Goal: Information Seeking & Learning: Find specific fact

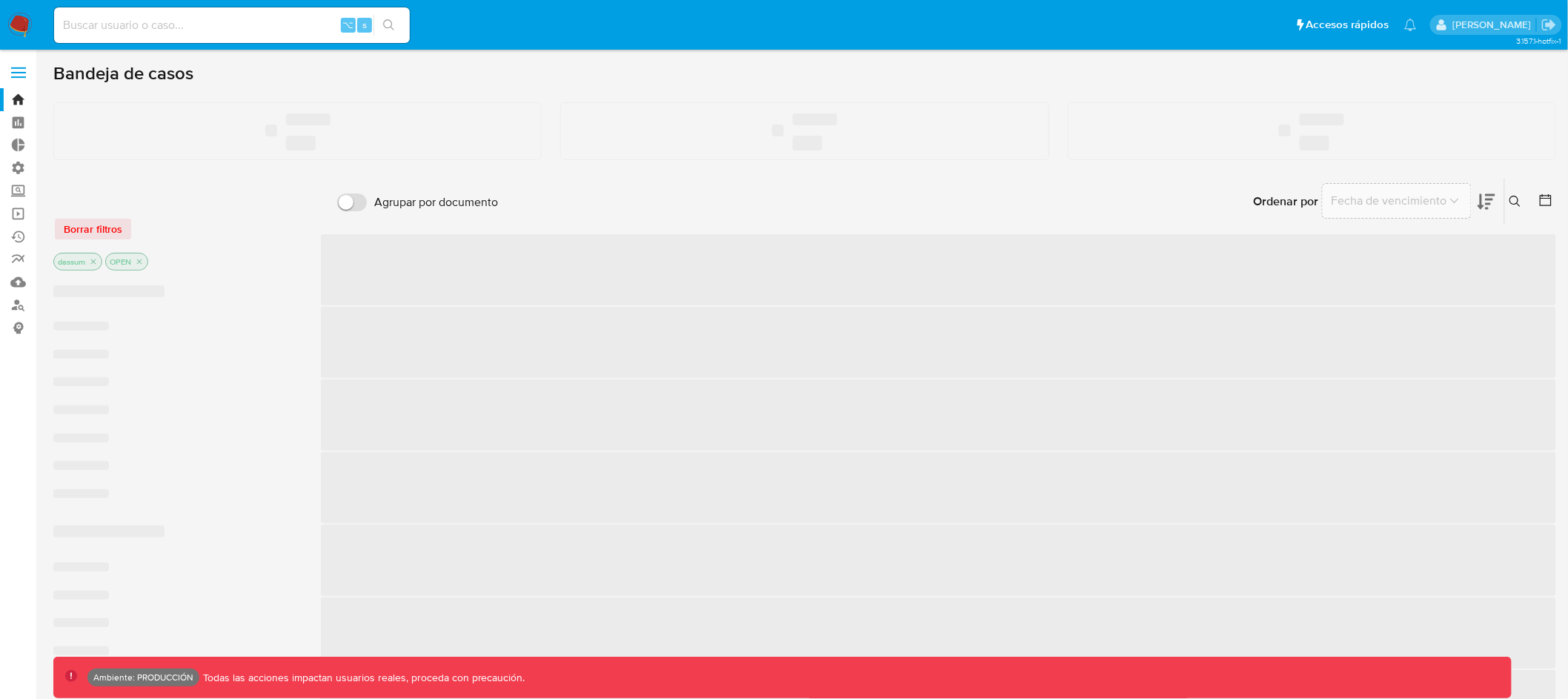
click at [235, 34] on div "⌥ s" at bounding box center [232, 26] width 355 height 35
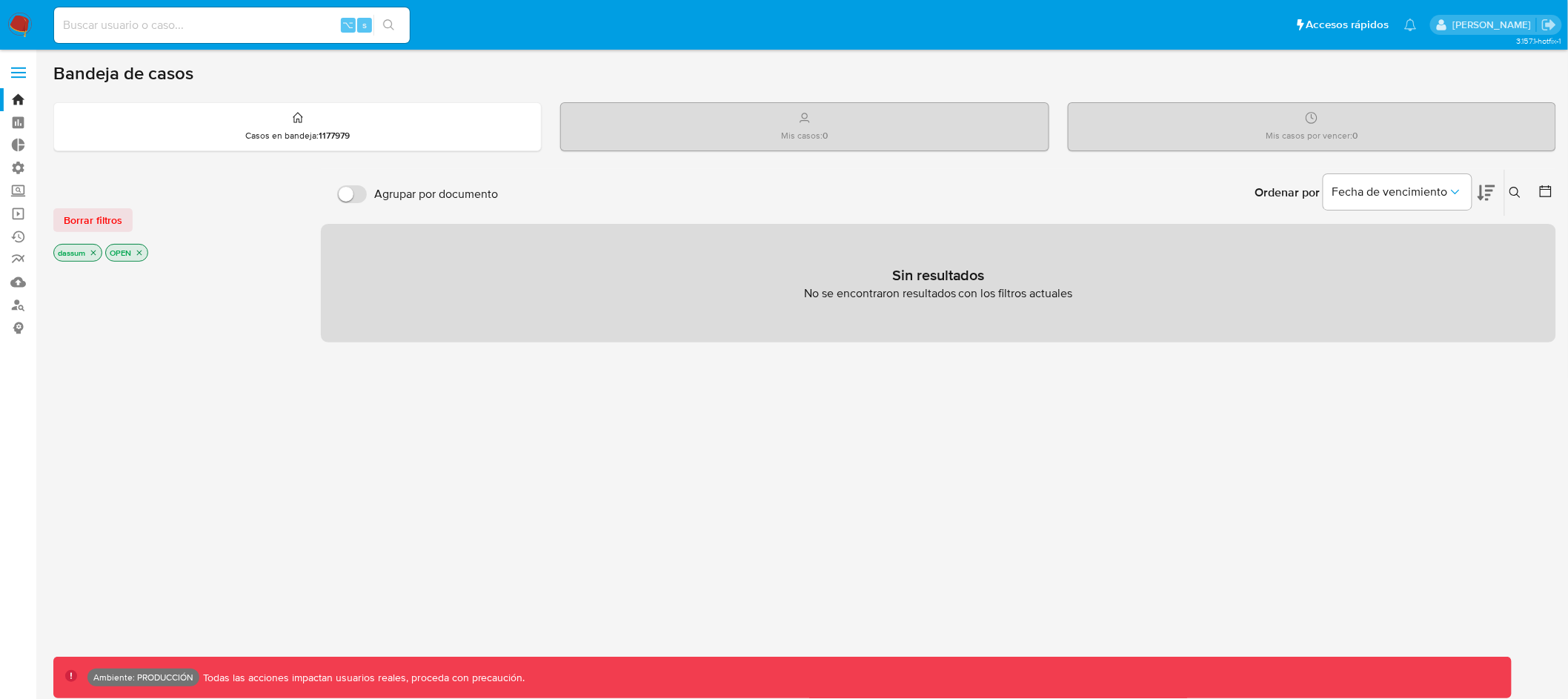
click at [240, 27] on input at bounding box center [232, 26] width 355 height 20
paste input "1249845855"
type input "1249845855"
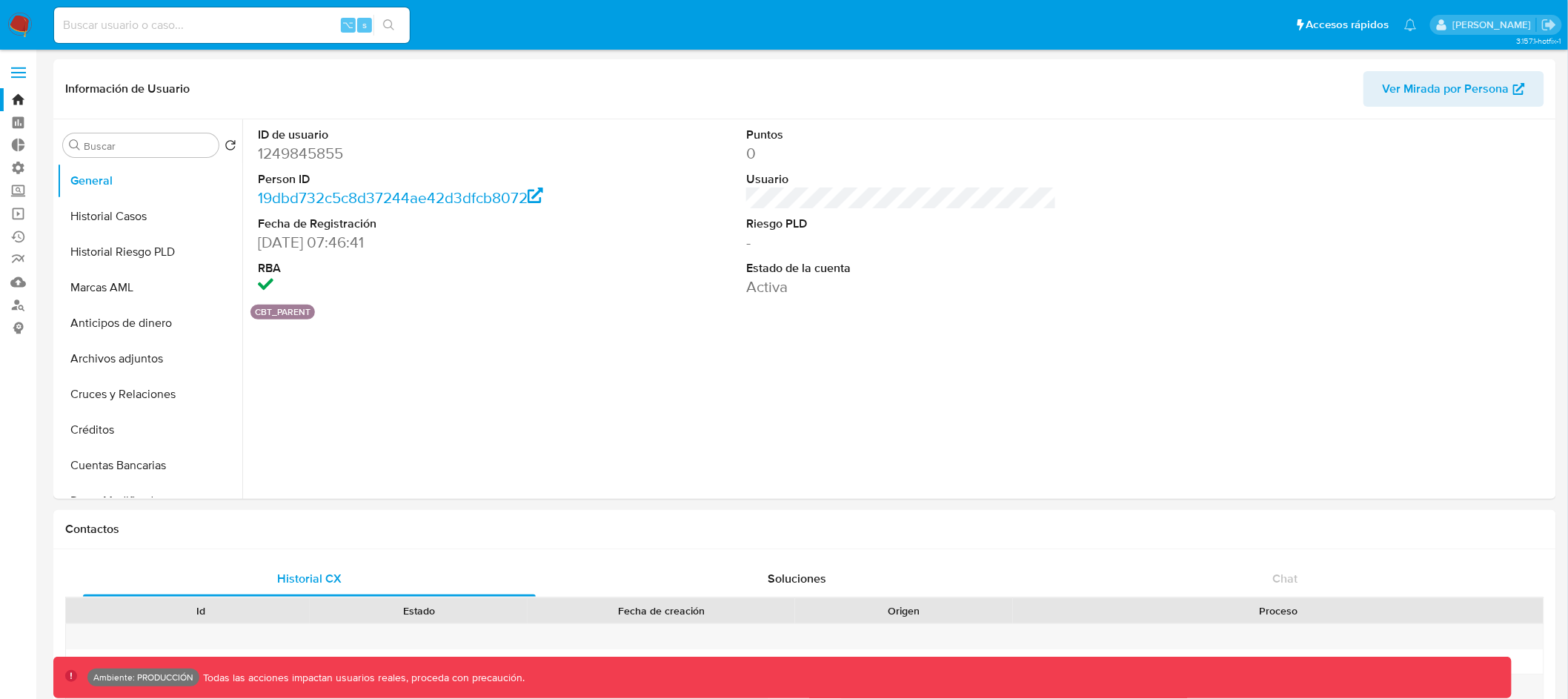
select select "10"
click at [1460, 83] on span "Ver Mirada por Persona" at bounding box center [1445, 88] width 127 height 35
click at [400, 197] on link "19dbd732c5c8d37244ae42d3dfcb8072" at bounding box center [401, 197] width 286 height 22
click at [137, 143] on input "Buscar" at bounding box center [147, 146] width 129 height 14
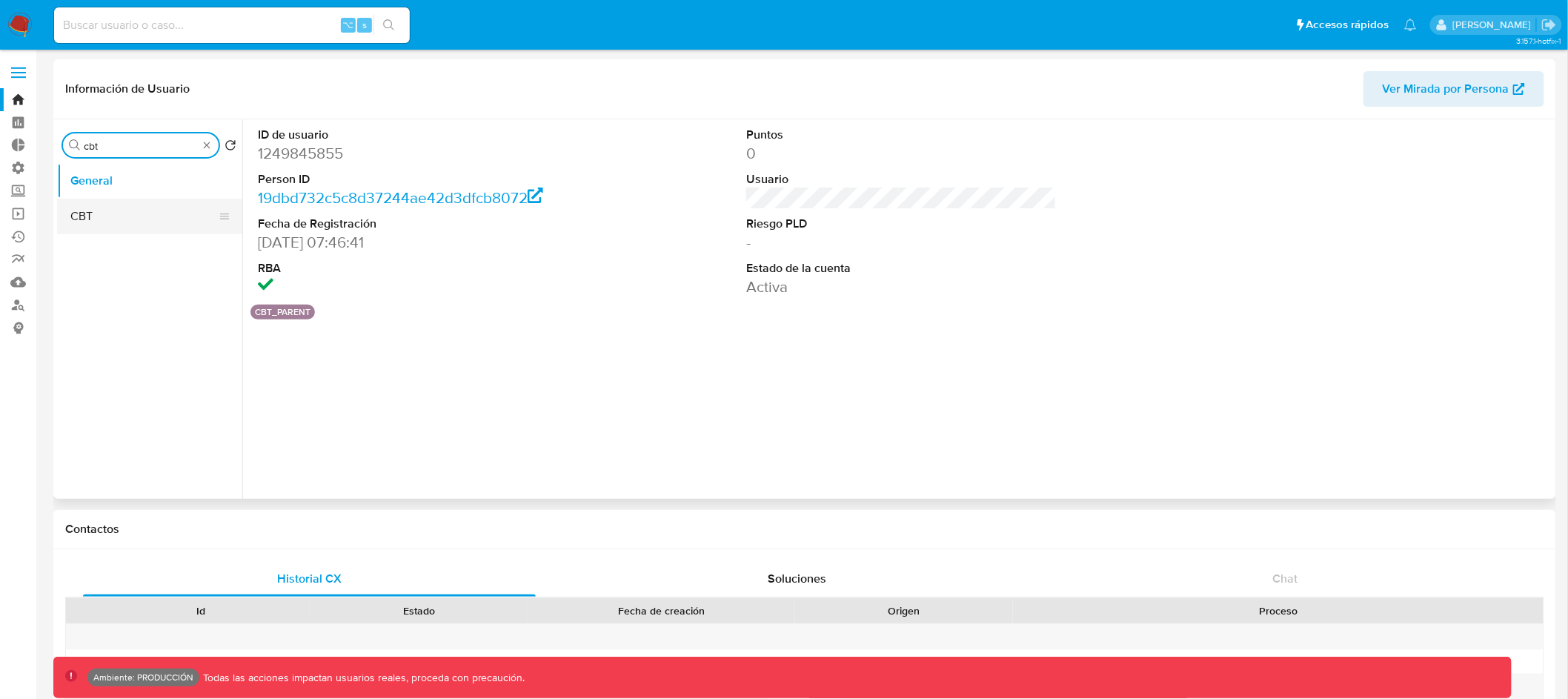
type input "cbt"
click at [136, 219] on button "CBT" at bounding box center [143, 216] width 174 height 35
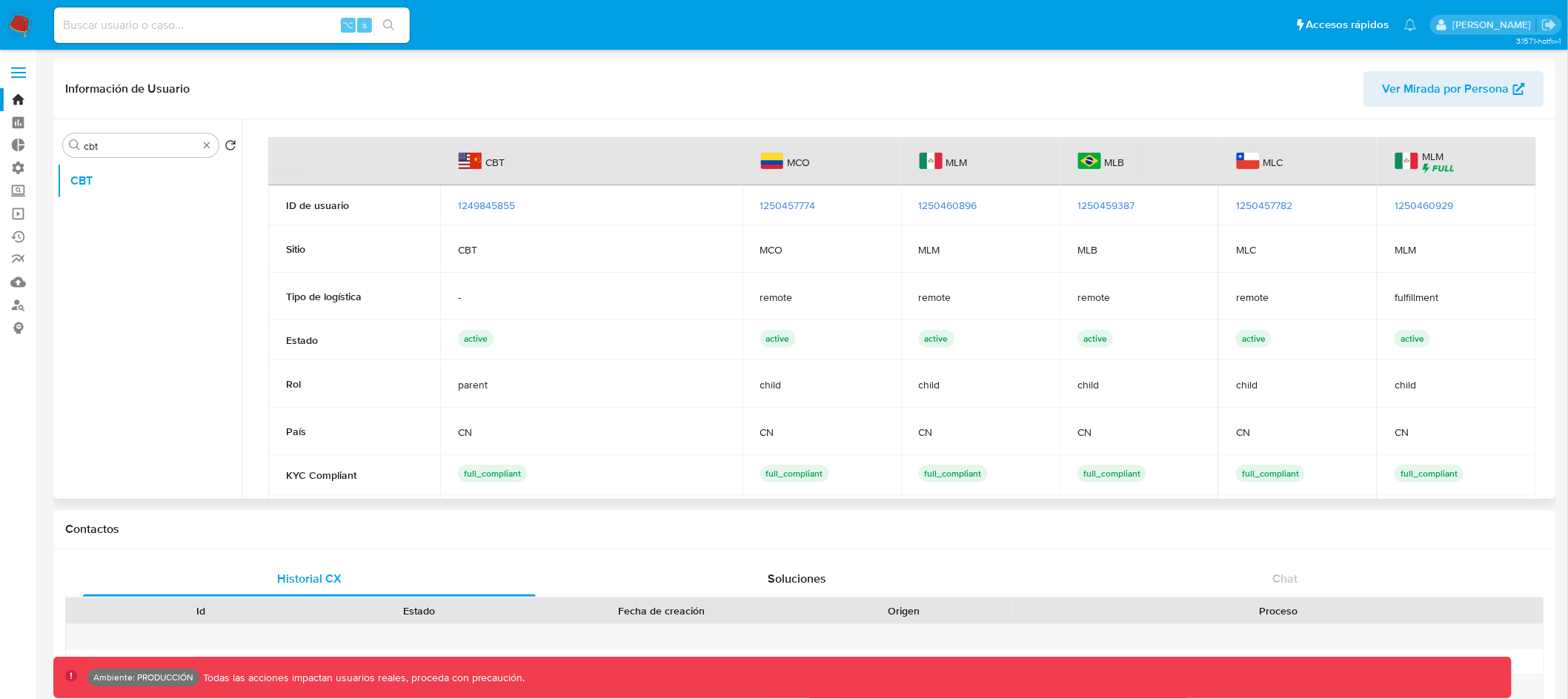
click at [1422, 206] on span "1250460929" at bounding box center [1424, 204] width 59 height 15
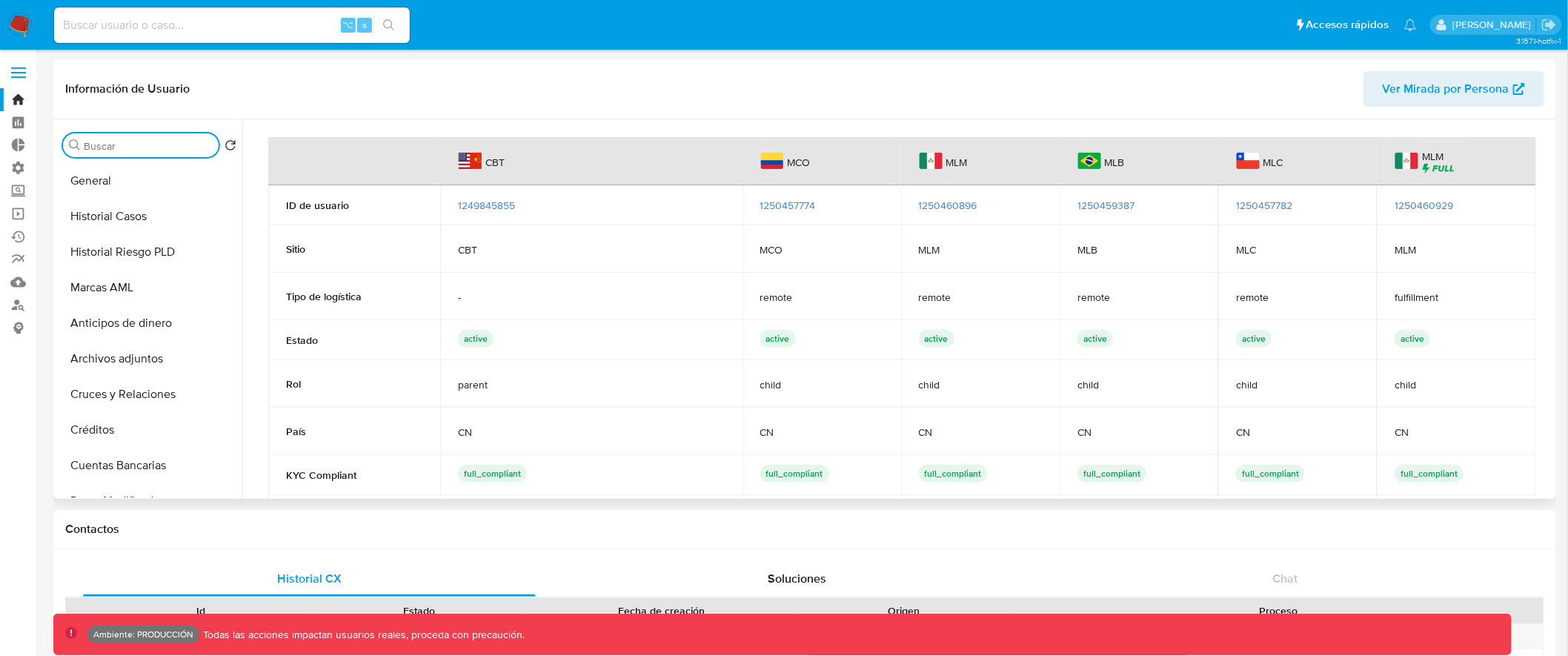
click at [163, 146] on input "Buscar" at bounding box center [147, 146] width 129 height 14
click at [143, 175] on button "General" at bounding box center [143, 181] width 174 height 35
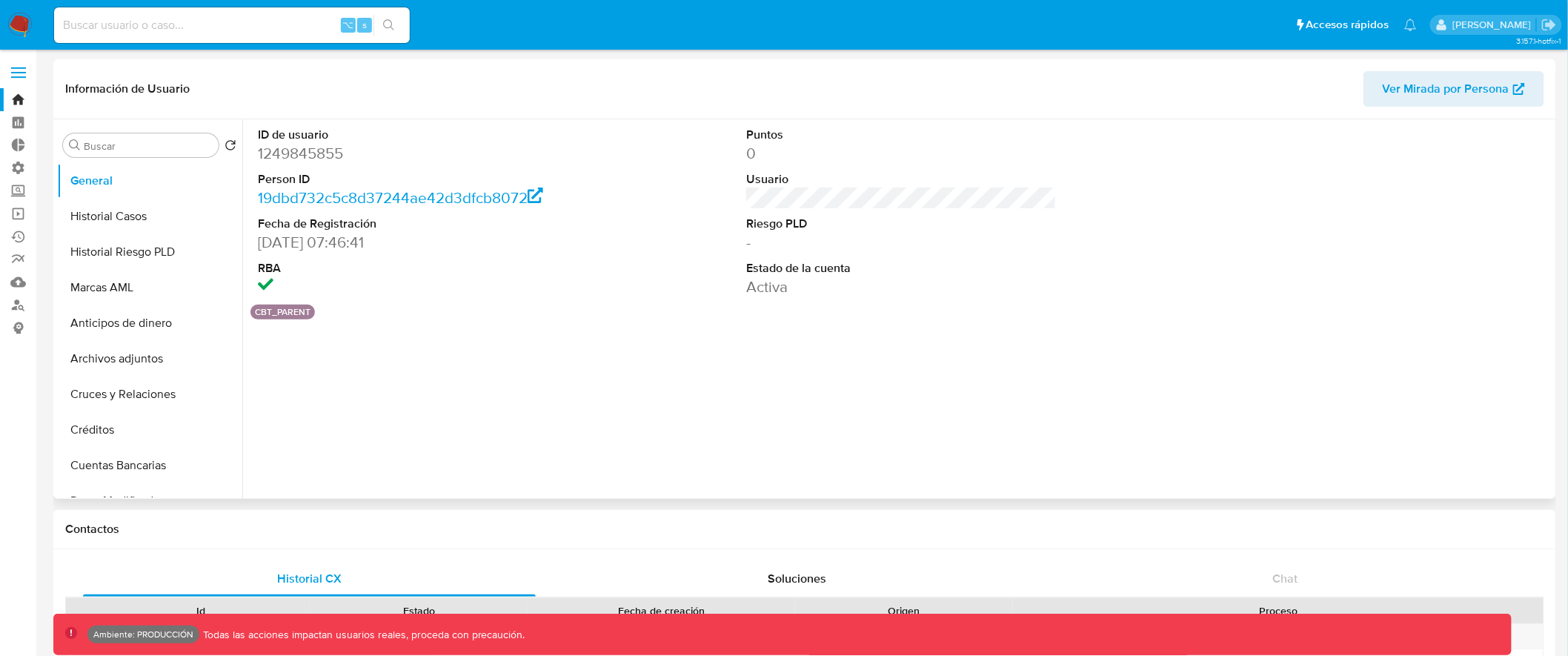
drag, startPoint x: 258, startPoint y: 314, endPoint x: 332, endPoint y: 314, distance: 74.0
click at [332, 314] on div "cbt_parent" at bounding box center [901, 311] width 1302 height 15
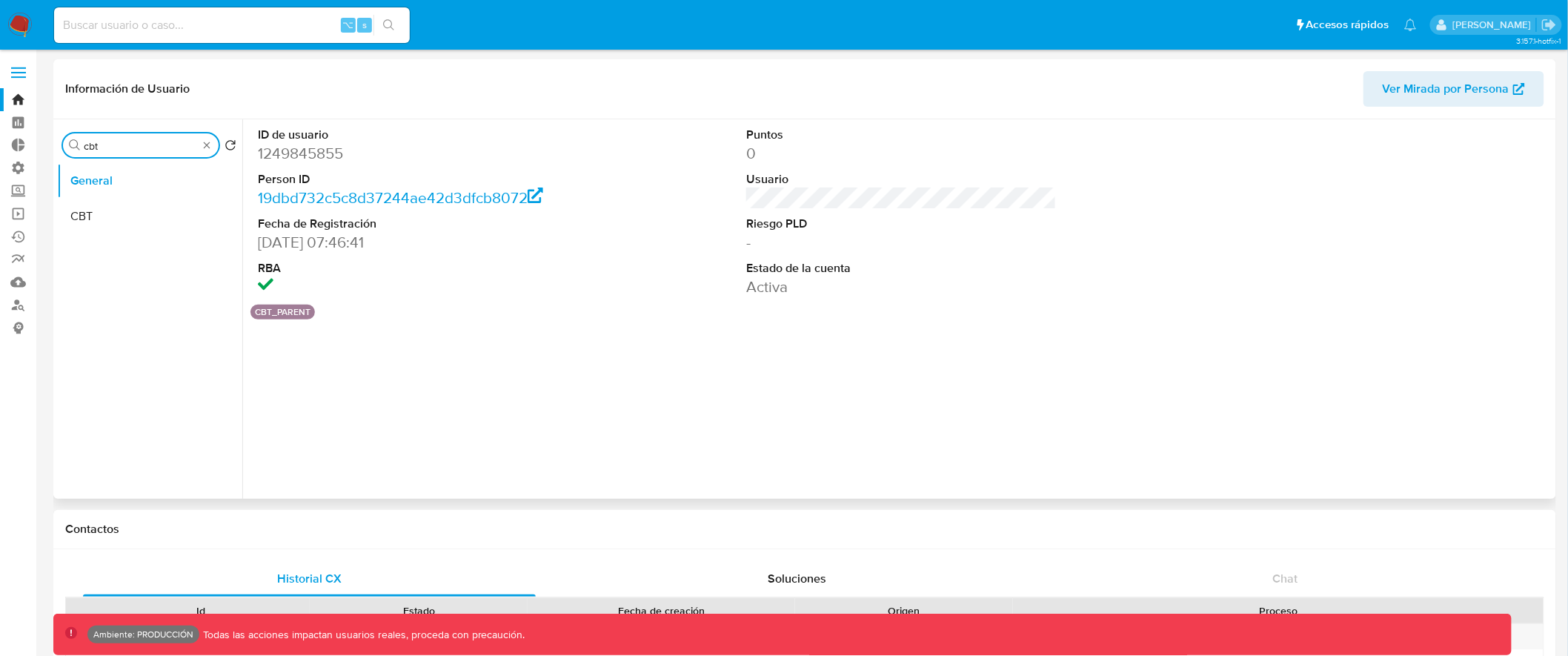
click at [175, 146] on input "cbt" at bounding box center [140, 146] width 114 height 14
type input "cbt"
click at [165, 216] on button "CBT" at bounding box center [143, 216] width 174 height 35
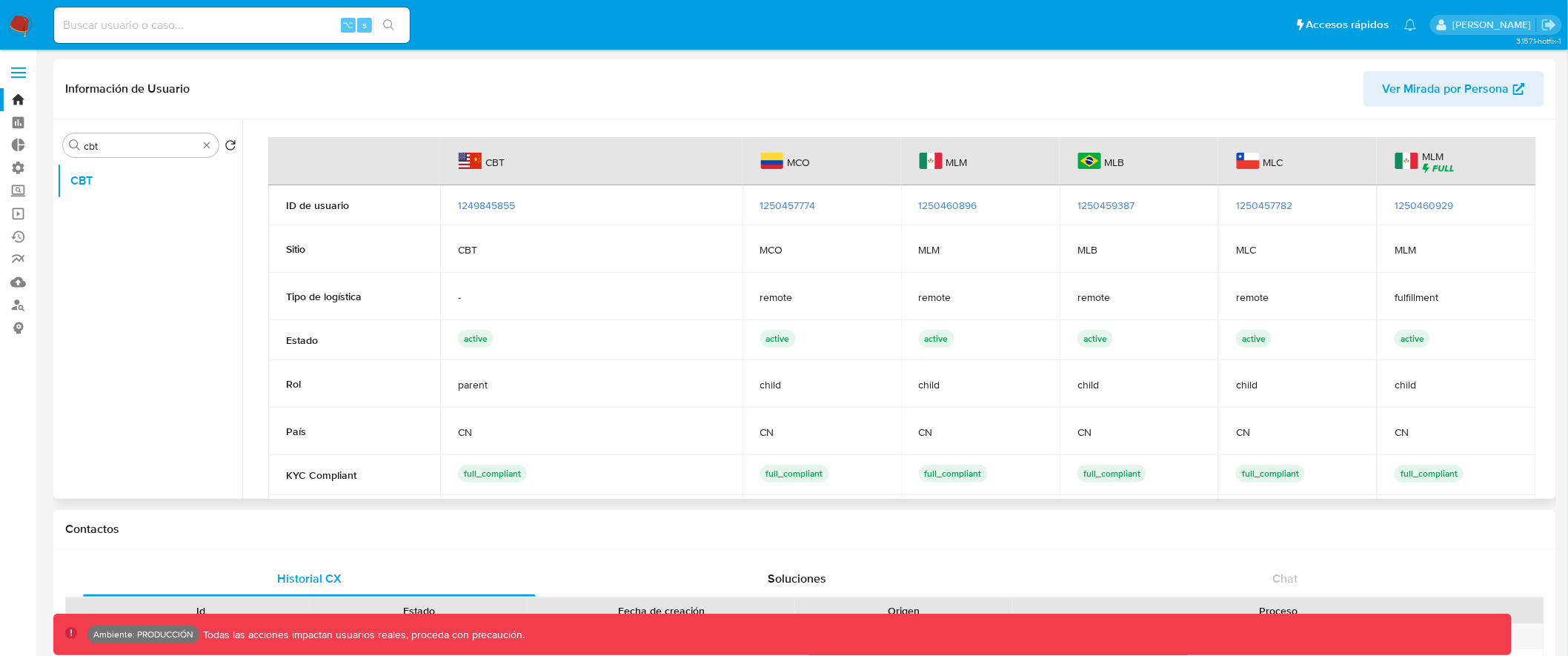
click at [1434, 86] on span "Ver Mirada por Persona" at bounding box center [1445, 88] width 127 height 35
click at [1431, 204] on span "1250460929" at bounding box center [1424, 204] width 59 height 15
drag, startPoint x: 1441, startPoint y: 171, endPoint x: 1353, endPoint y: 6, distance: 187.0
click at [808, 204] on span "1250457774" at bounding box center [787, 204] width 56 height 15
click at [1104, 201] on span "1250459387" at bounding box center [1106, 204] width 57 height 15
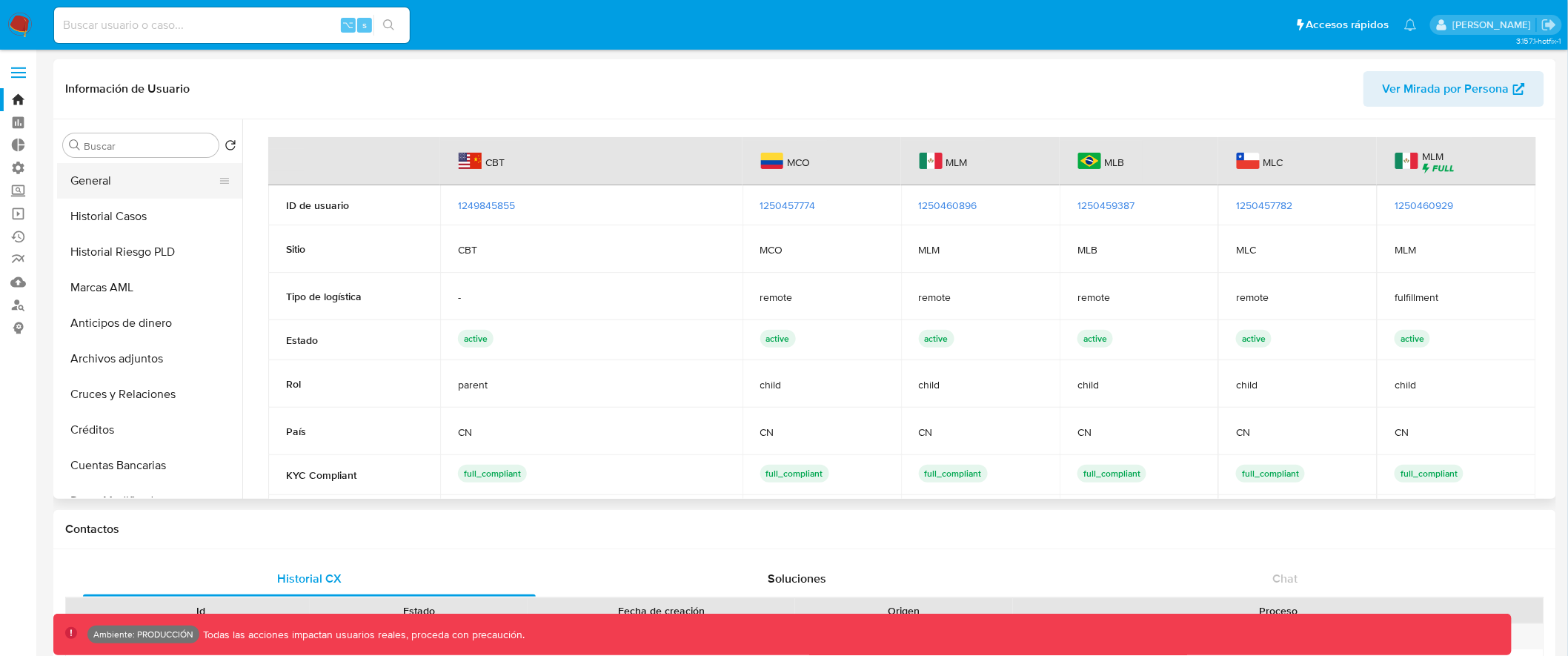
click at [153, 179] on button "General" at bounding box center [143, 181] width 174 height 35
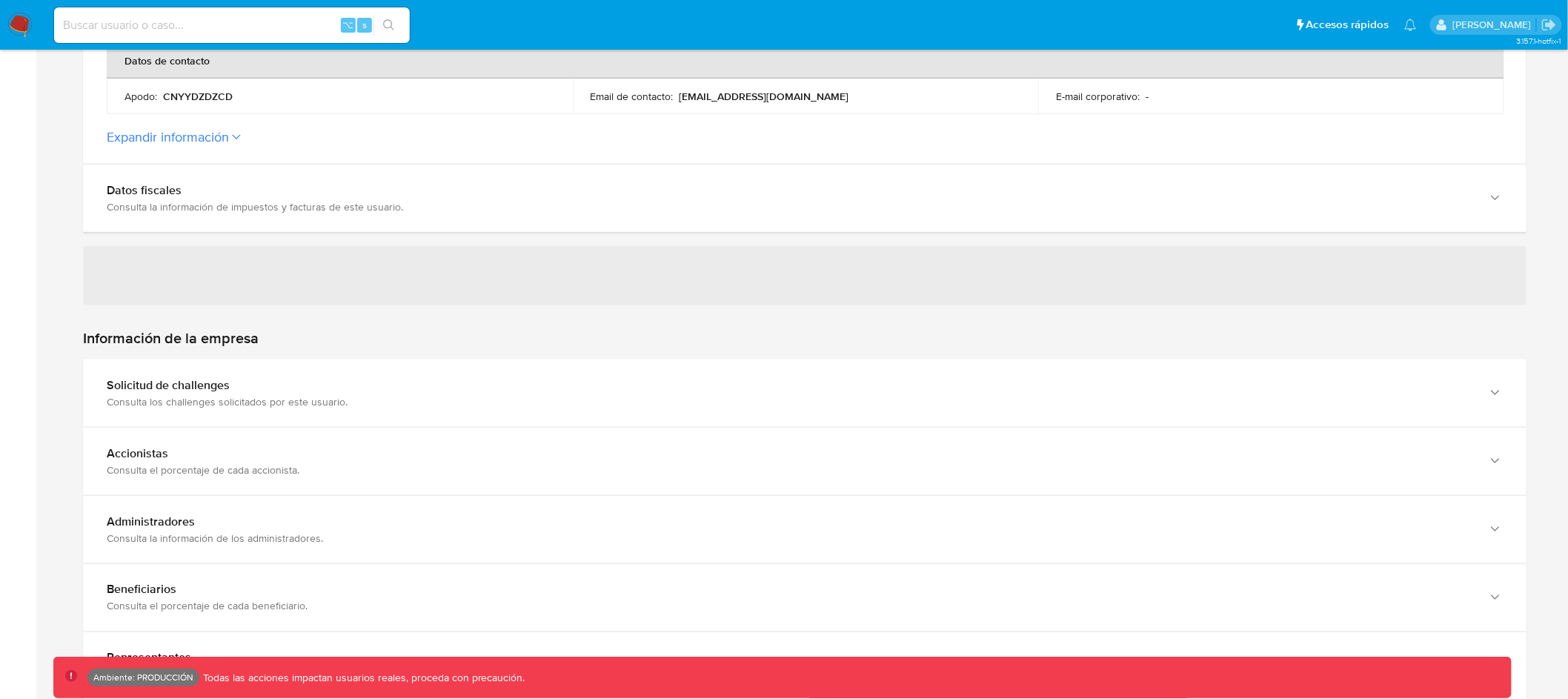
scroll to position [714, 0]
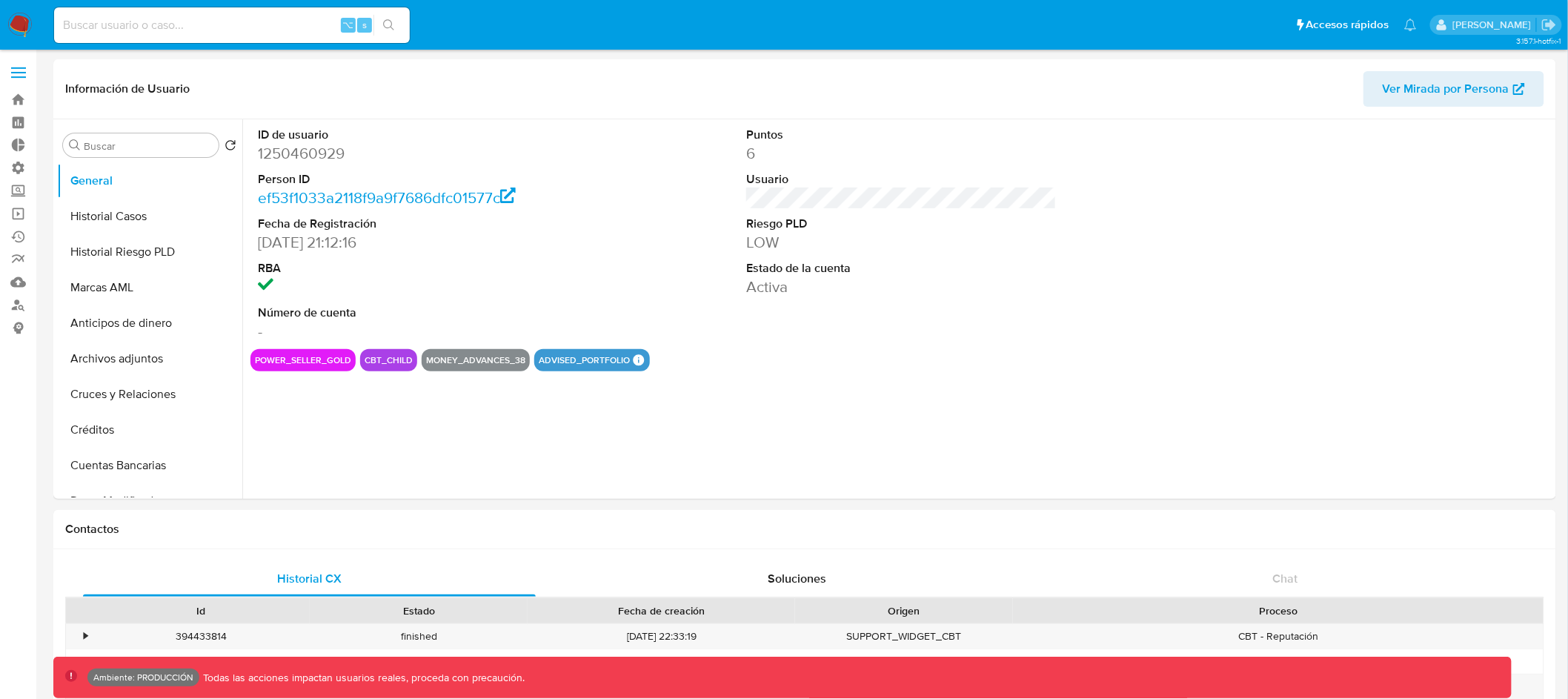
select select "10"
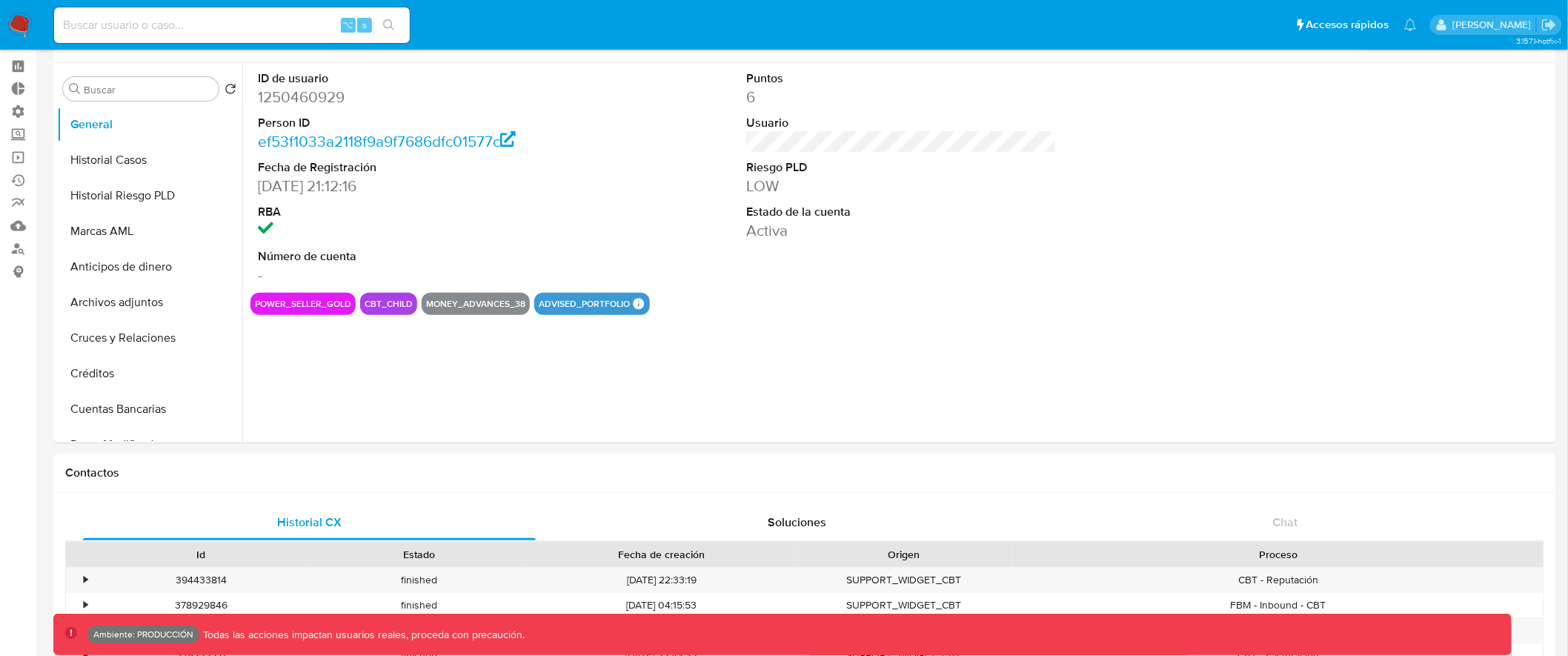
scroll to position [26, 0]
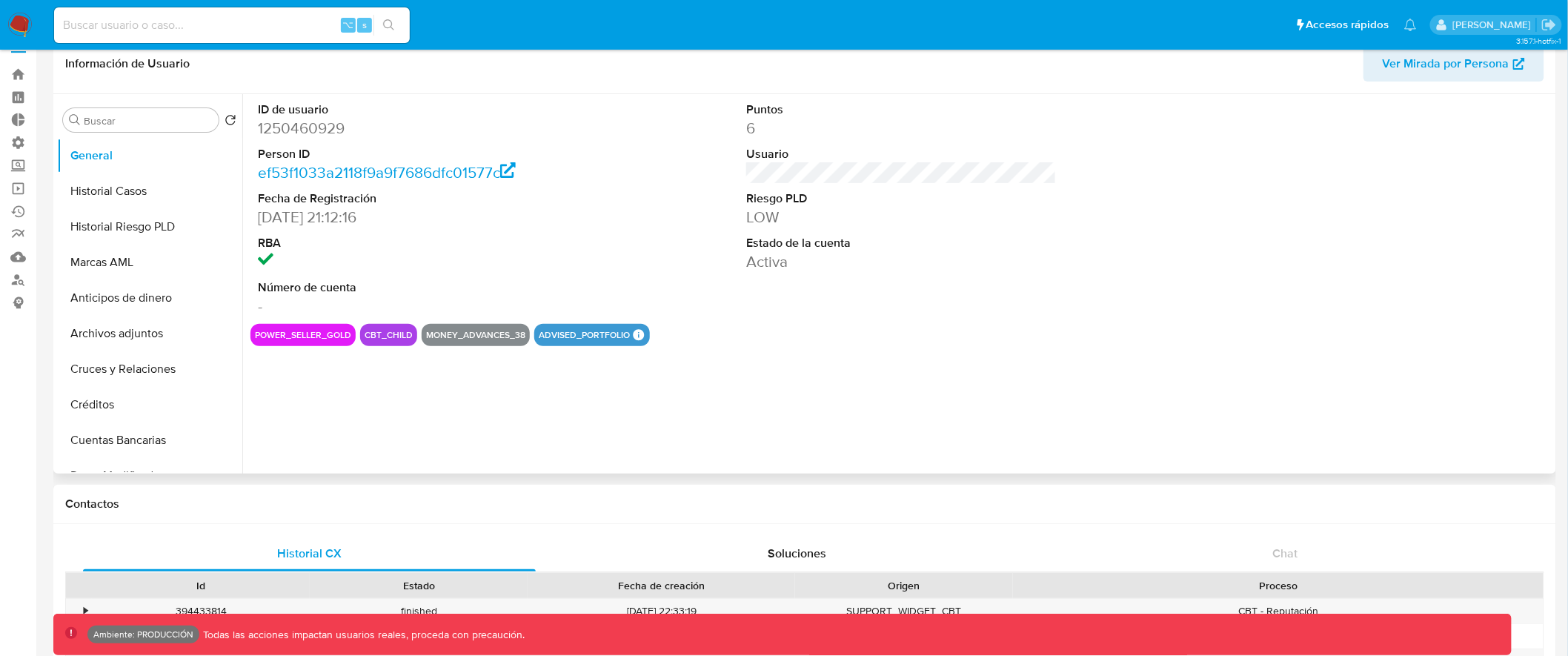
drag, startPoint x: 370, startPoint y: 330, endPoint x: 413, endPoint y: 334, distance: 43.2
click at [413, 334] on div "cbt_child" at bounding box center [389, 335] width 57 height 23
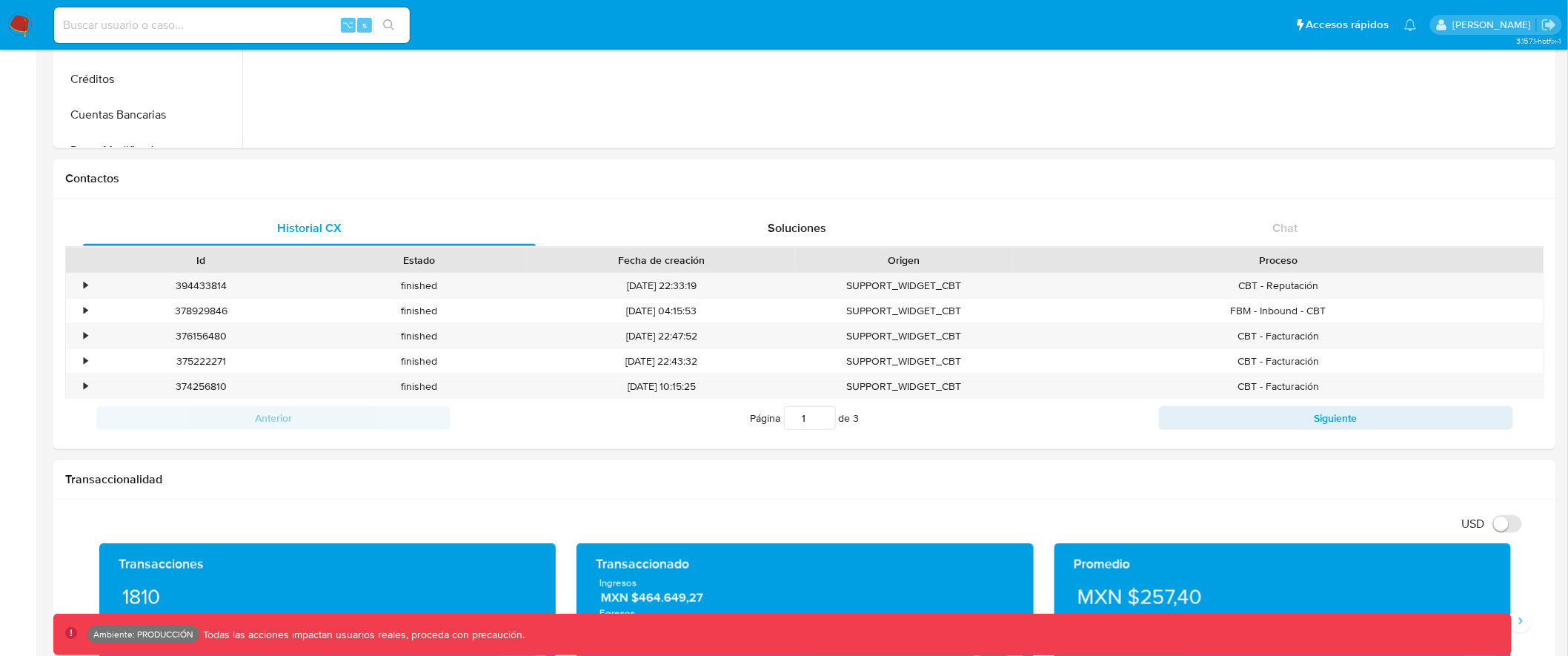
scroll to position [0, 0]
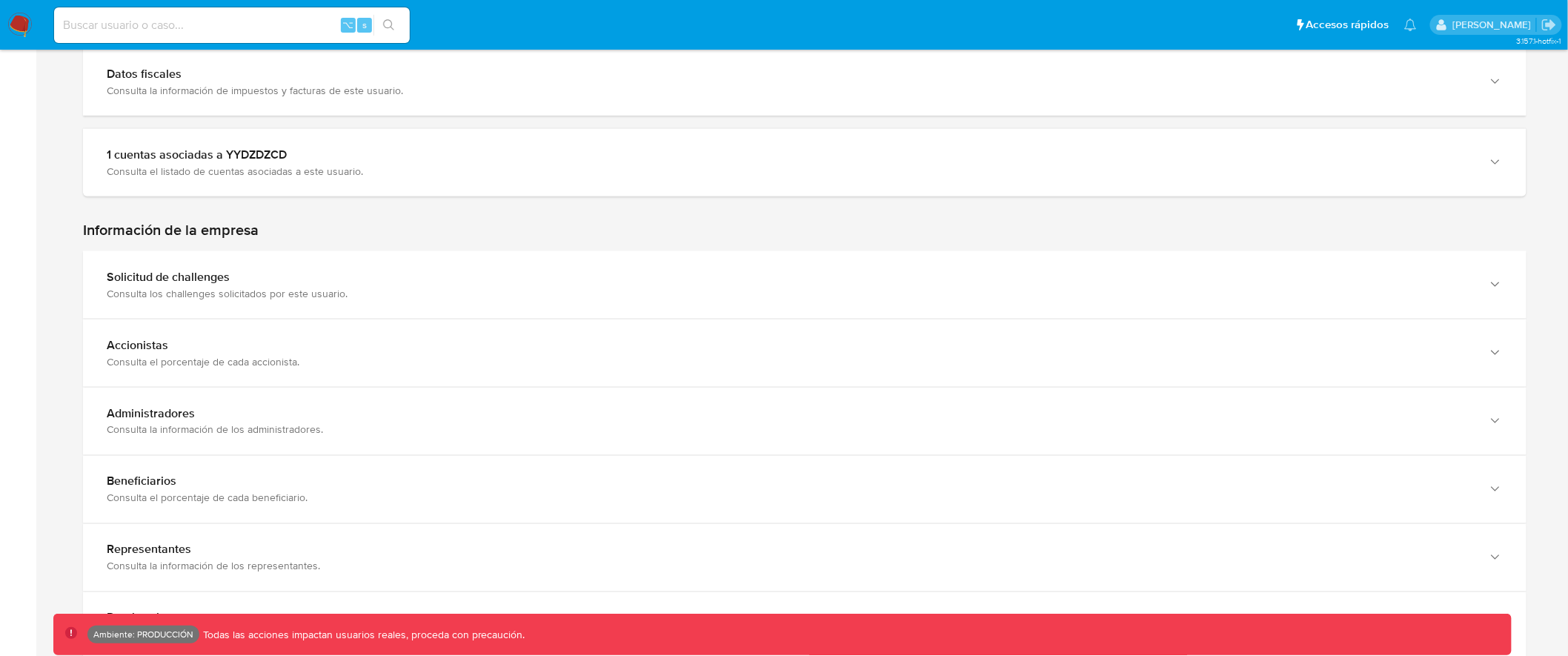
scroll to position [747, 0]
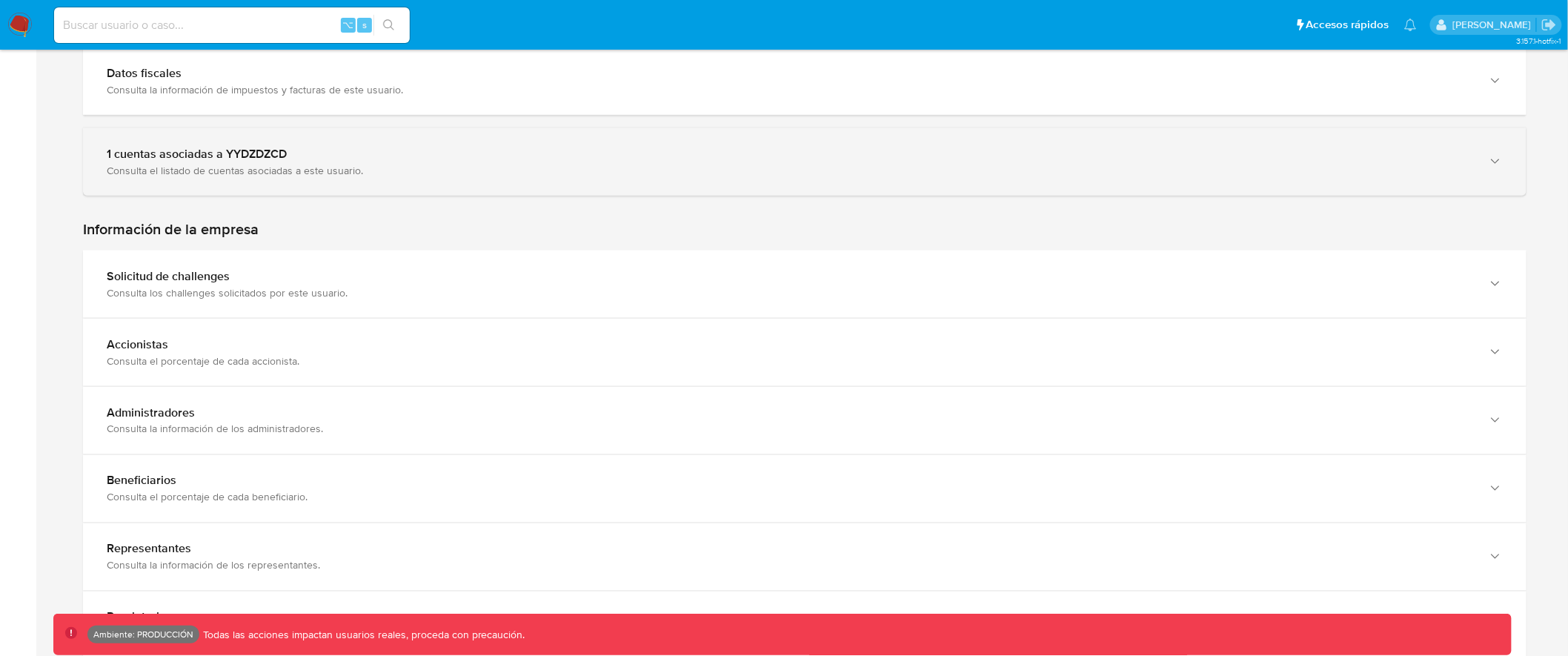
click at [676, 165] on div "Consulta el listado de cuentas asociadas a este usuario." at bounding box center [789, 171] width 1366 height 14
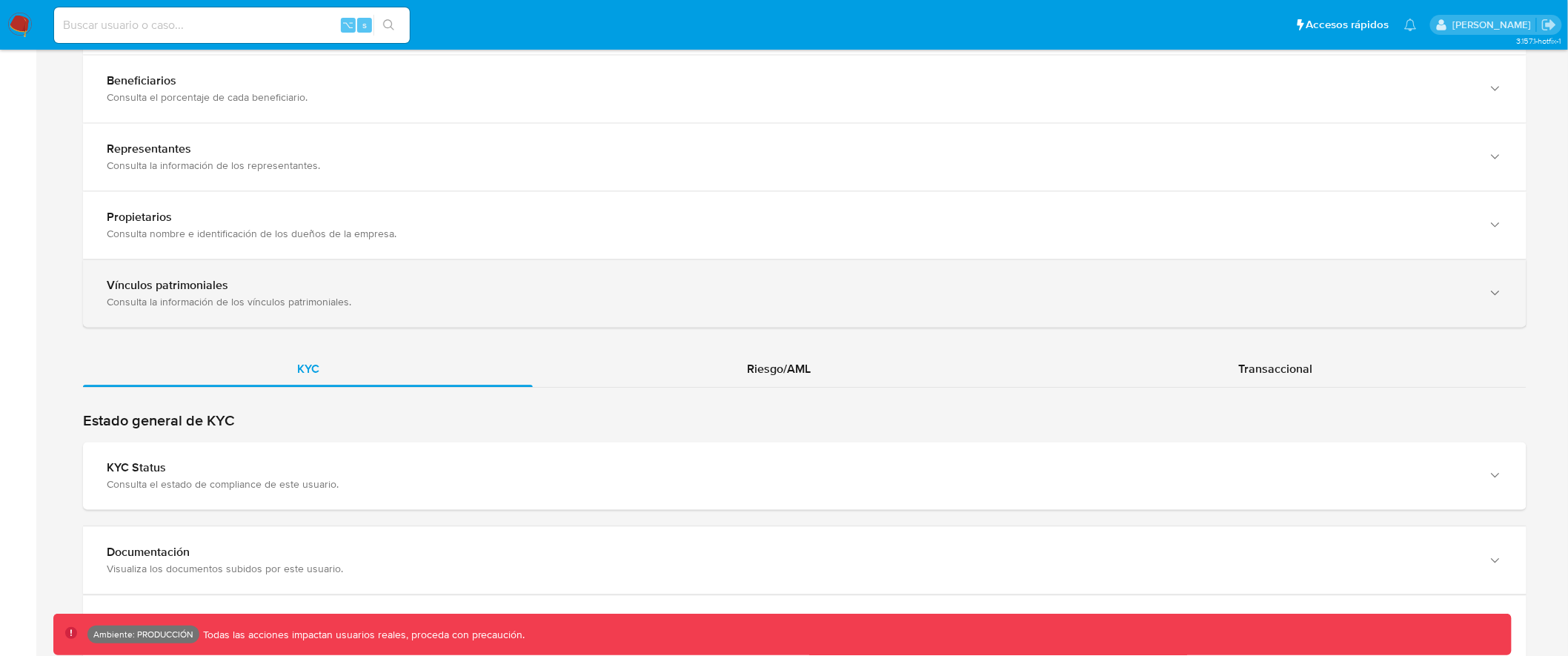
scroll to position [1309, 0]
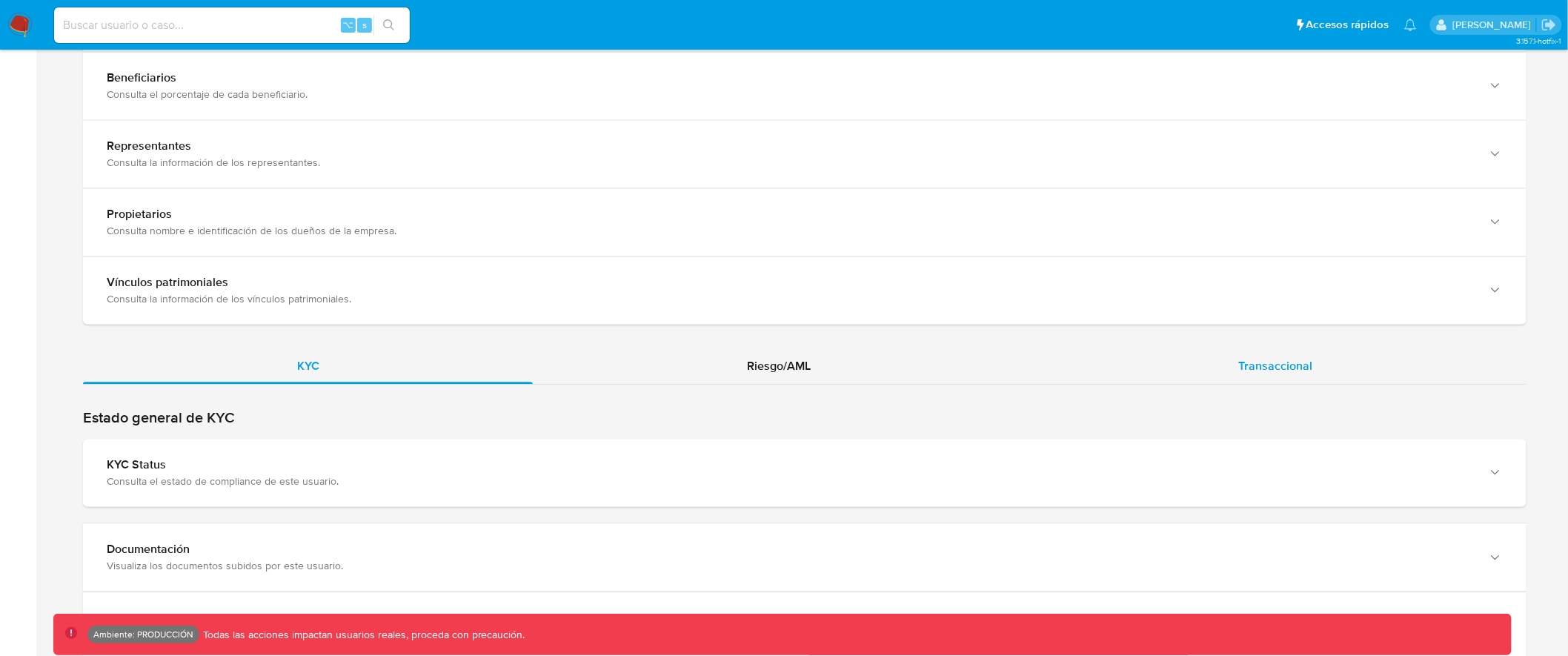
click at [1275, 352] on div "Transaccional" at bounding box center [1275, 366] width 502 height 35
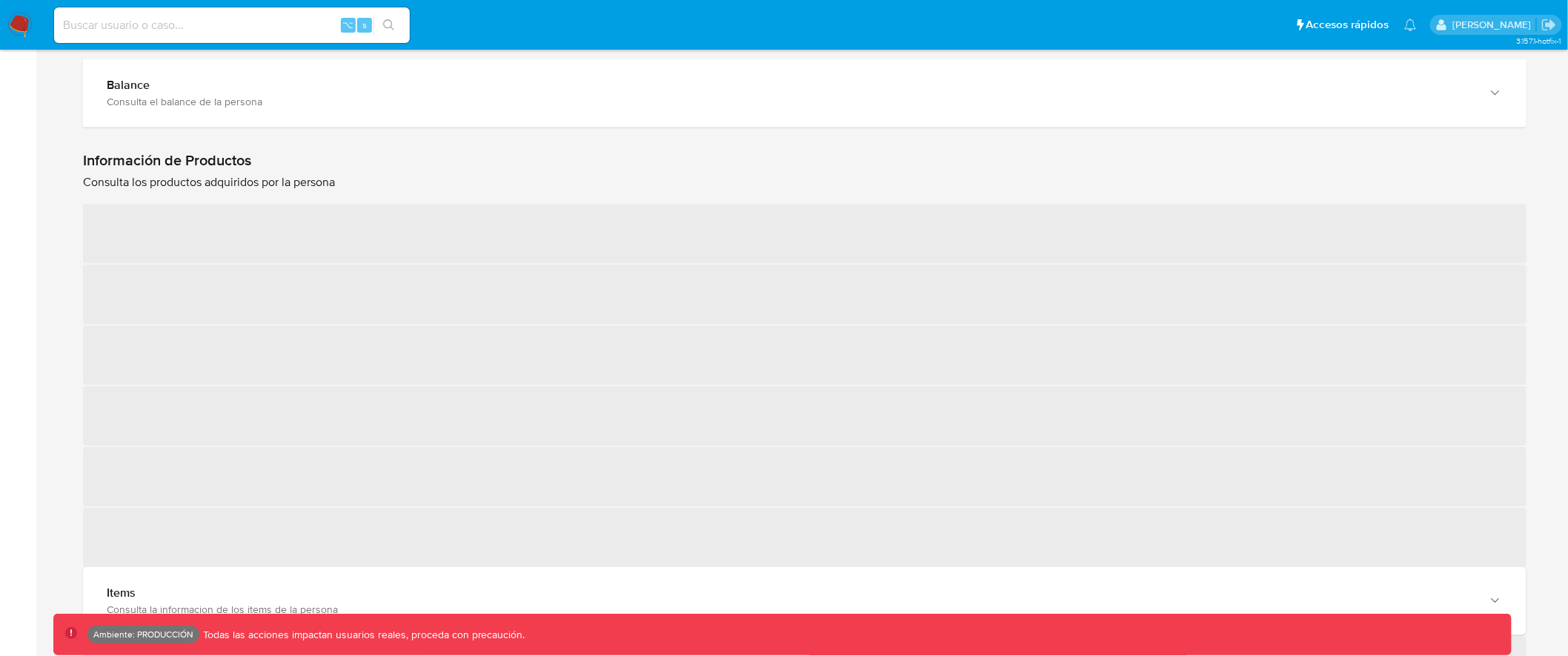
scroll to position [1650, 0]
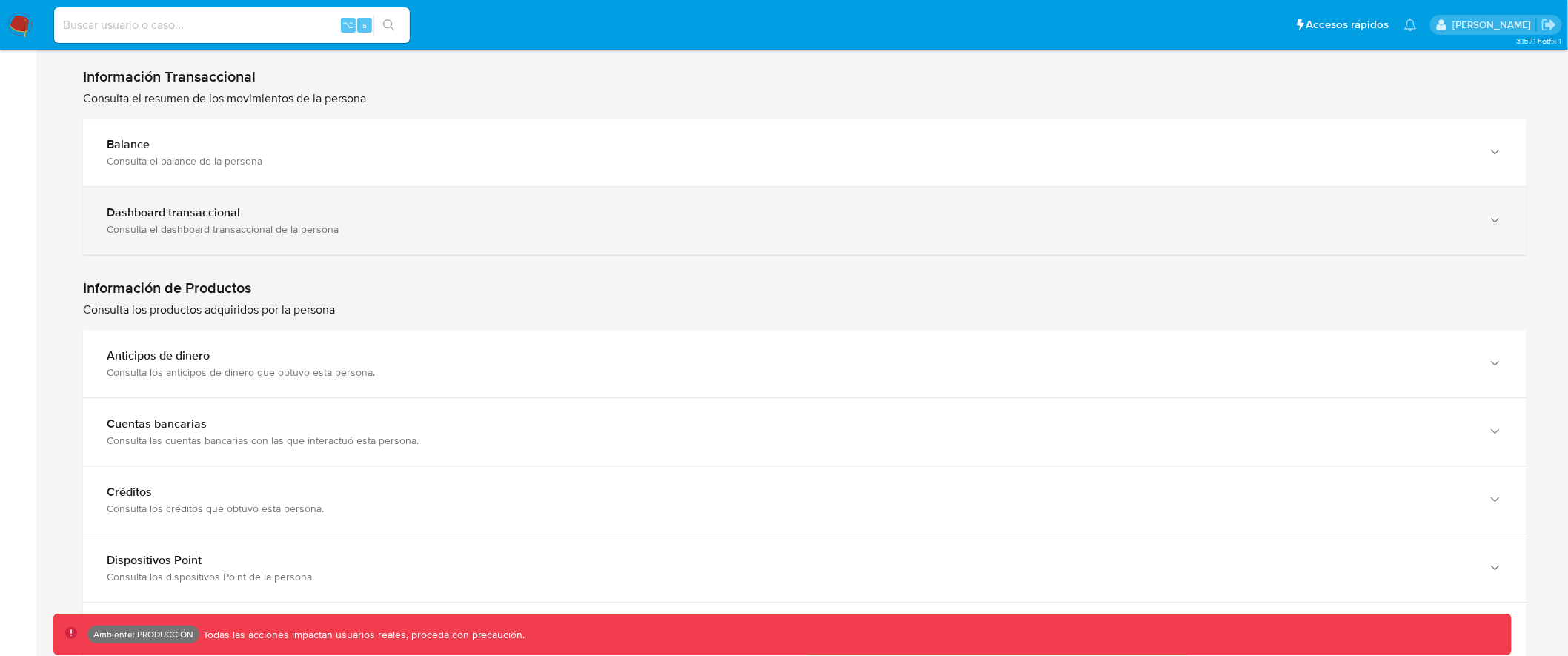
click at [632, 231] on div "Consulta el dashboard transaccional de la persona" at bounding box center [789, 229] width 1366 height 14
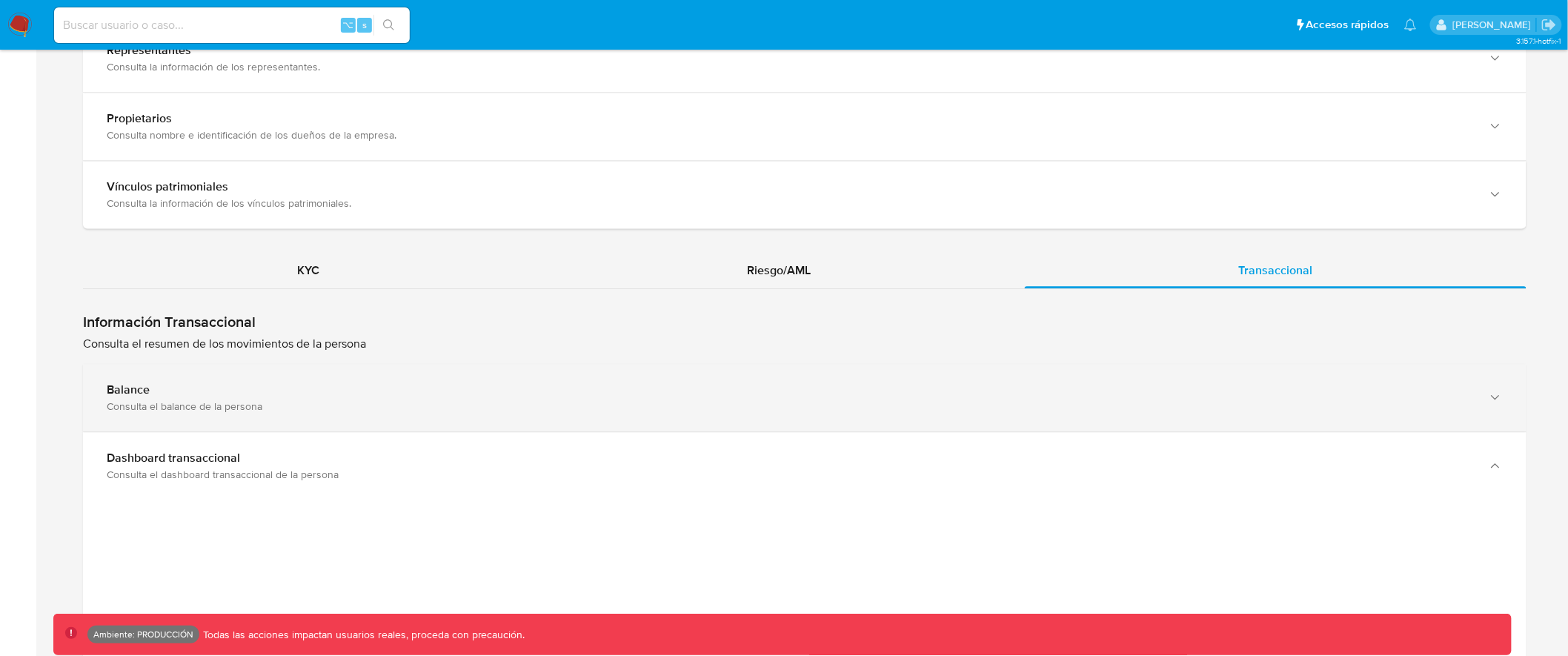
scroll to position [1411, 0]
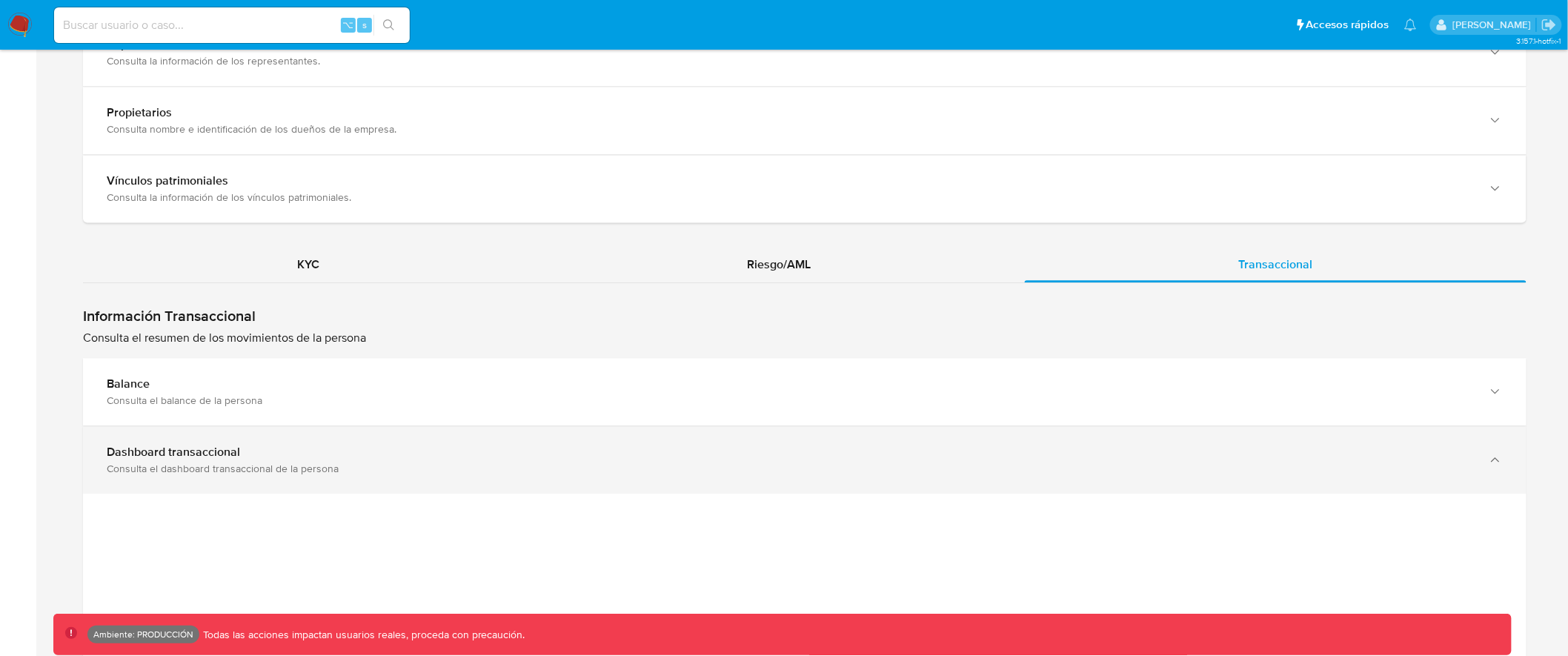
click at [648, 473] on div "Consulta el dashboard transaccional de la persona" at bounding box center [789, 468] width 1366 height 14
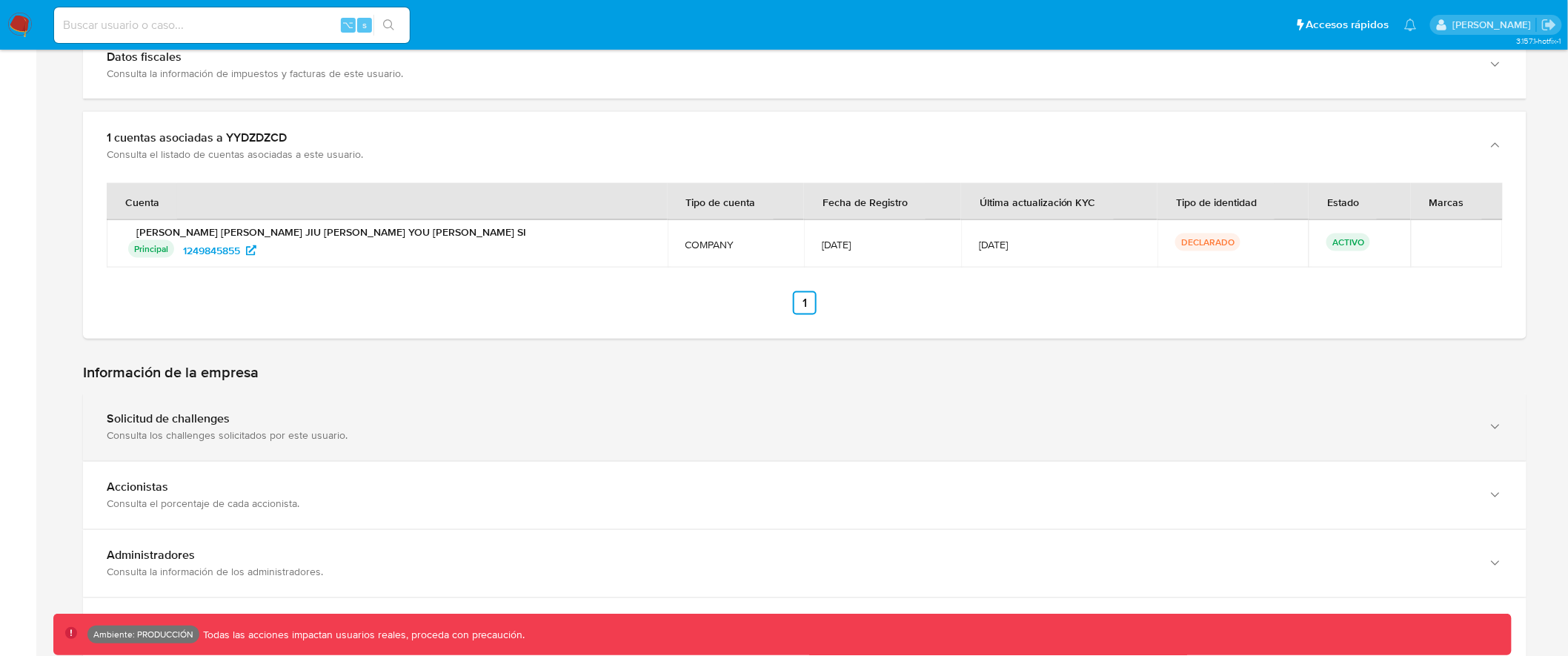
scroll to position [566, 0]
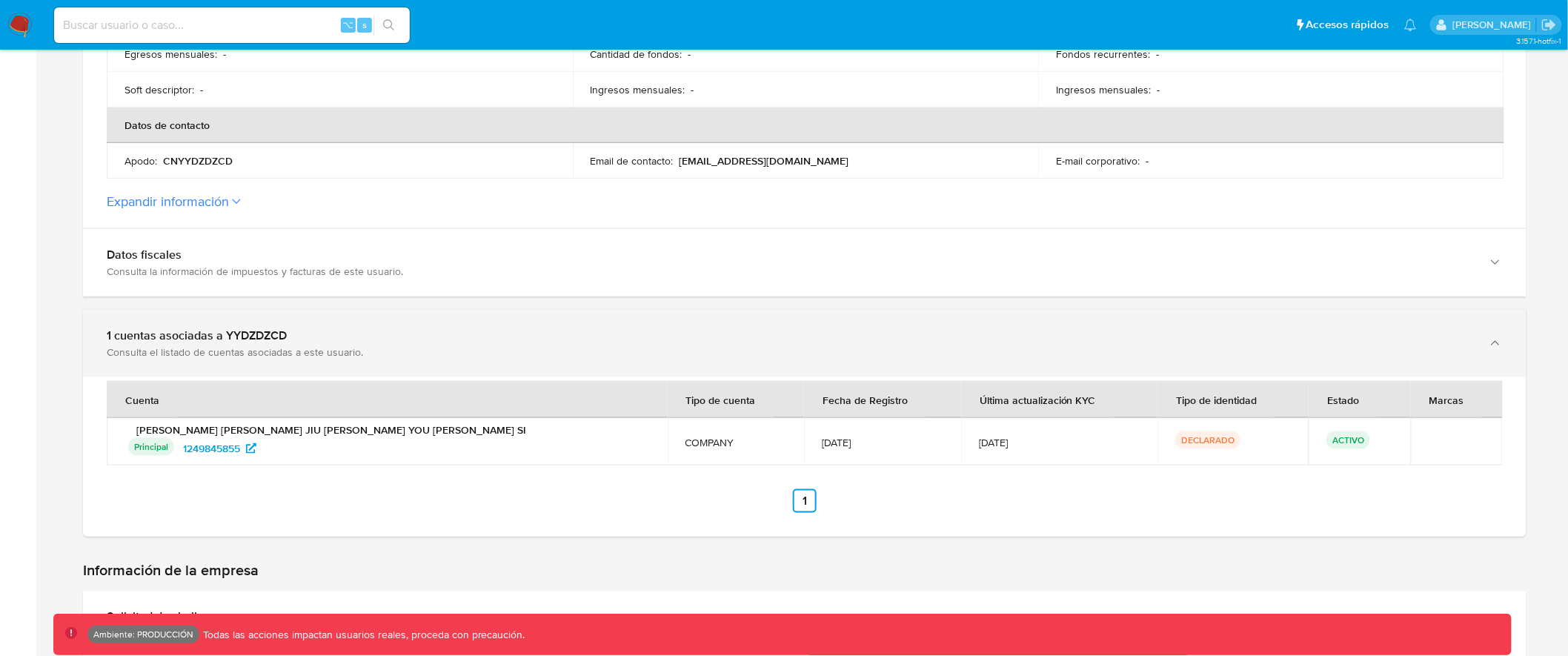
click at [385, 349] on div "Consulta el listado de cuentas asociadas a este usuario." at bounding box center [789, 353] width 1366 height 14
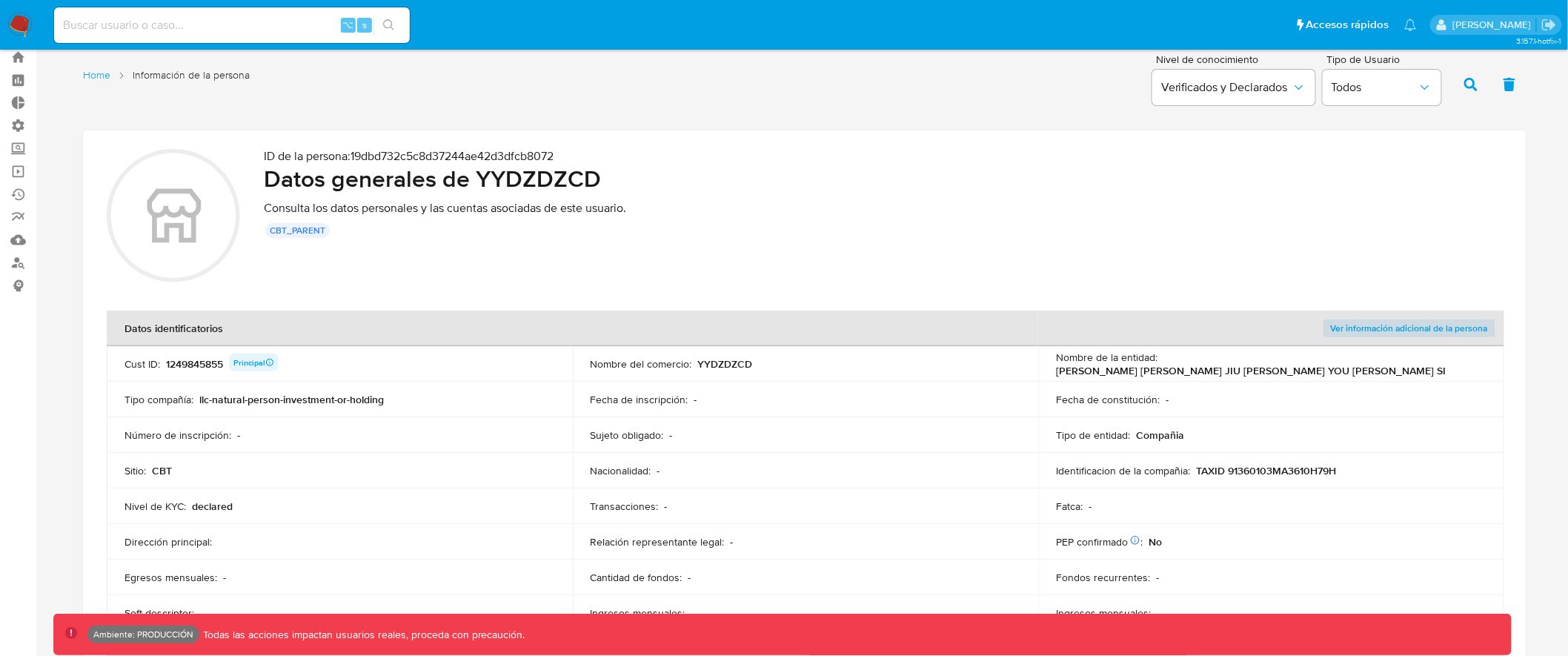
scroll to position [0, 0]
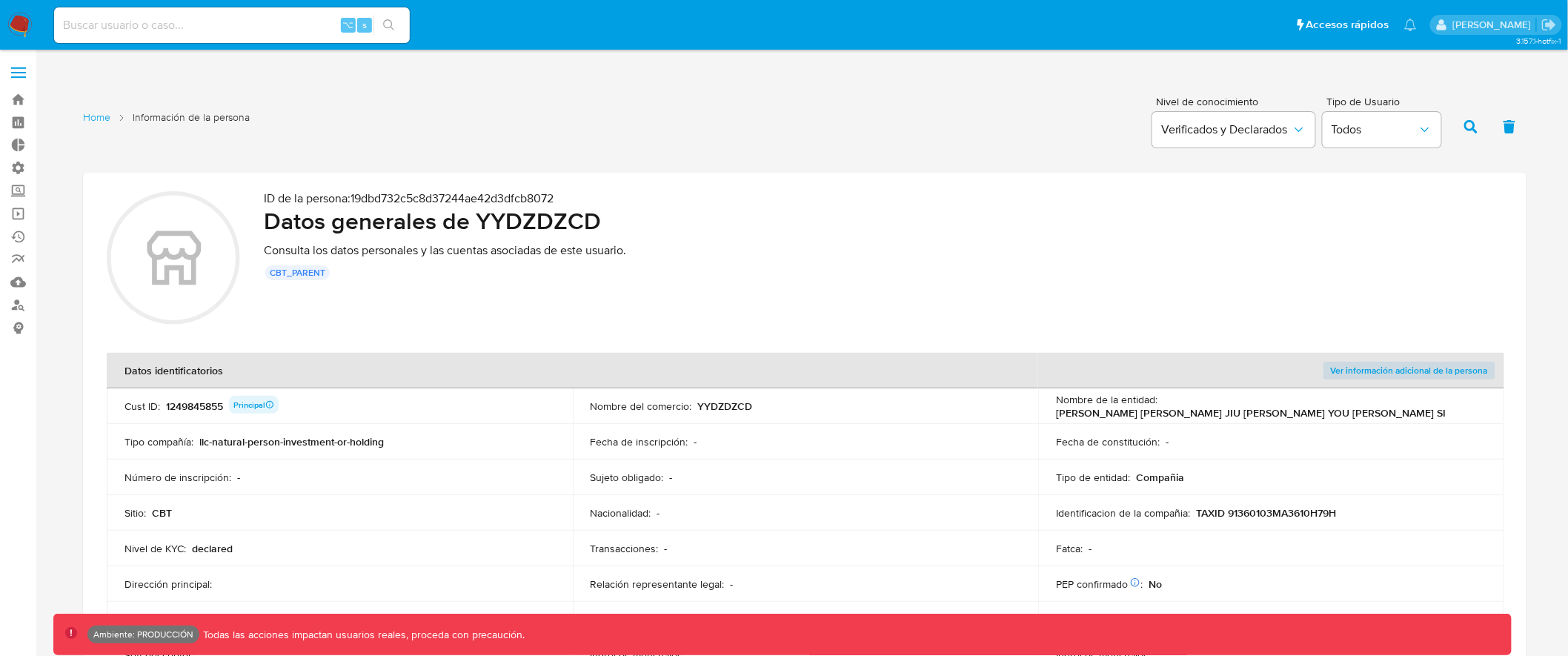
drag, startPoint x: 269, startPoint y: 273, endPoint x: 324, endPoint y: 272, distance: 55.0
click at [324, 272] on div "cbt_parent" at bounding box center [297, 272] width 65 height 15
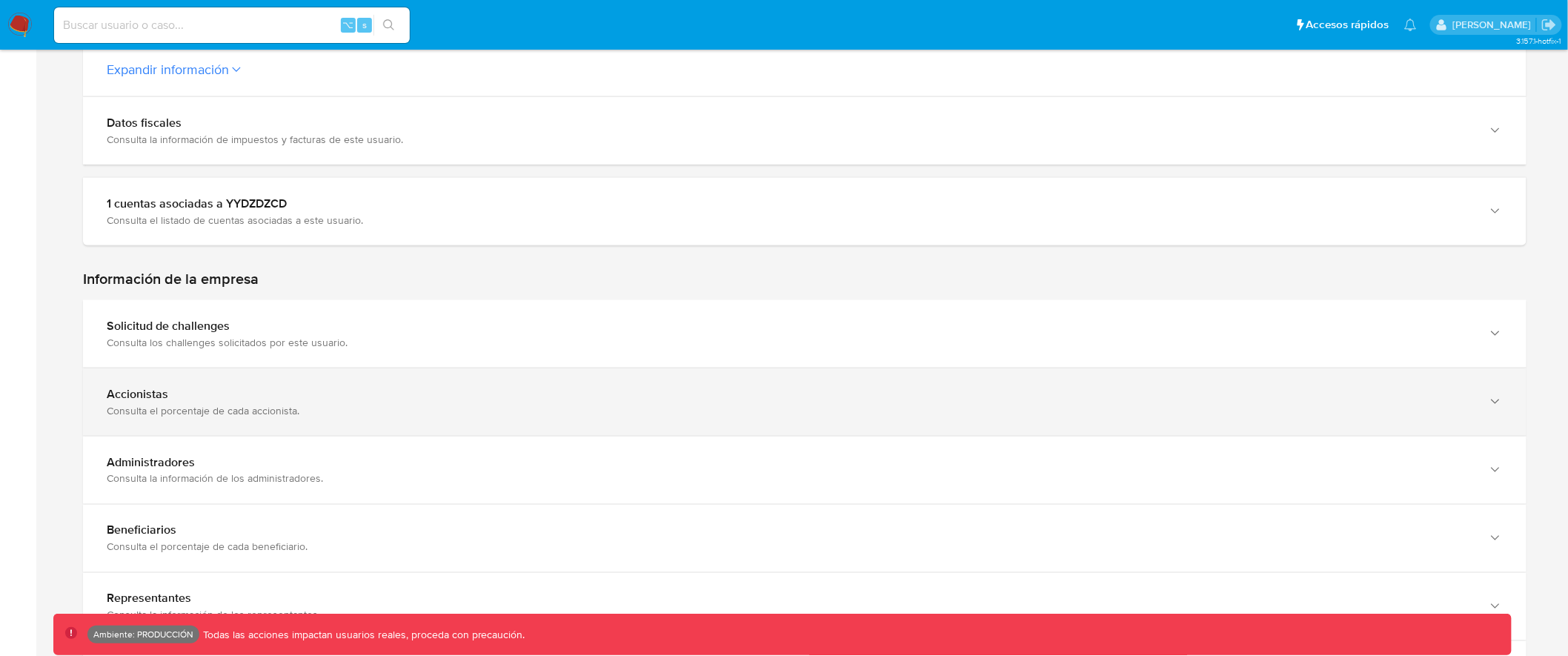
scroll to position [627, 0]
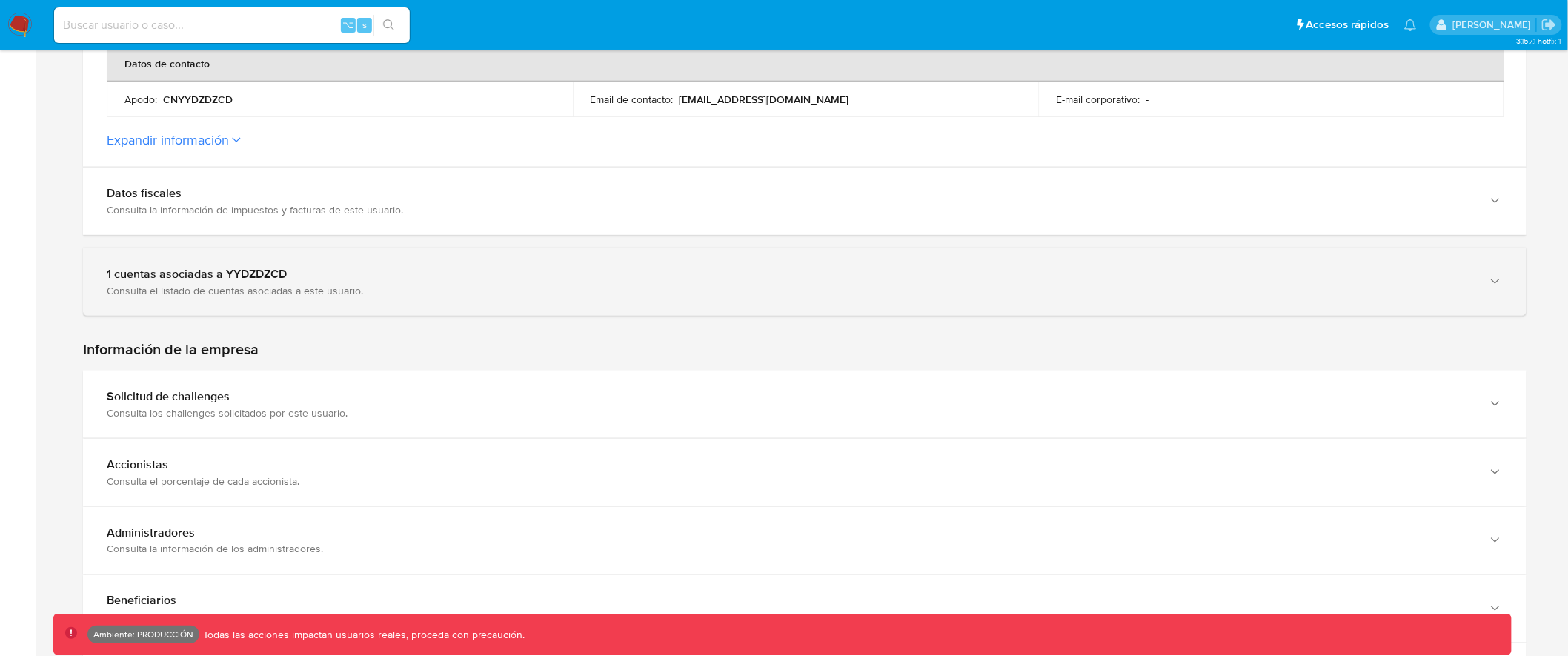
click at [466, 281] on div "1 cuentas asociadas a YYDZDZCD Consulta el listado de cuentas asociadas a este …" at bounding box center [789, 282] width 1366 height 30
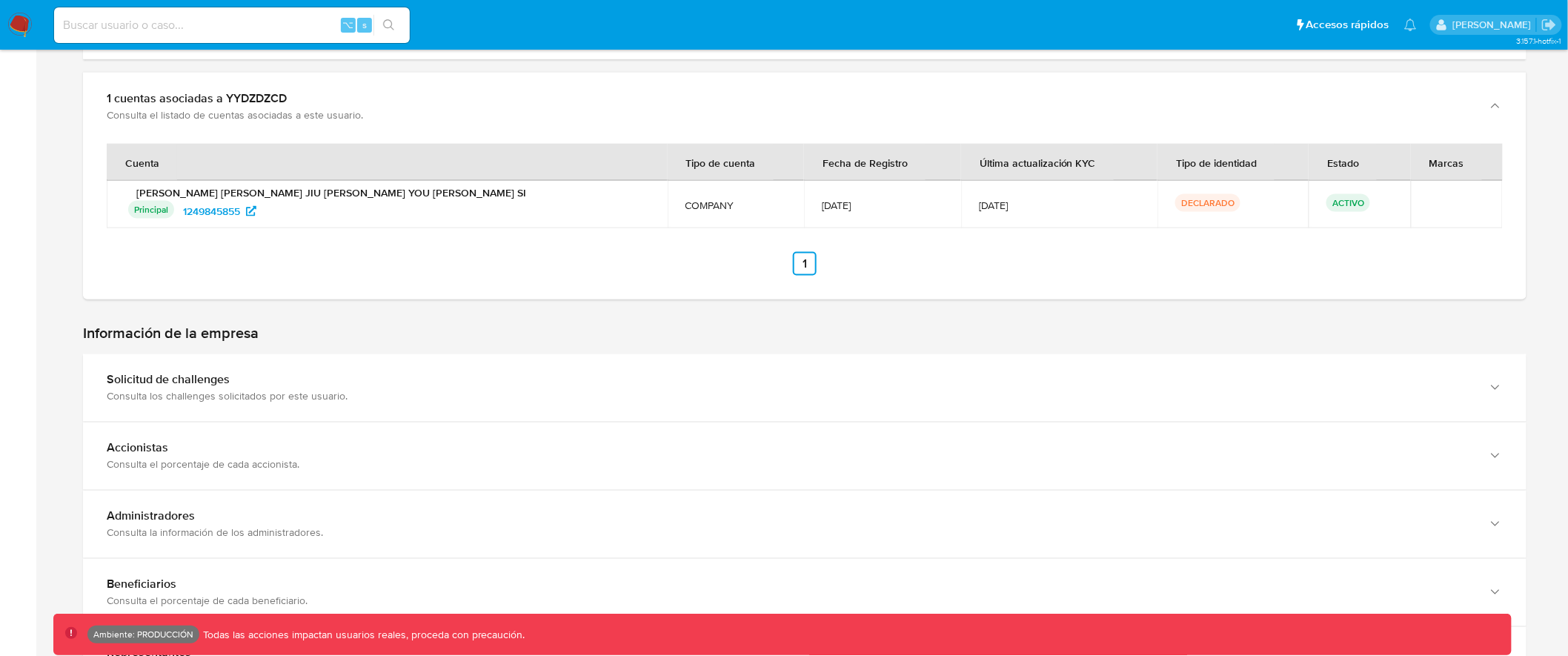
scroll to position [807, 0]
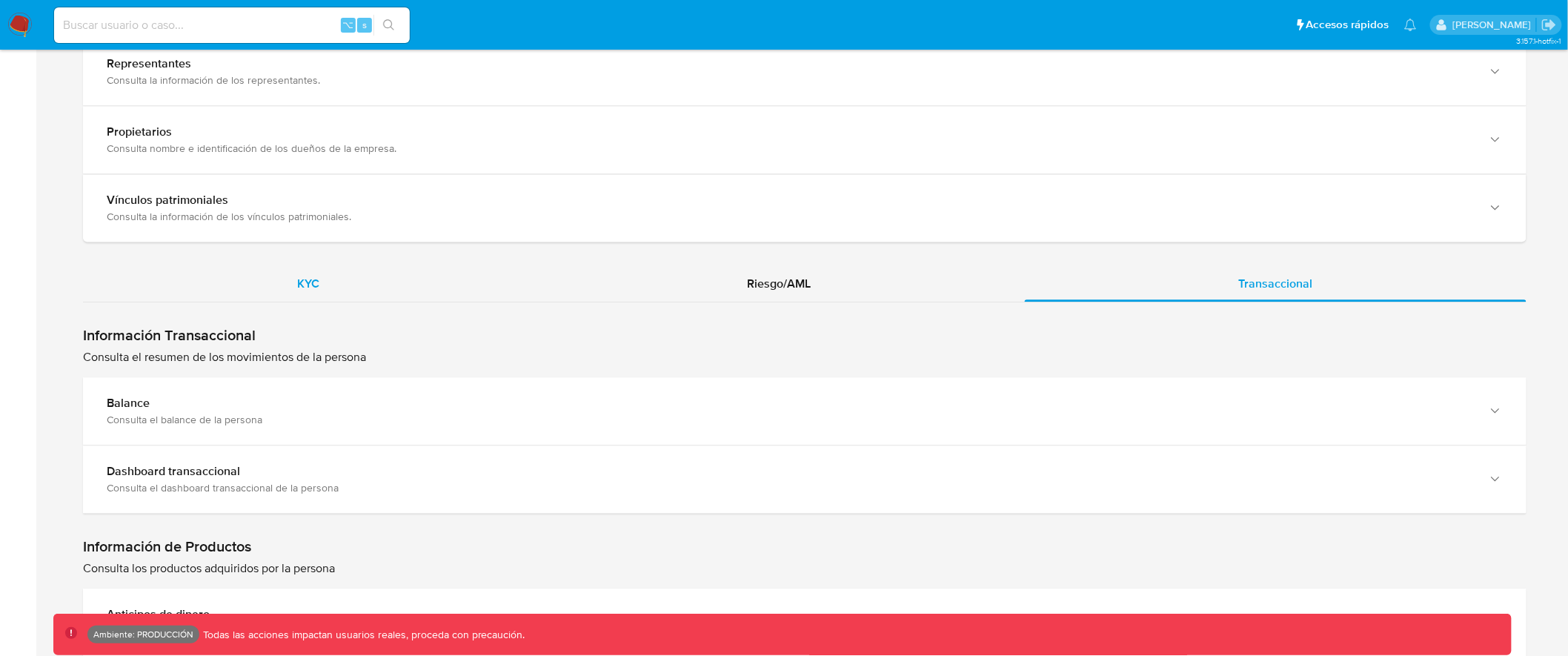
click at [328, 287] on div "KYC" at bounding box center [308, 284] width 450 height 35
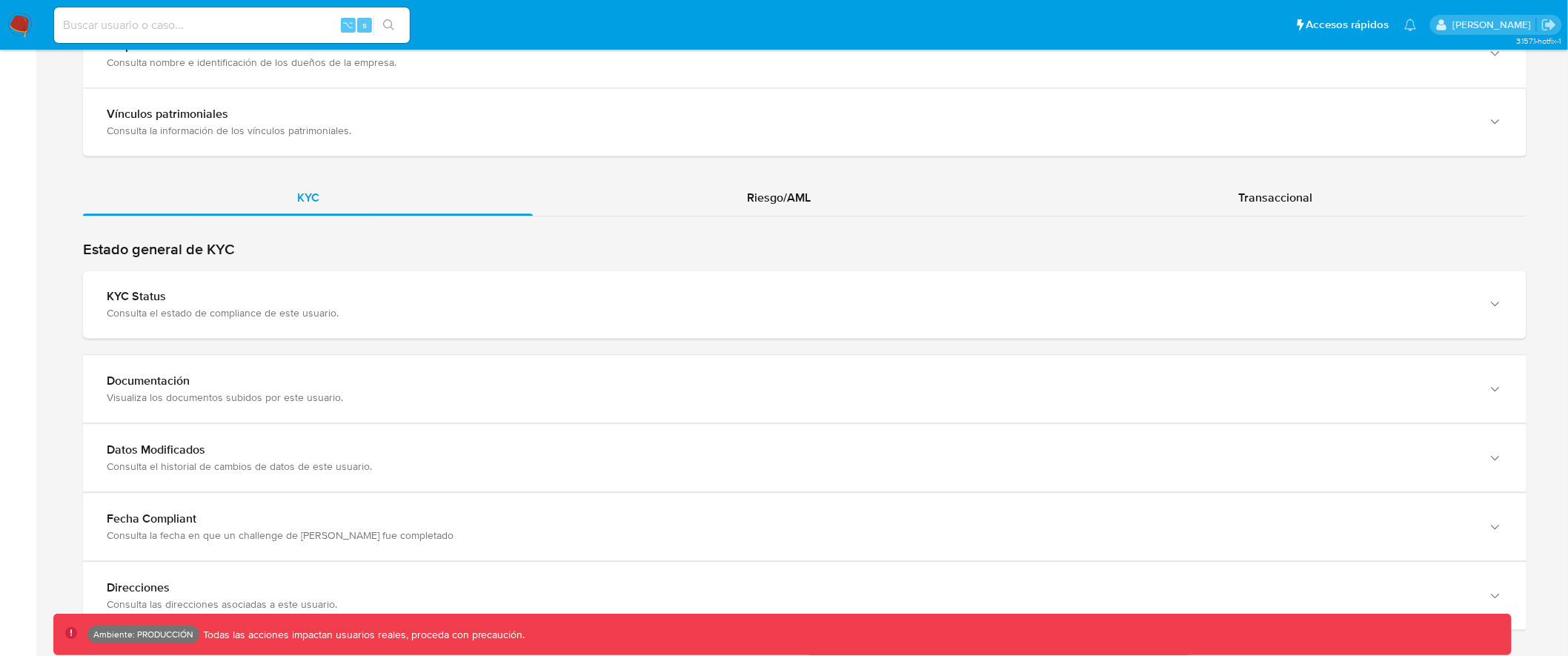
scroll to position [1497, 0]
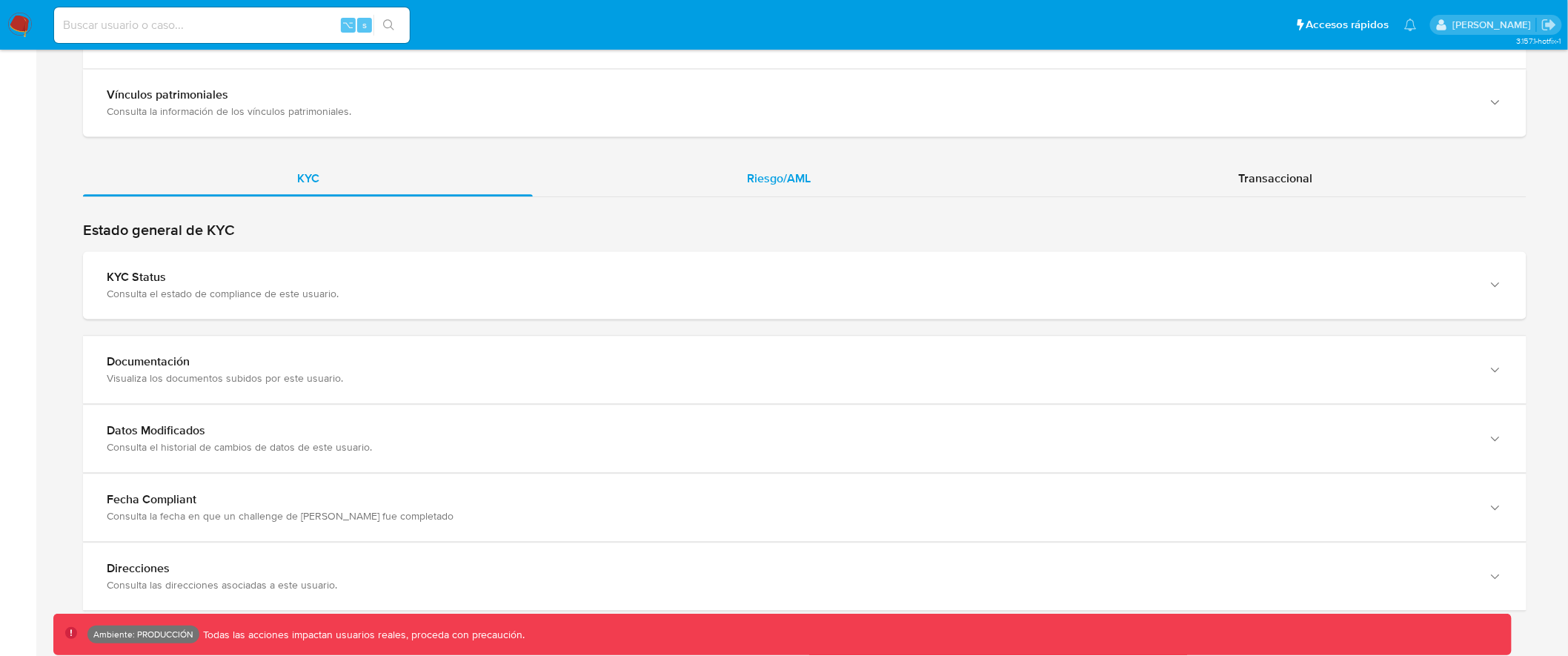
click at [790, 174] on span "Riesgo/AML" at bounding box center [779, 178] width 64 height 17
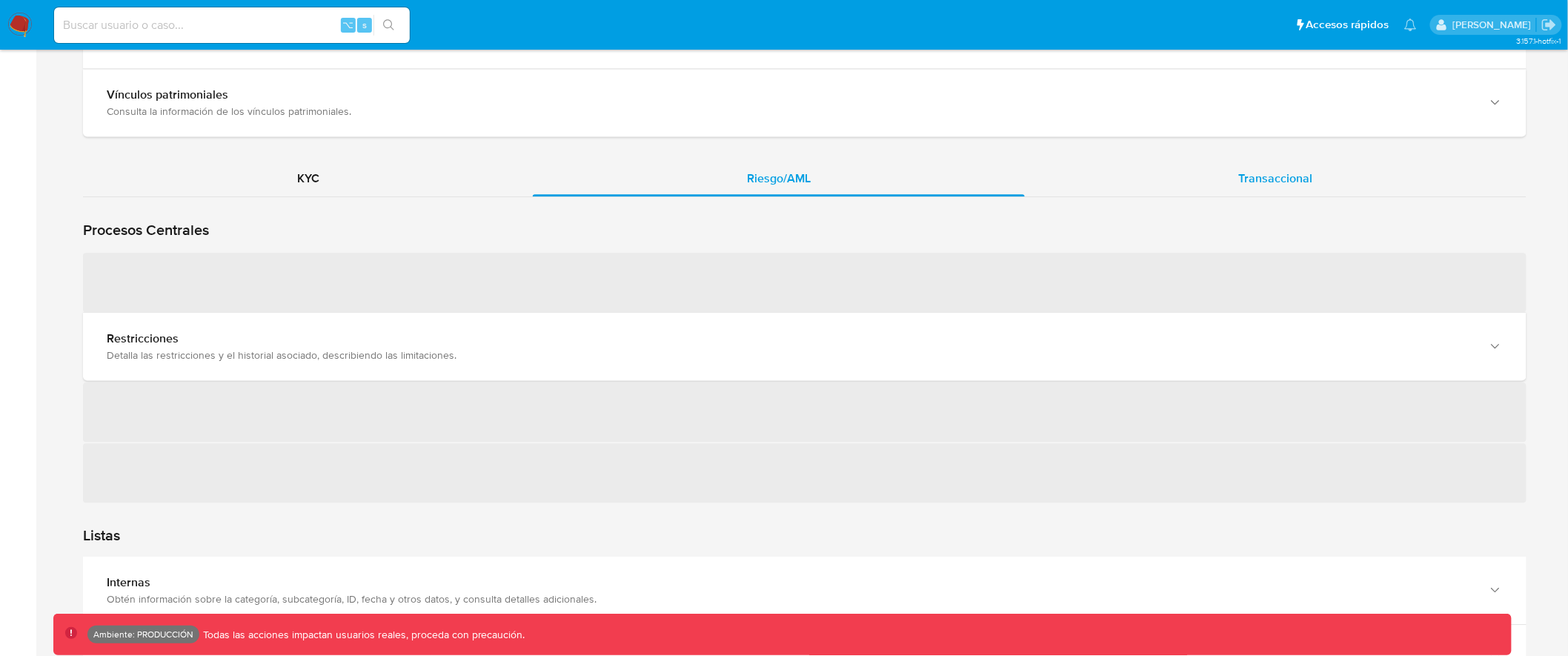
click at [1267, 174] on span "Transaccional" at bounding box center [1274, 178] width 74 height 17
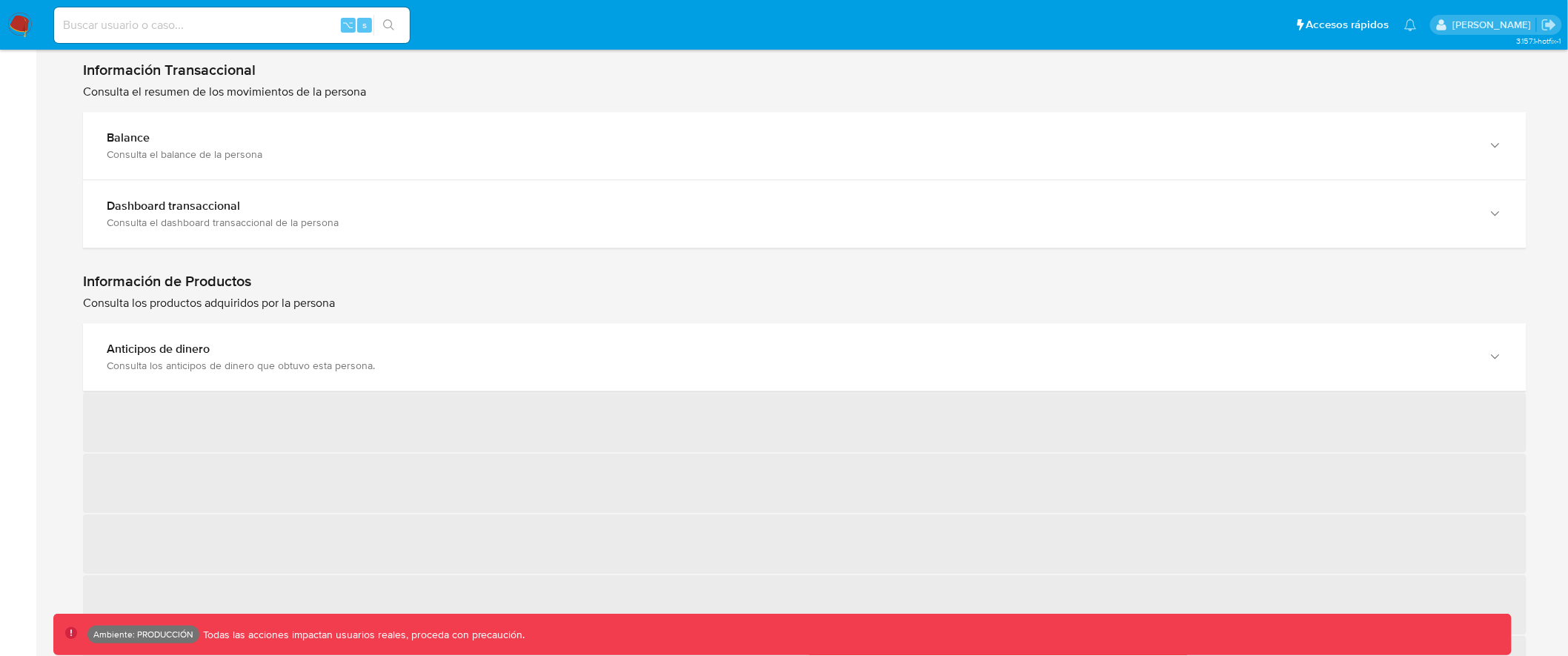
scroll to position [1662, 0]
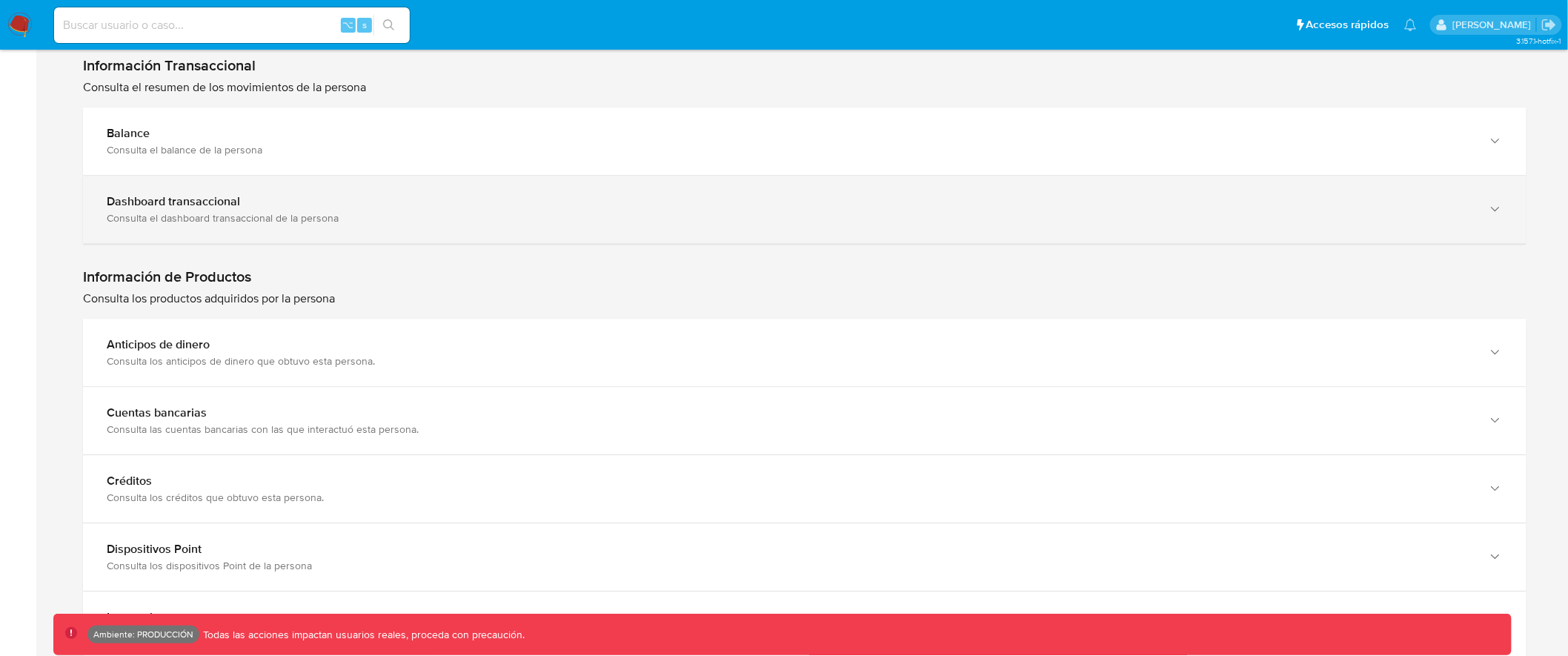
click at [622, 198] on div "Dashboard transaccional" at bounding box center [789, 201] width 1366 height 15
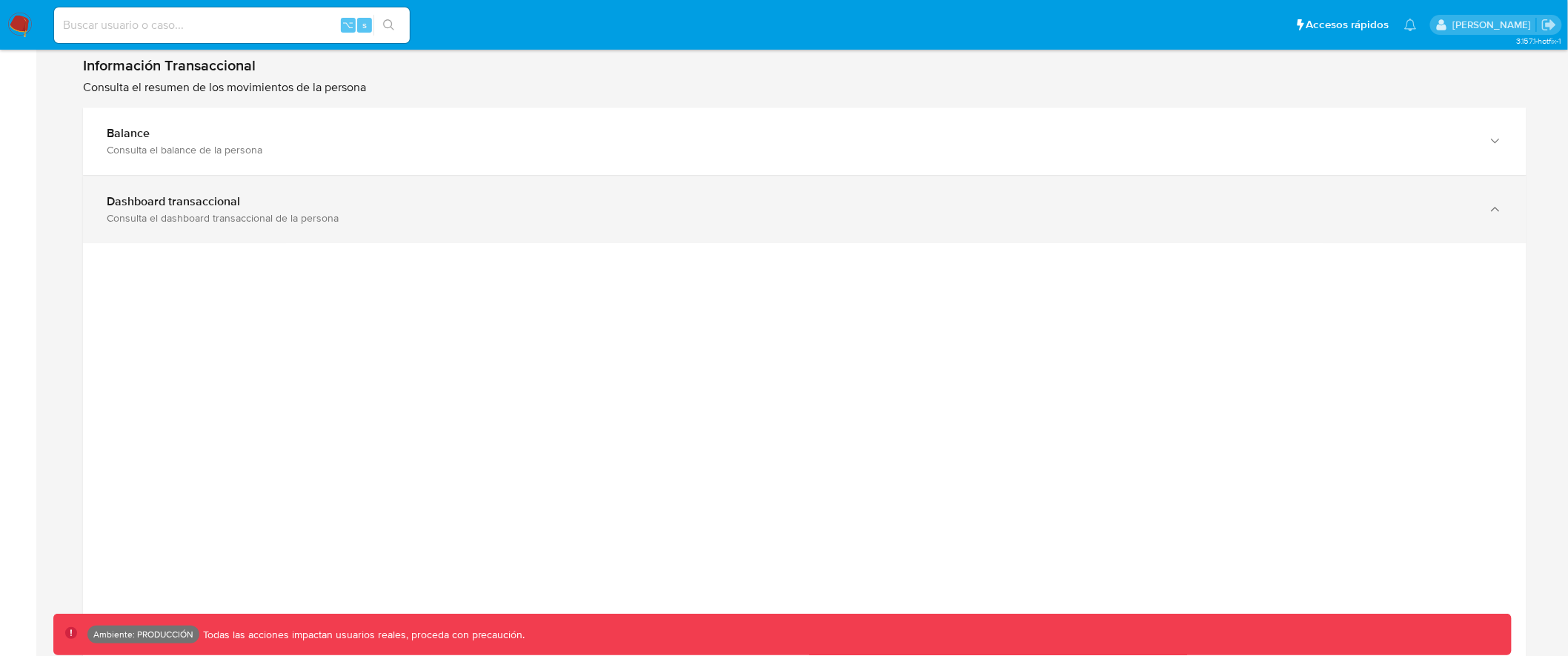
click at [623, 198] on div "Dashboard transaccional" at bounding box center [789, 201] width 1366 height 15
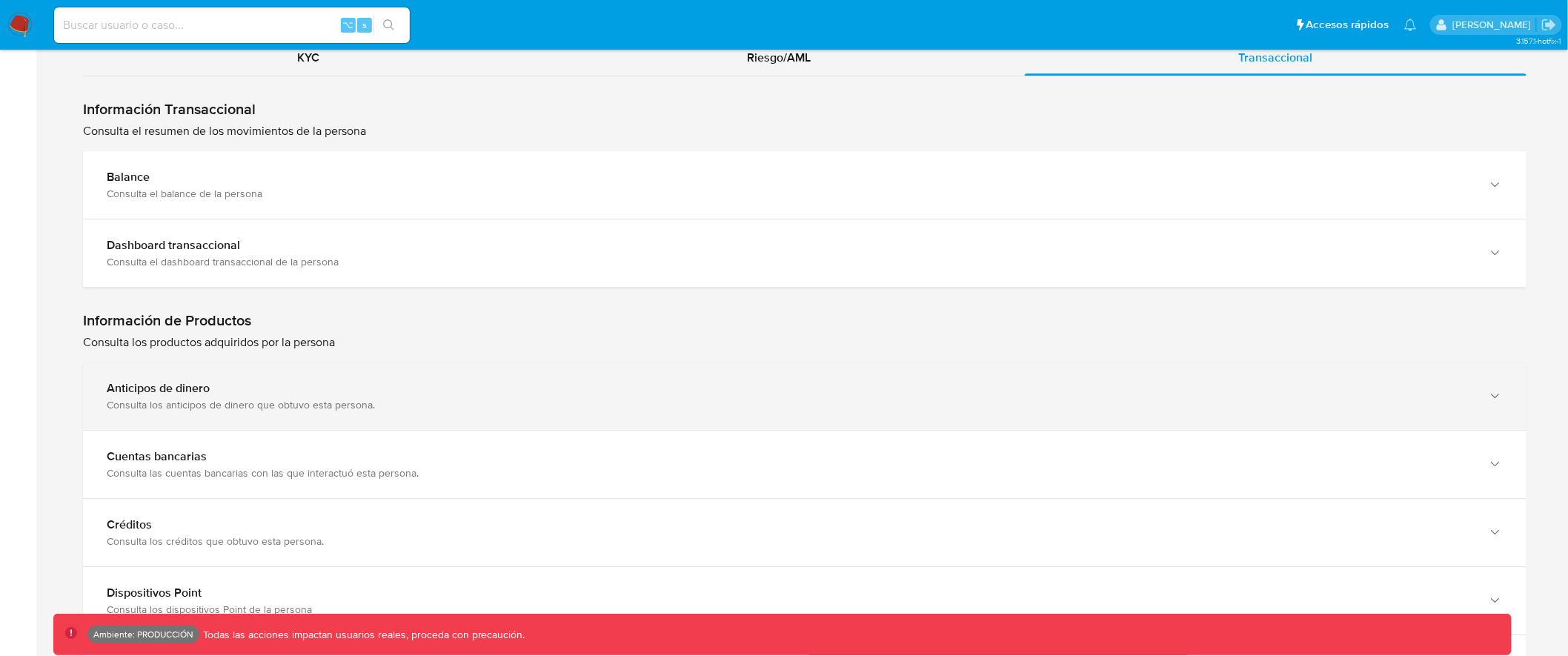
scroll to position [1612, 0]
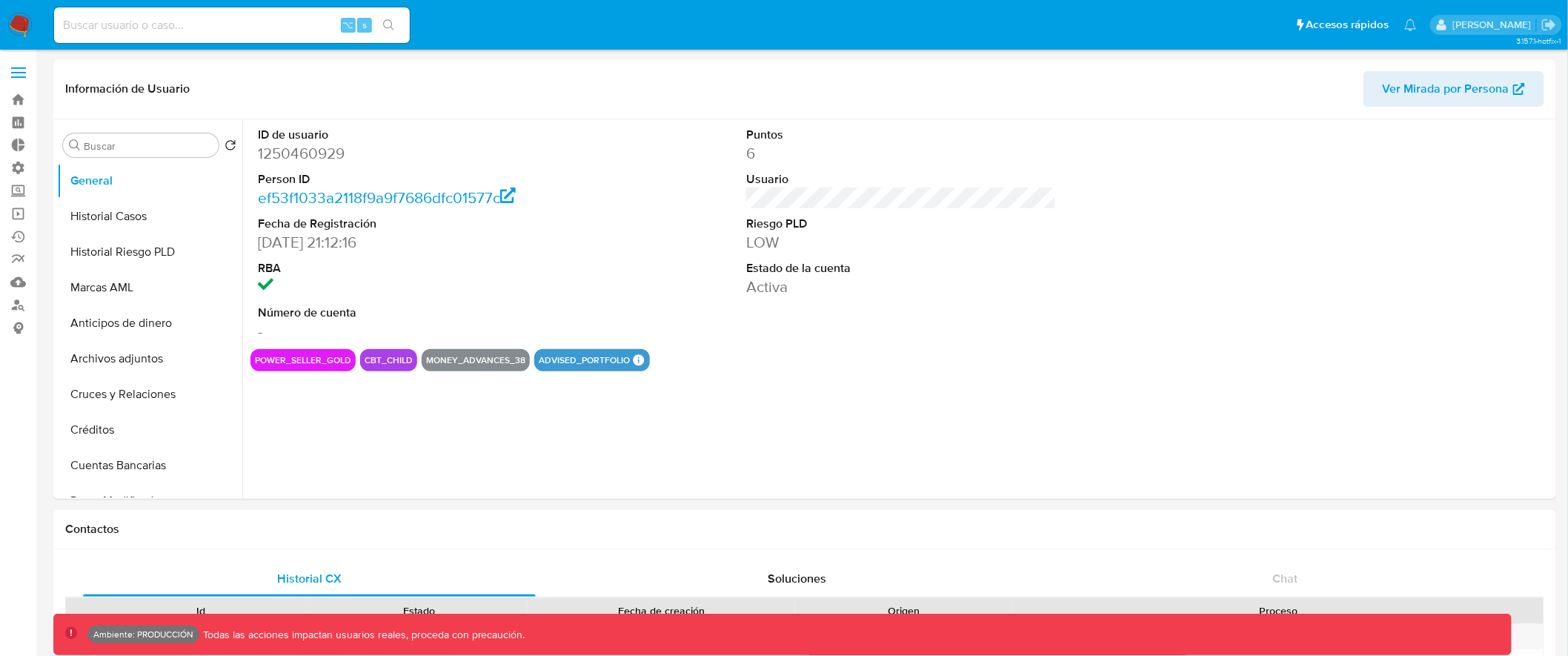
select select "10"
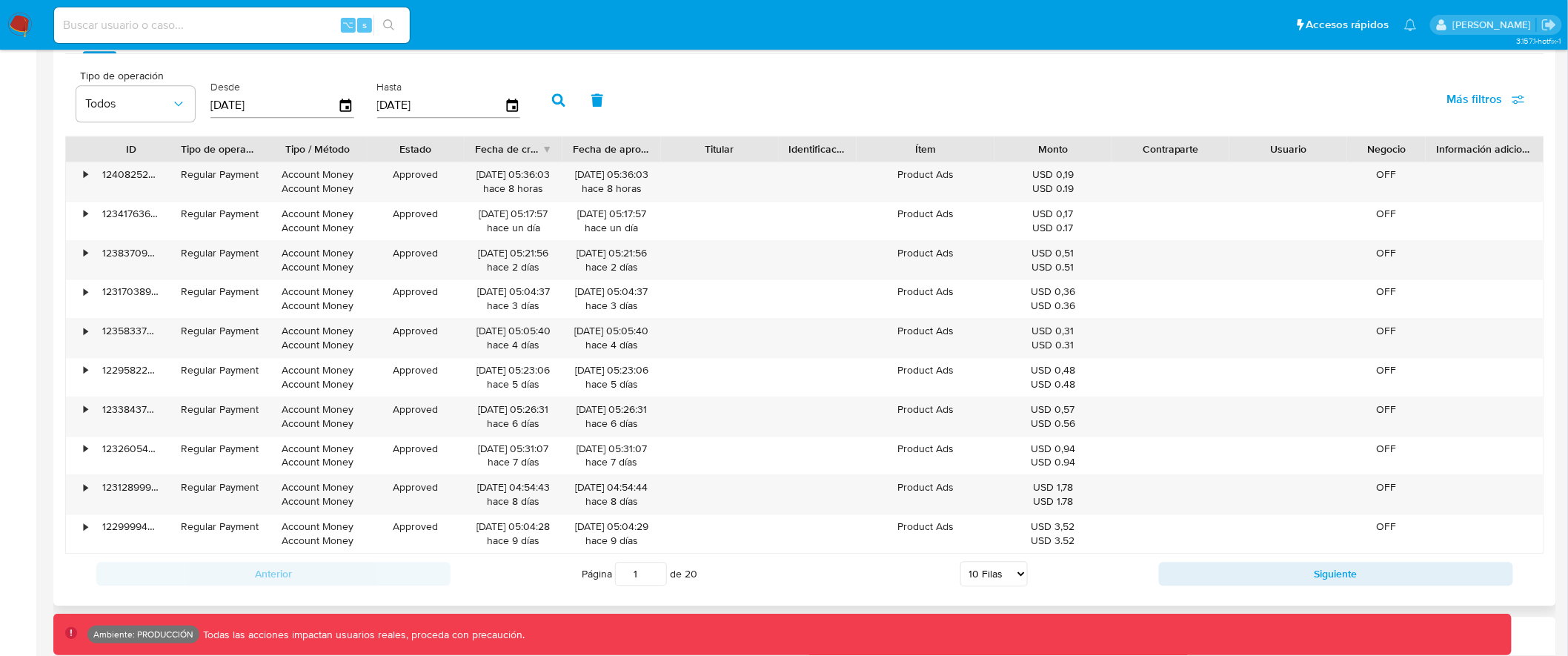
scroll to position [1709, 0]
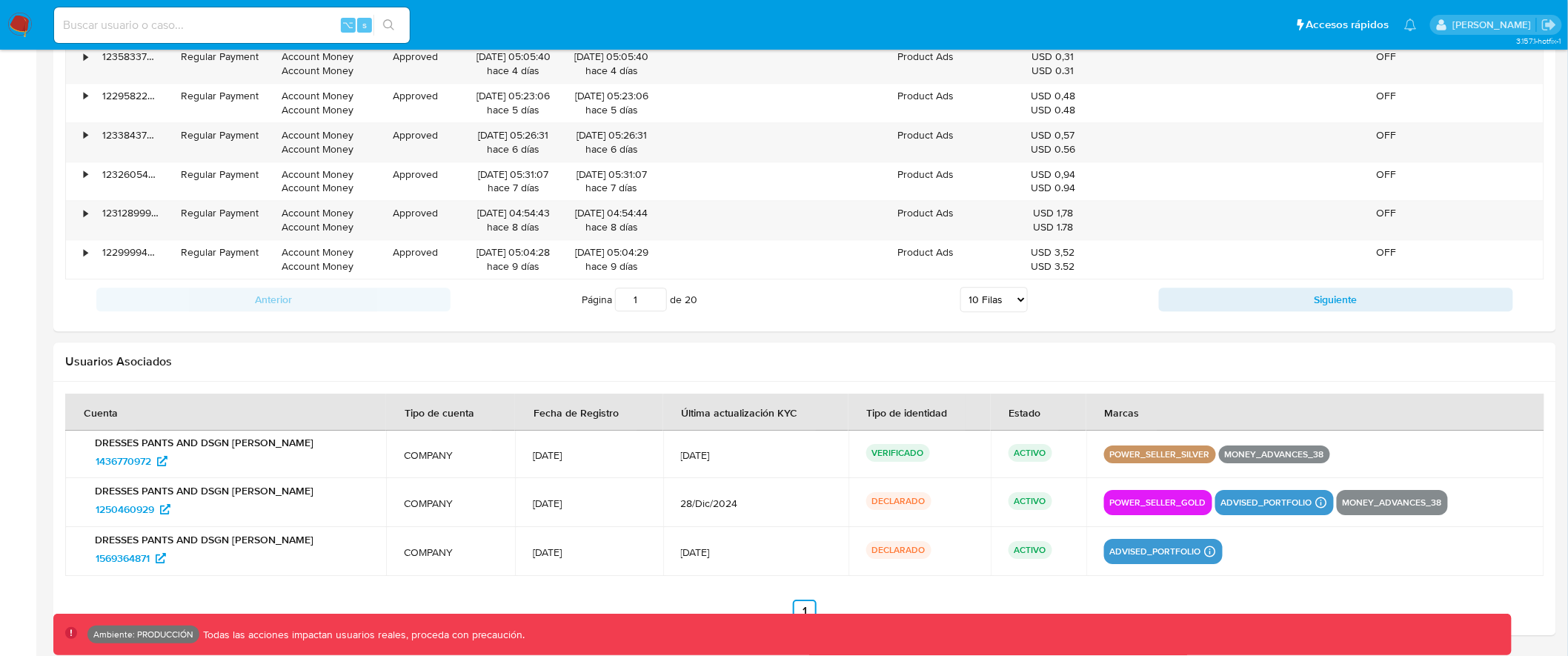
drag, startPoint x: 90, startPoint y: 446, endPoint x: 237, endPoint y: 552, distance: 181.2
click at [237, 552] on tbody "DRESSES PANTS AND DSGN YOLY 1436770972 COMPANY 29/Jul/2023 28/Jul/2025 VERIFICA…" at bounding box center [804, 503] width 1479 height 145
click at [323, 472] on td "DRESSES PANTS AND DSGN YOLY 1436770972" at bounding box center [225, 454] width 321 height 47
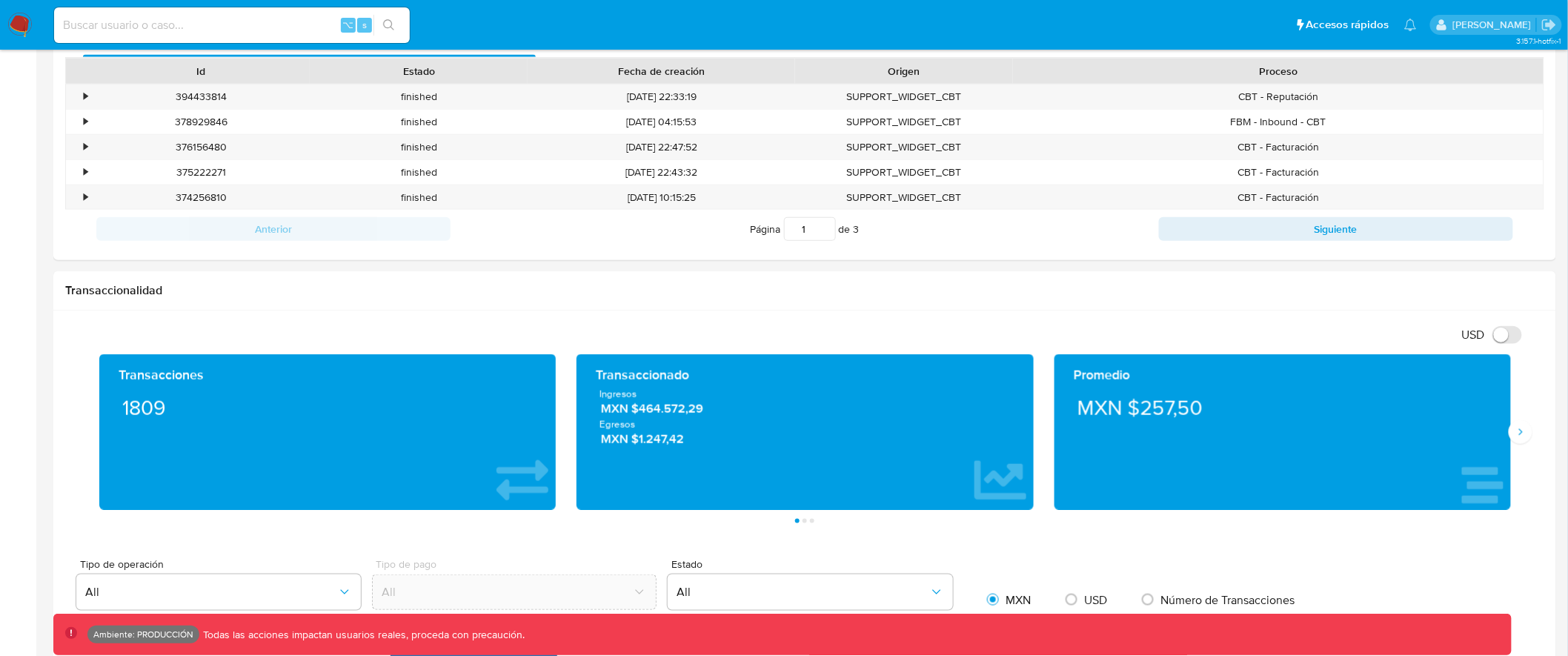
scroll to position [0, 0]
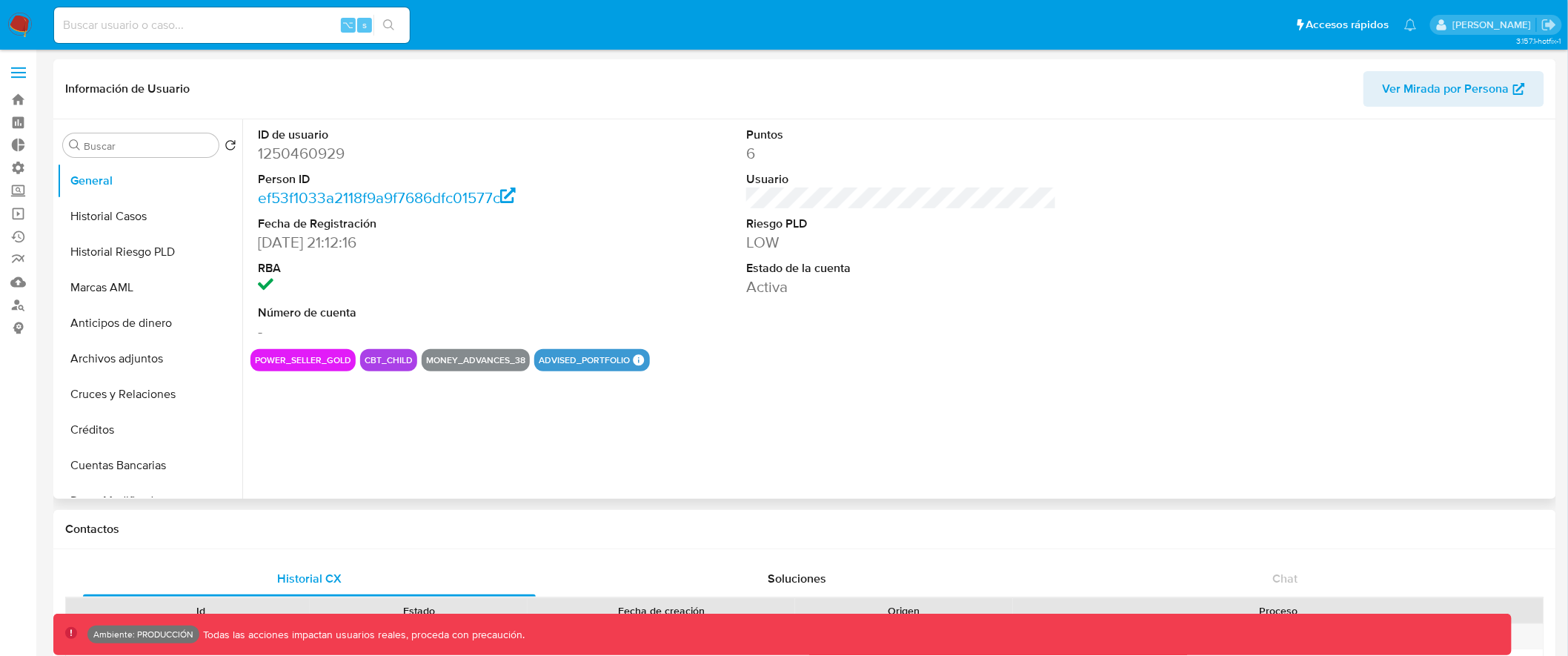
click at [1433, 90] on span "Ver Mirada por Persona" at bounding box center [1445, 88] width 127 height 35
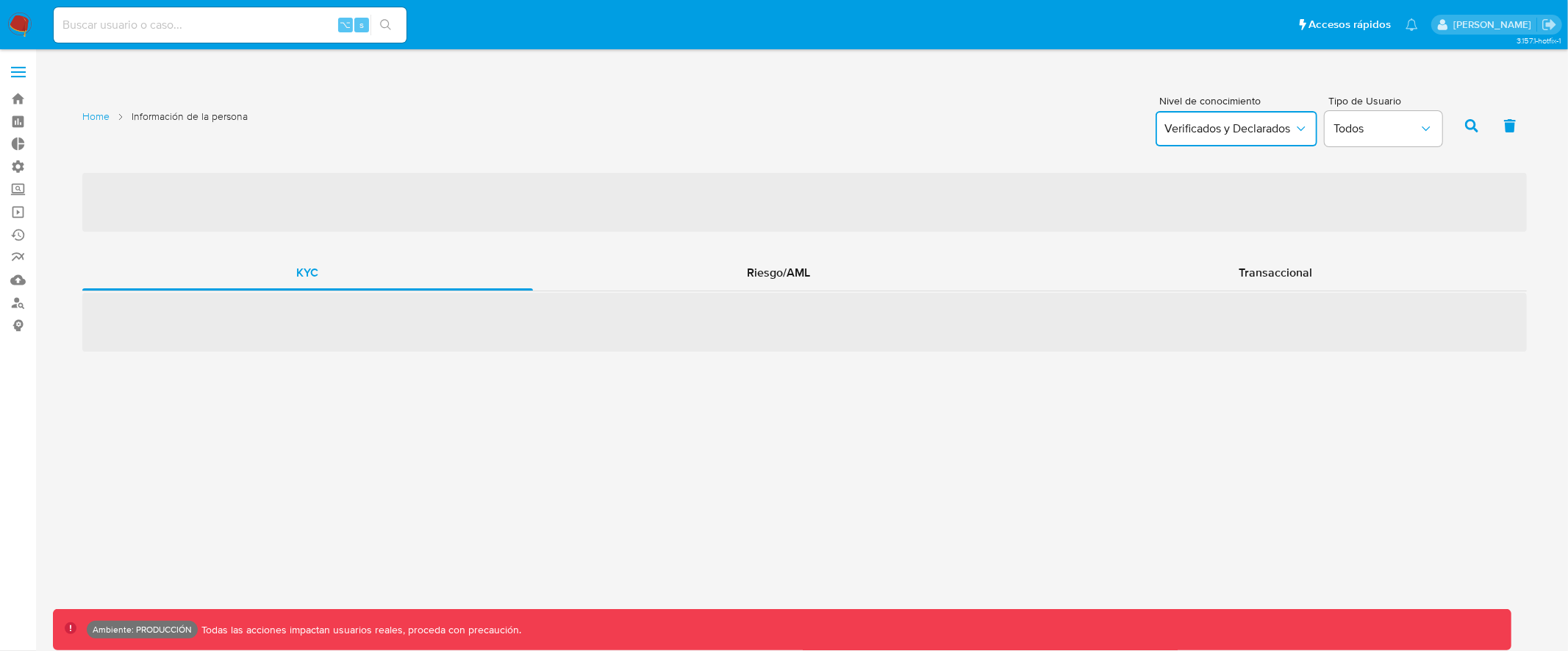
click at [1259, 134] on span "Verificados y Declarados" at bounding box center [1228, 129] width 130 height 15
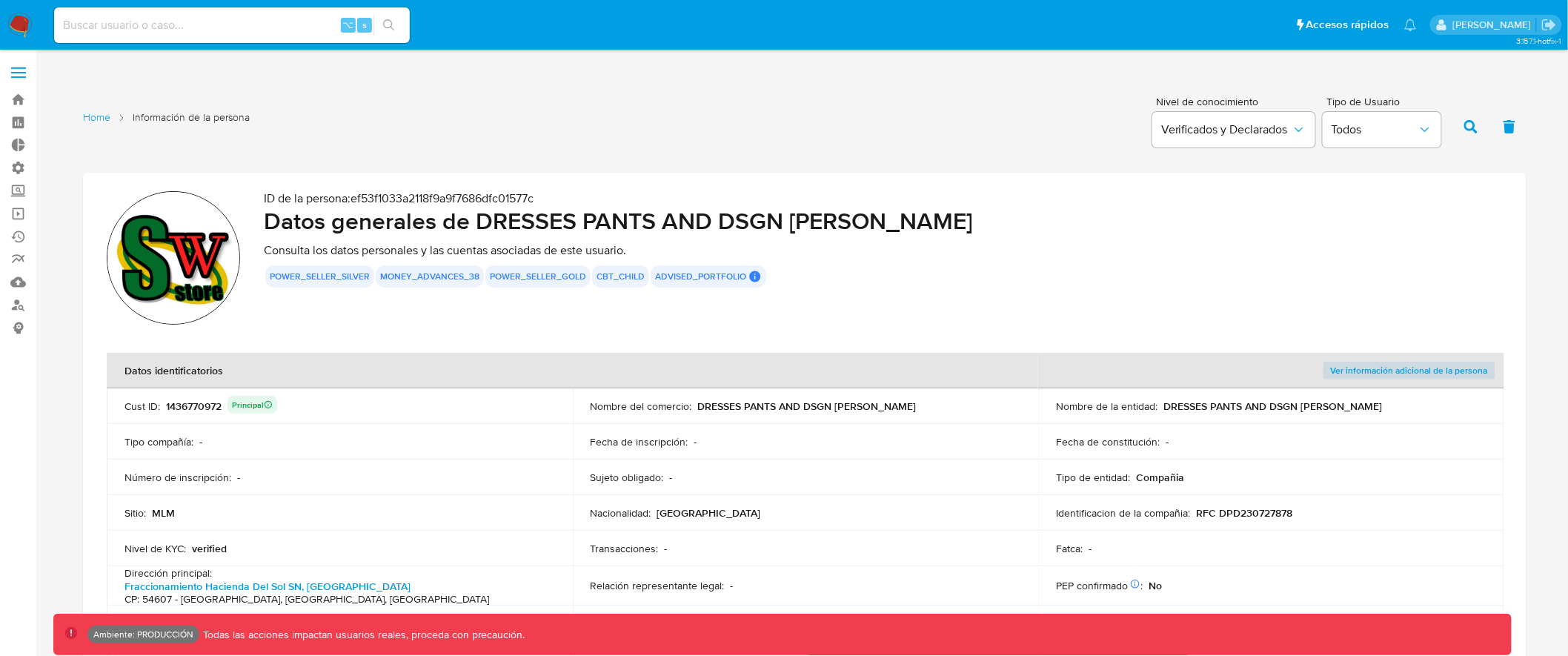
click at [960, 116] on div "Home Información de la persona Nivel de conocimiento Verificados y Declarados T…" at bounding box center [805, 125] width 1443 height 72
click at [1239, 126] on span "Verificados y Declarados" at bounding box center [1225, 130] width 131 height 15
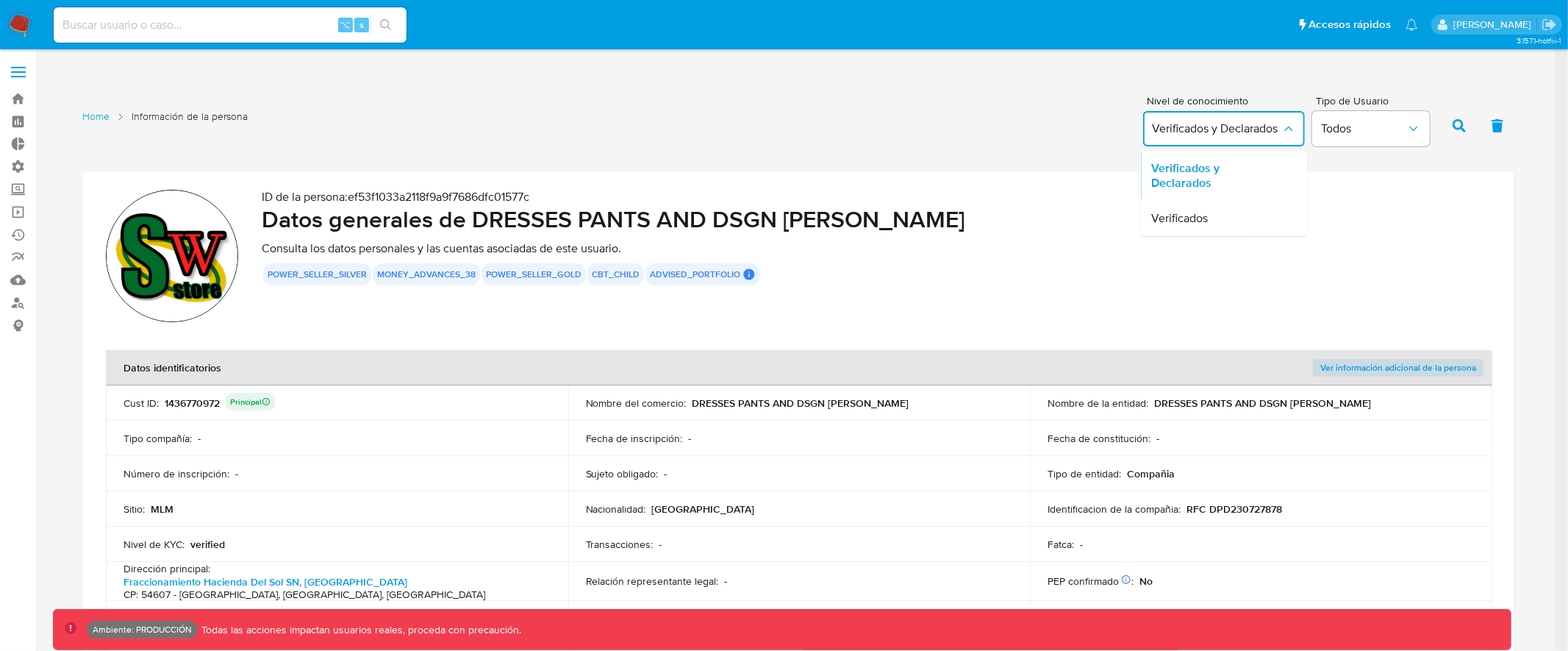
click at [1041, 107] on div "Home Información de la persona Nivel de conocimiento Verificados y Declarados V…" at bounding box center [799, 124] width 1432 height 71
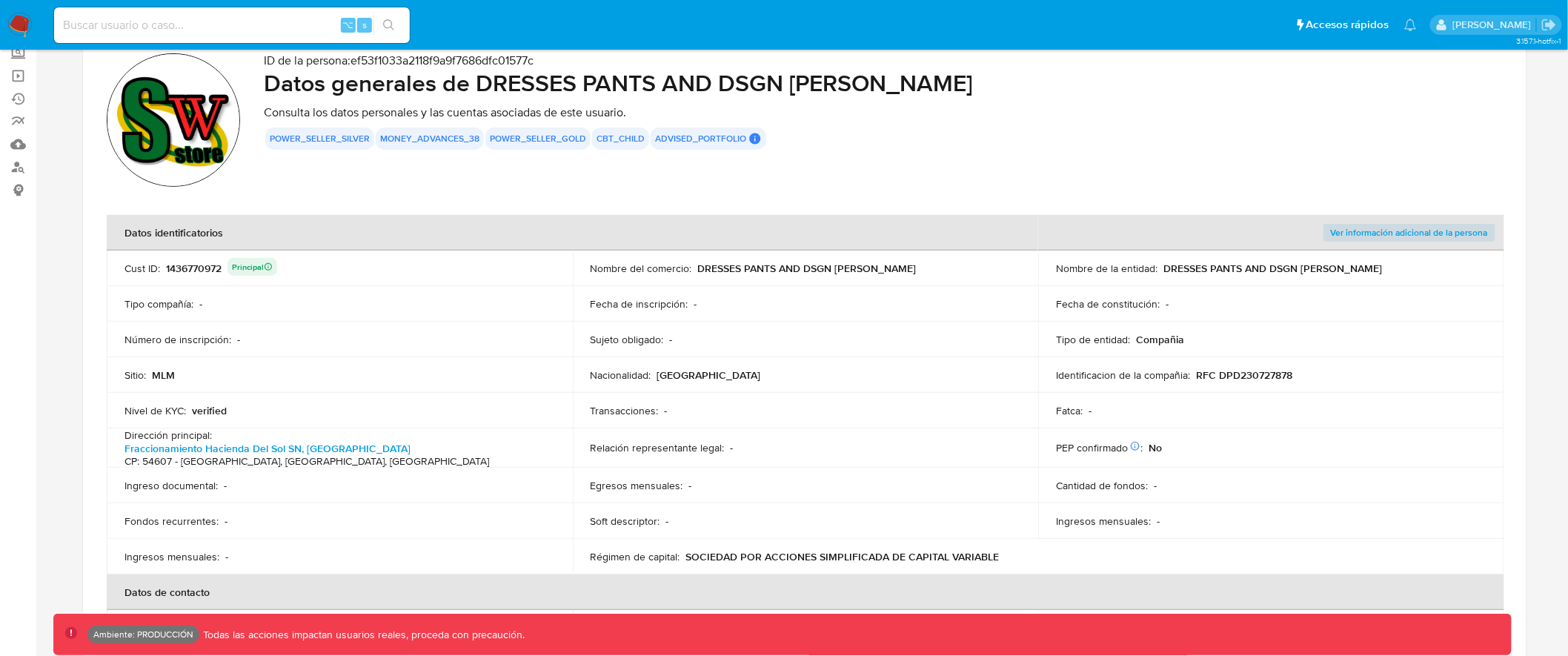
scroll to position [451, 0]
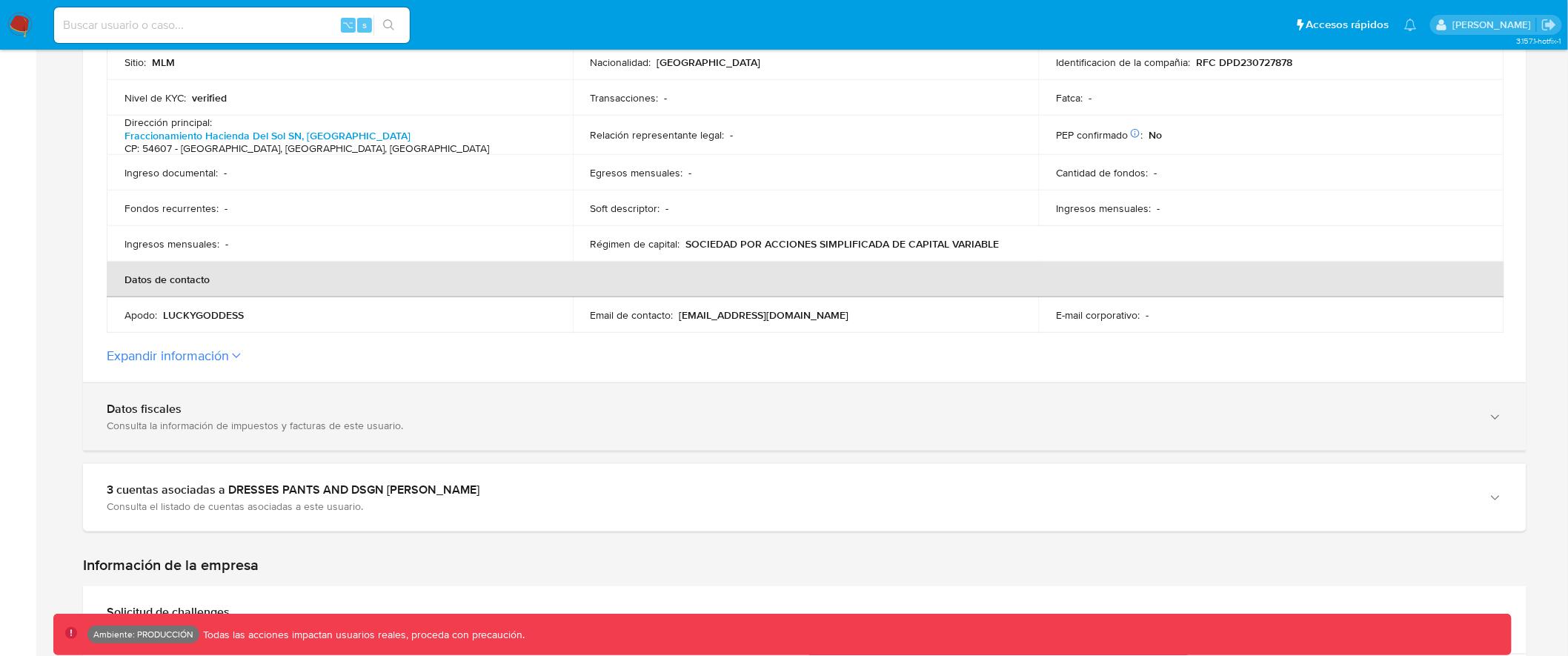
click at [807, 406] on div "Datos fiscales" at bounding box center [789, 409] width 1366 height 15
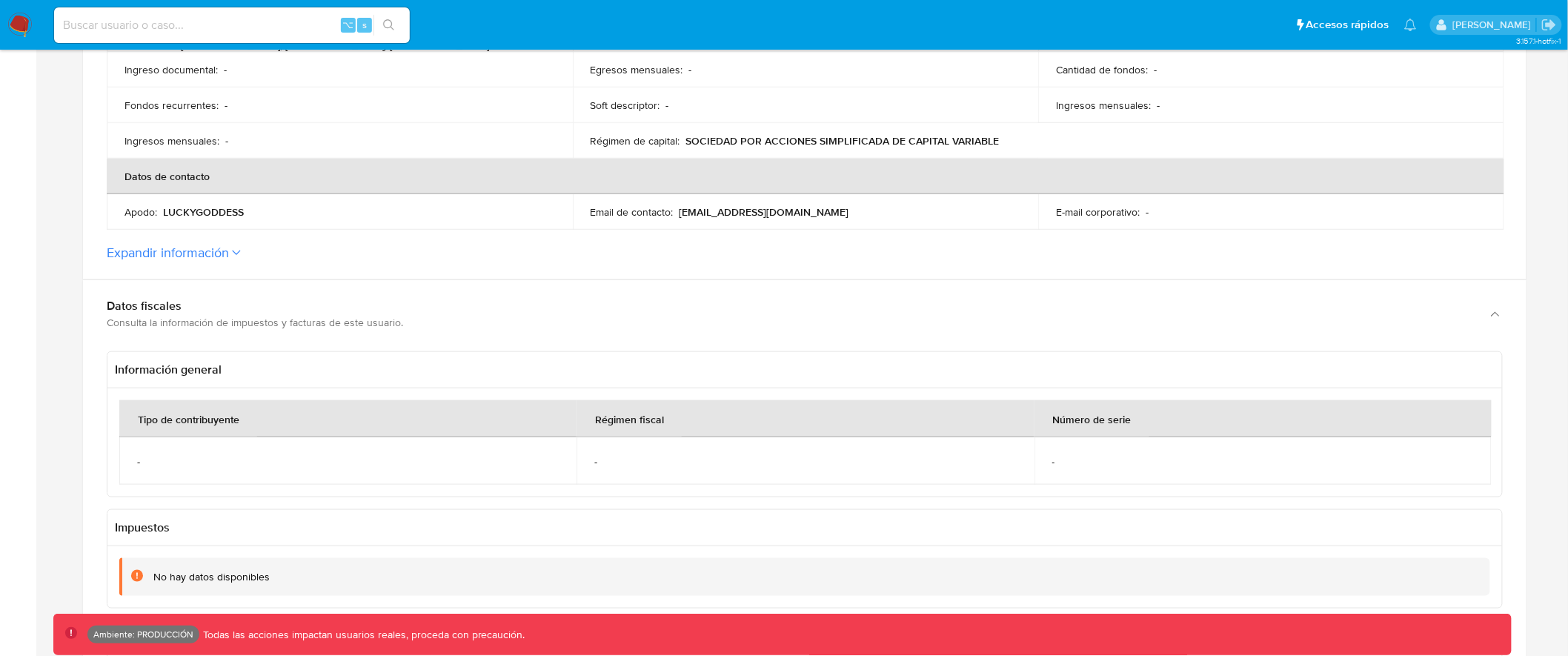
scroll to position [553, 0]
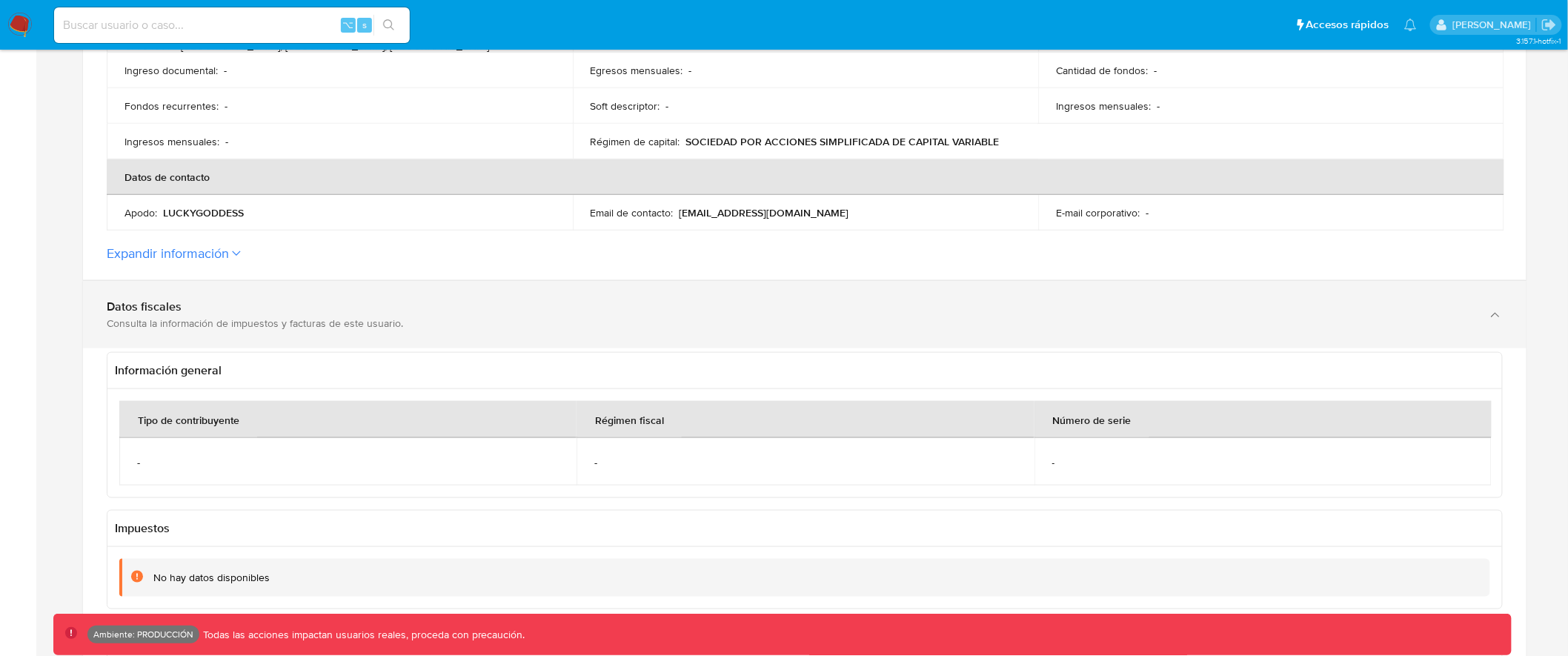
click at [760, 323] on div "Consulta la información de impuestos y facturas de este usuario." at bounding box center [789, 323] width 1366 height 14
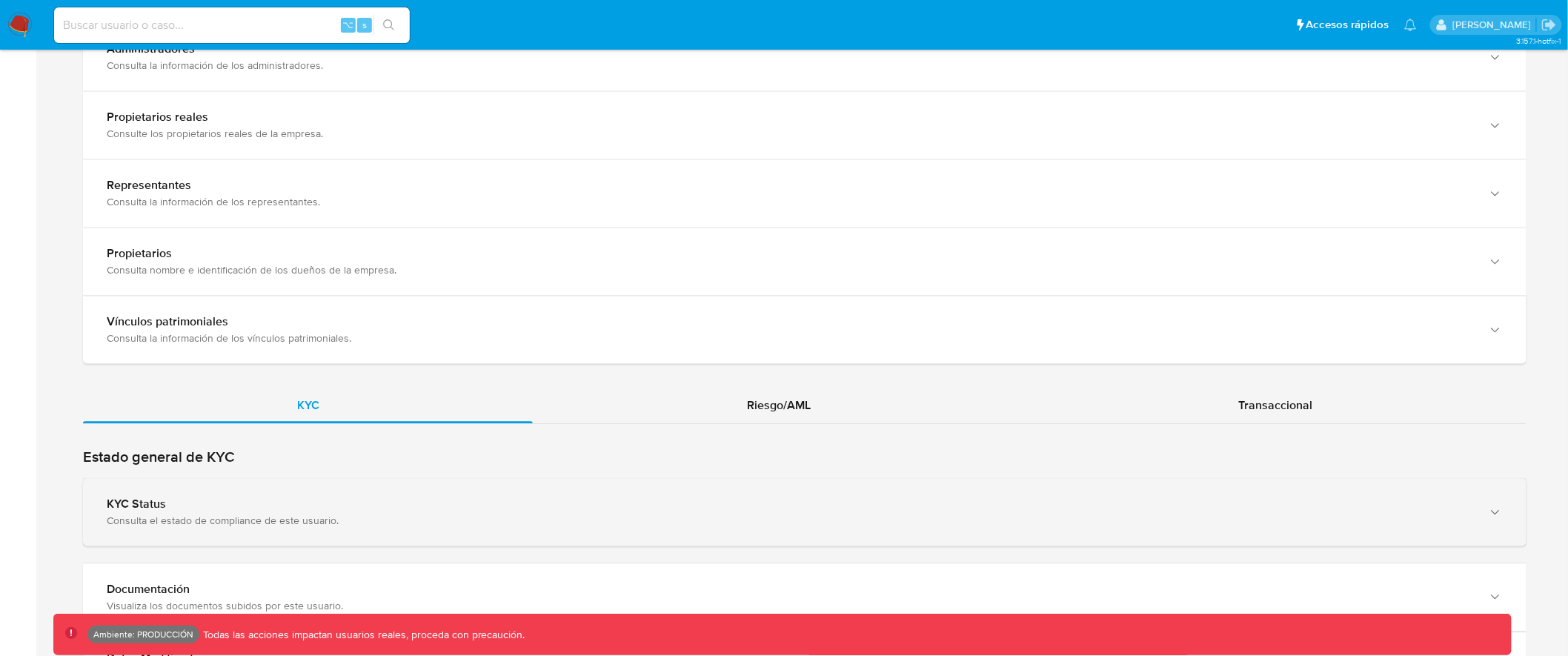
scroll to position [1442, 0]
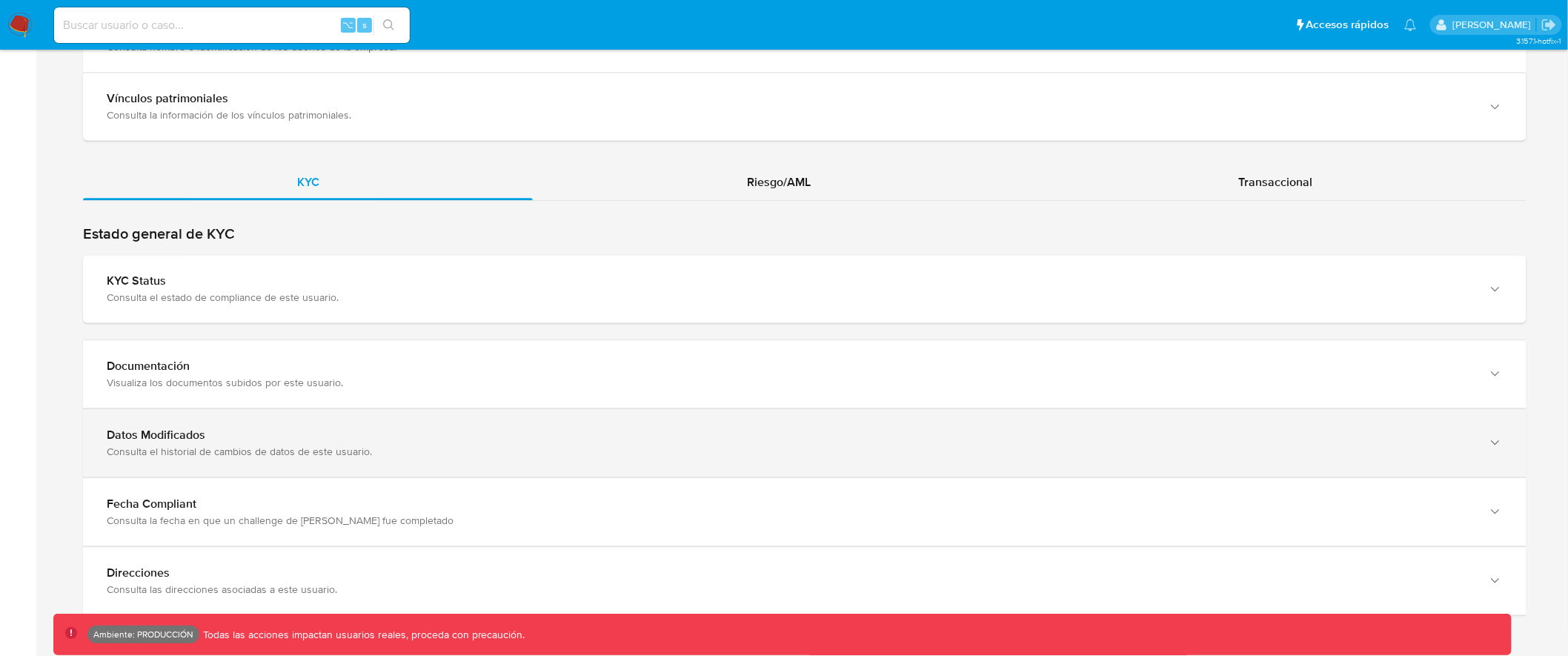
click at [732, 436] on div "Datos Modificados" at bounding box center [789, 434] width 1366 height 15
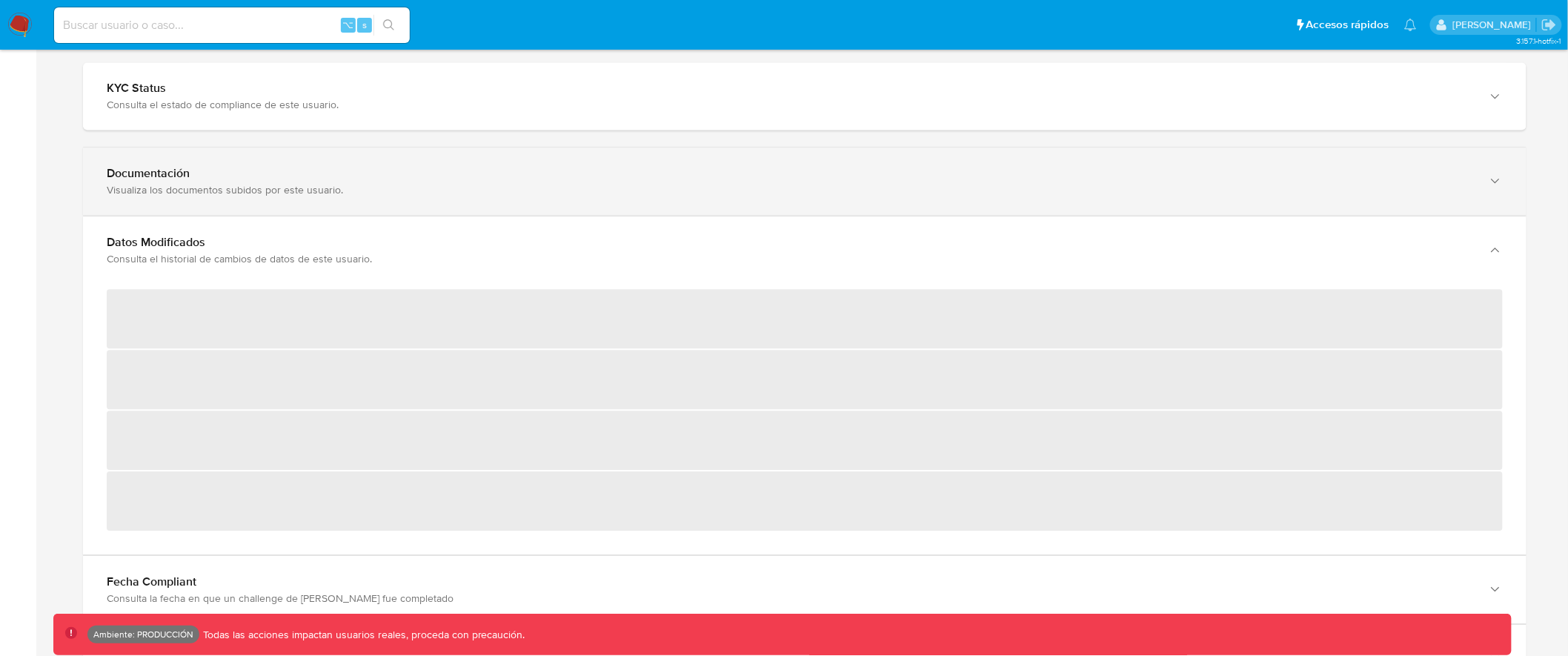
scroll to position [1693, 0]
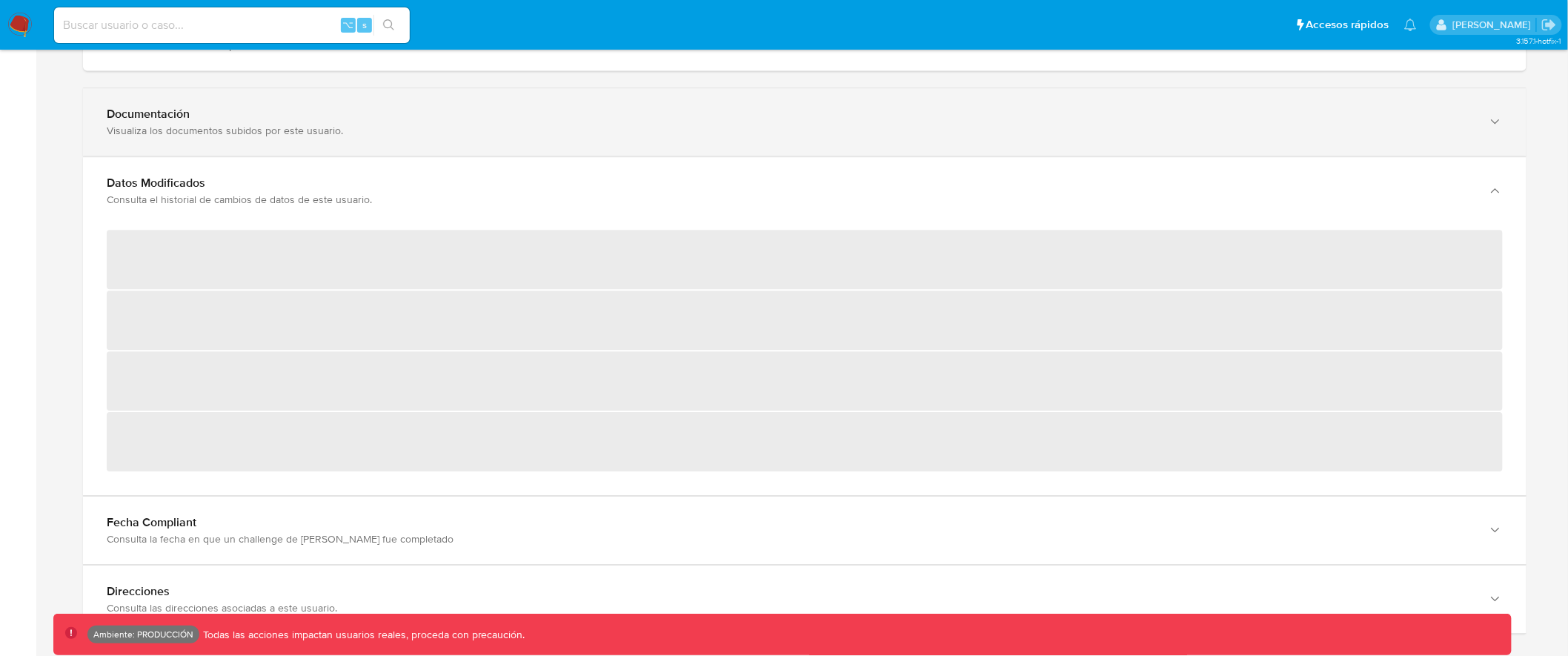
click at [650, 130] on div "Visualiza los documentos subidos por este usuario." at bounding box center [789, 131] width 1366 height 14
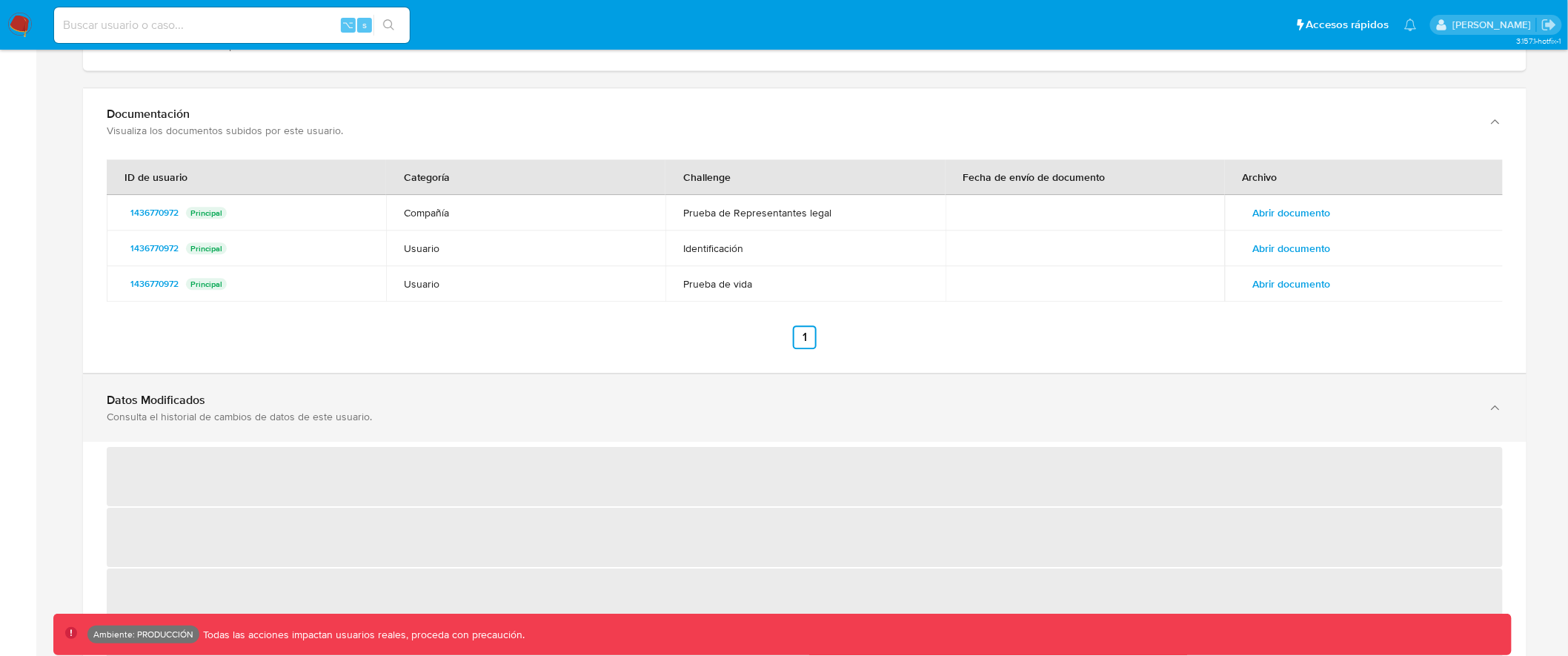
click at [691, 418] on div "Consulta el historial de cambios de datos de este usuario." at bounding box center [789, 416] width 1366 height 14
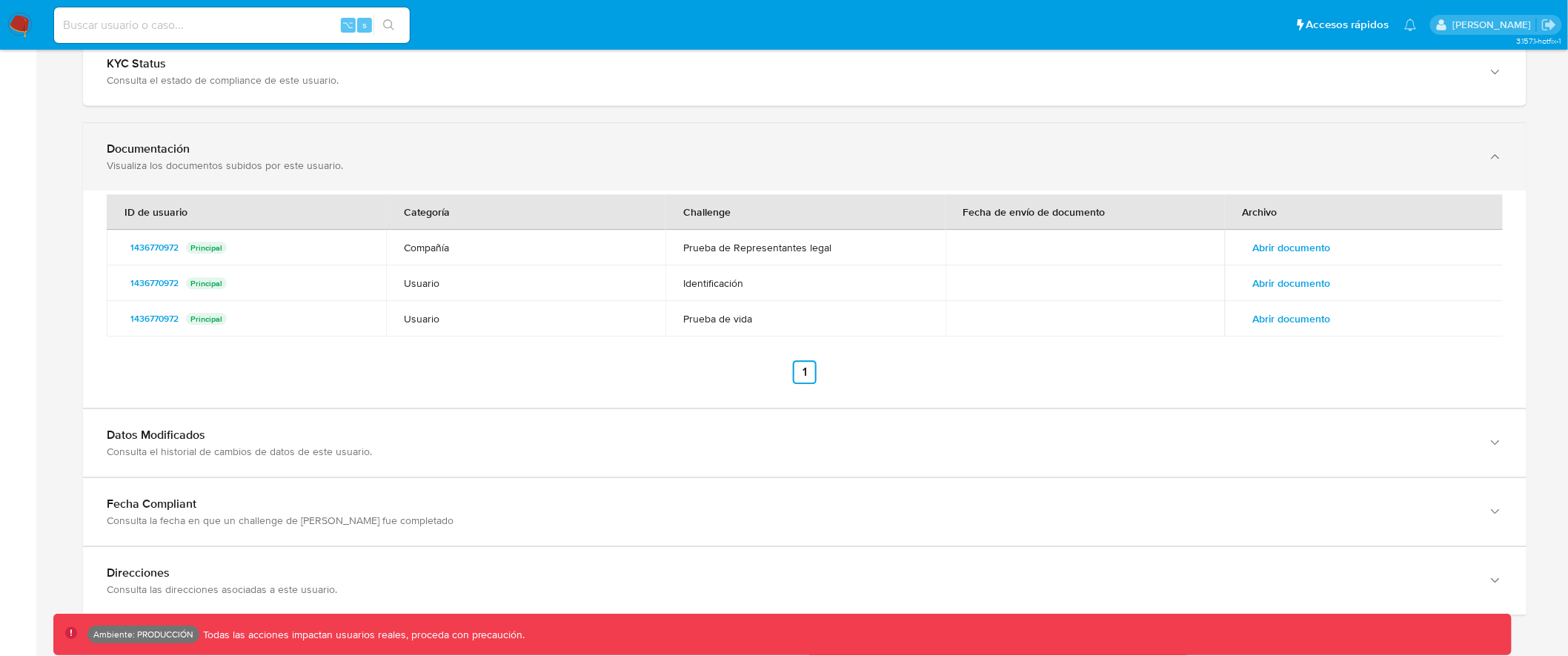
click at [769, 148] on div "Documentación" at bounding box center [789, 148] width 1366 height 15
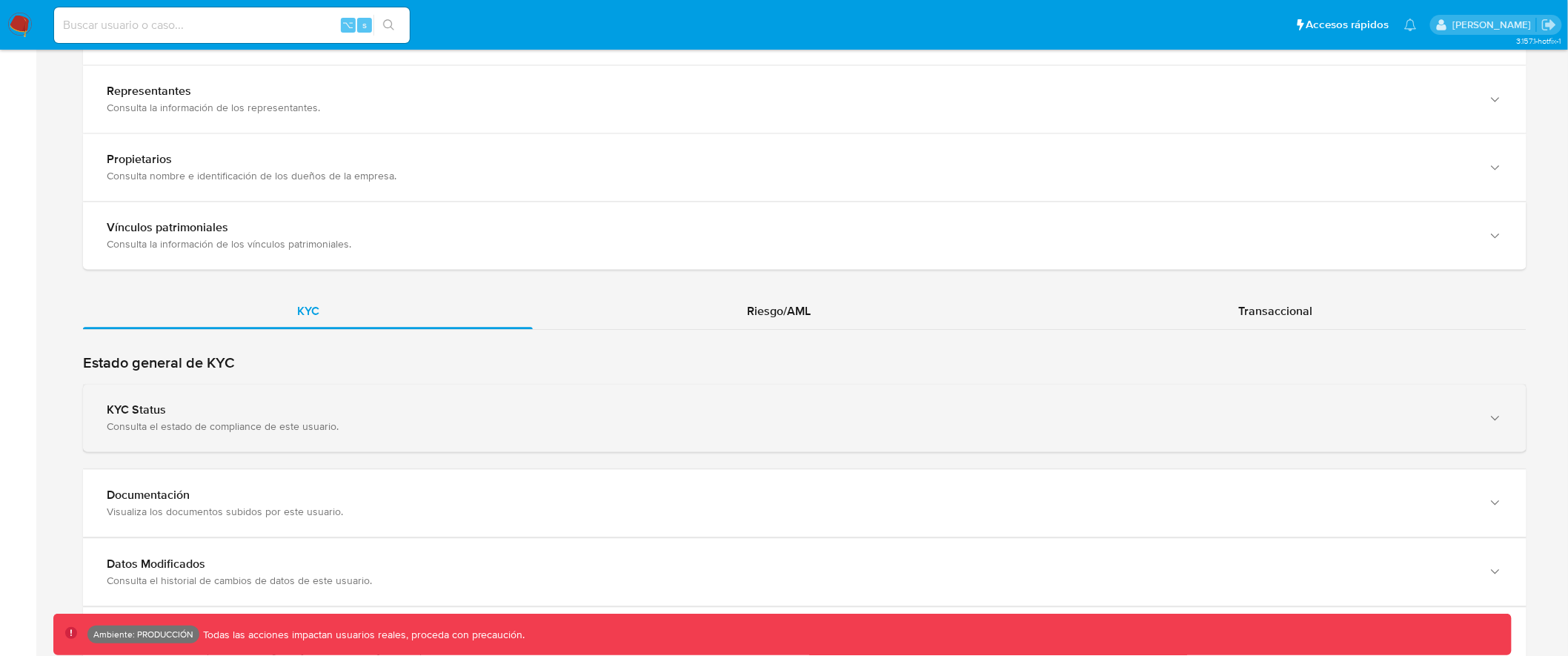
scroll to position [1373, 0]
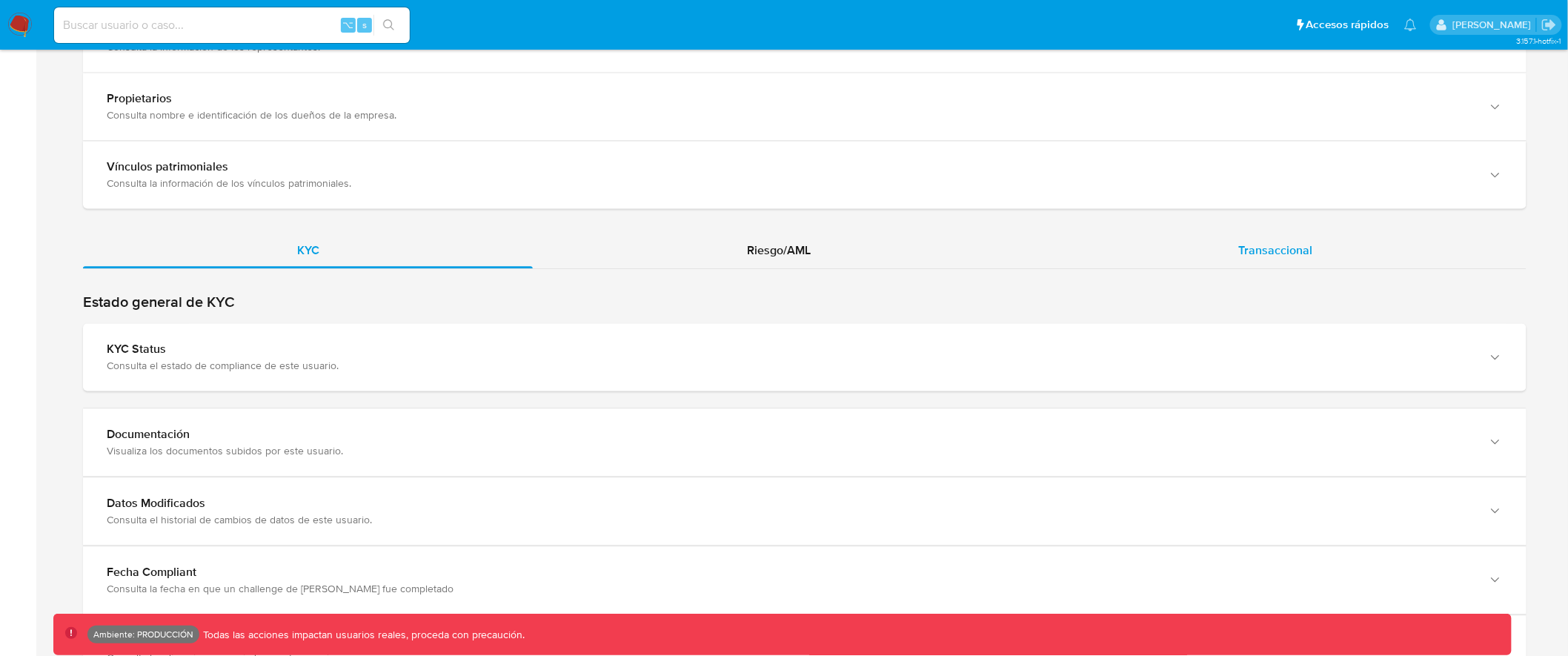
click at [1292, 248] on span "Transaccional" at bounding box center [1274, 249] width 74 height 17
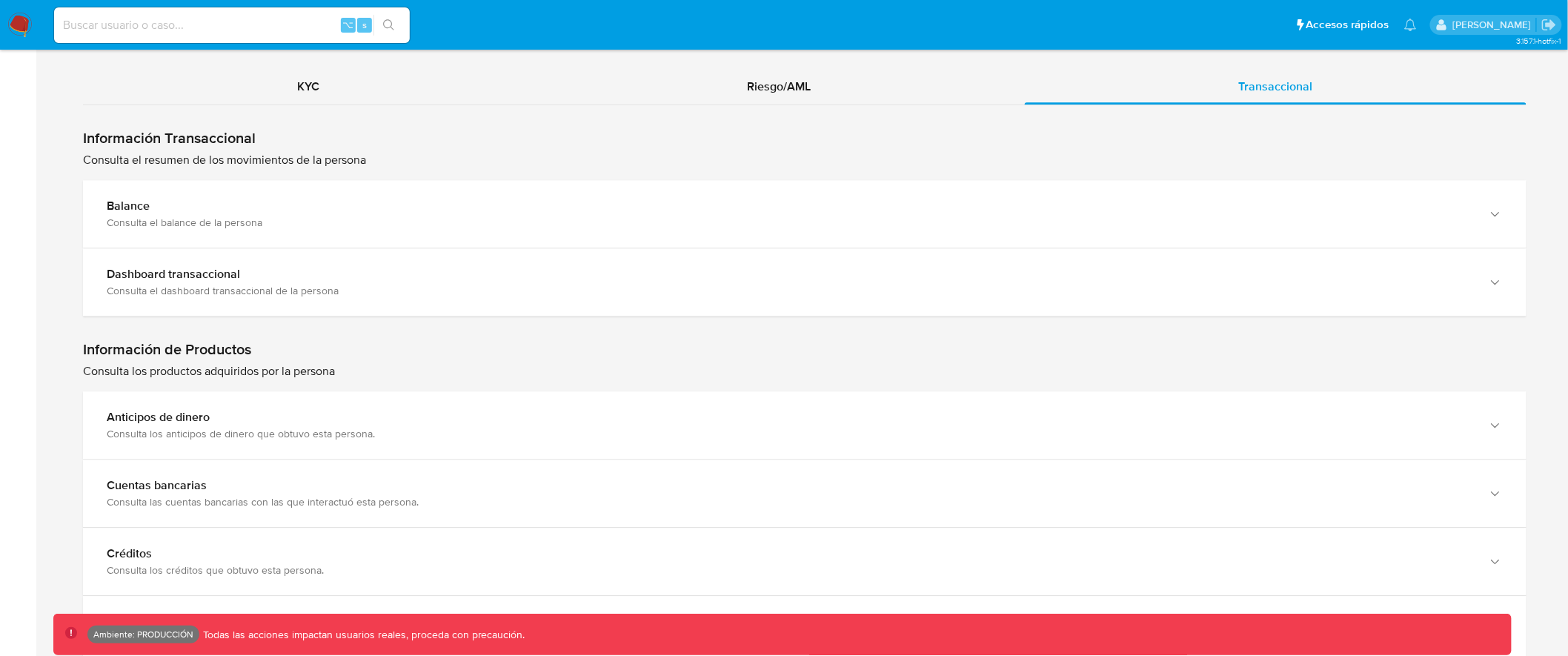
scroll to position [1539, 0]
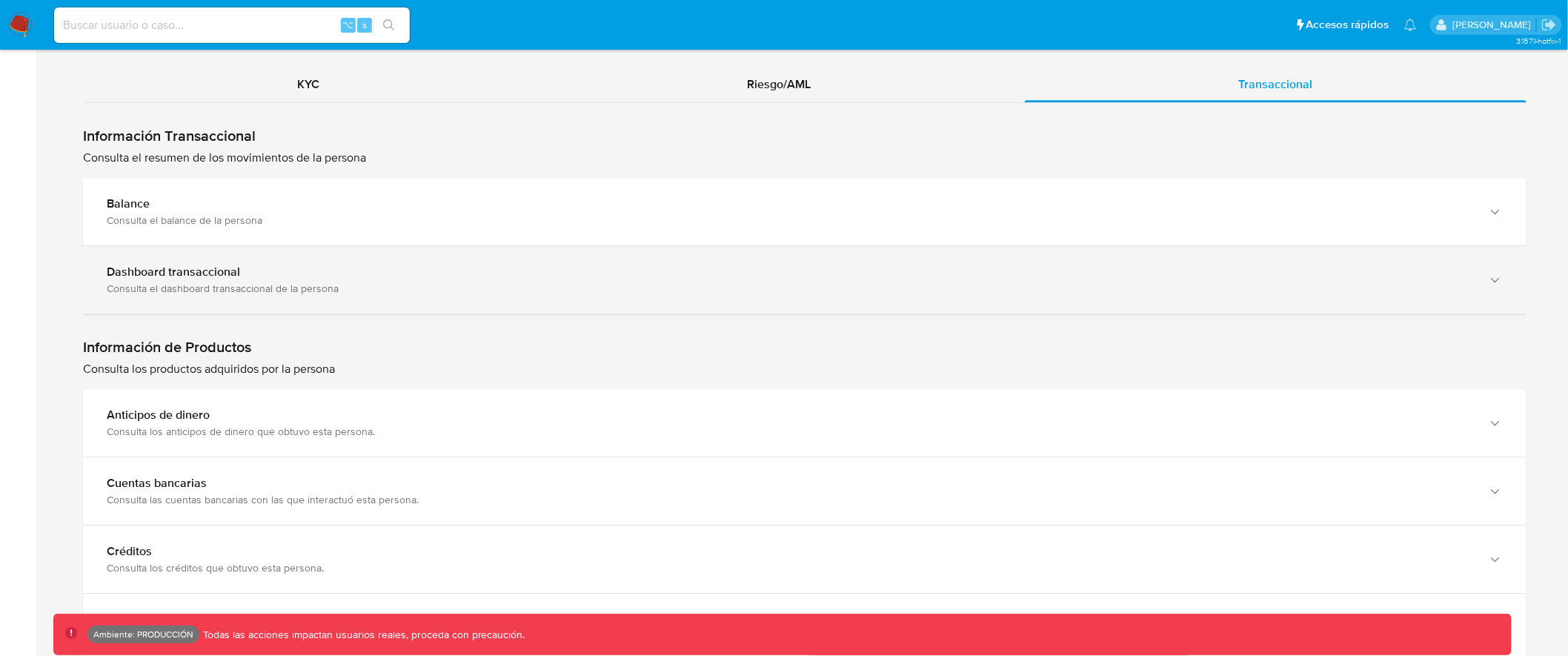
click at [657, 270] on div "Dashboard transaccional" at bounding box center [789, 271] width 1366 height 15
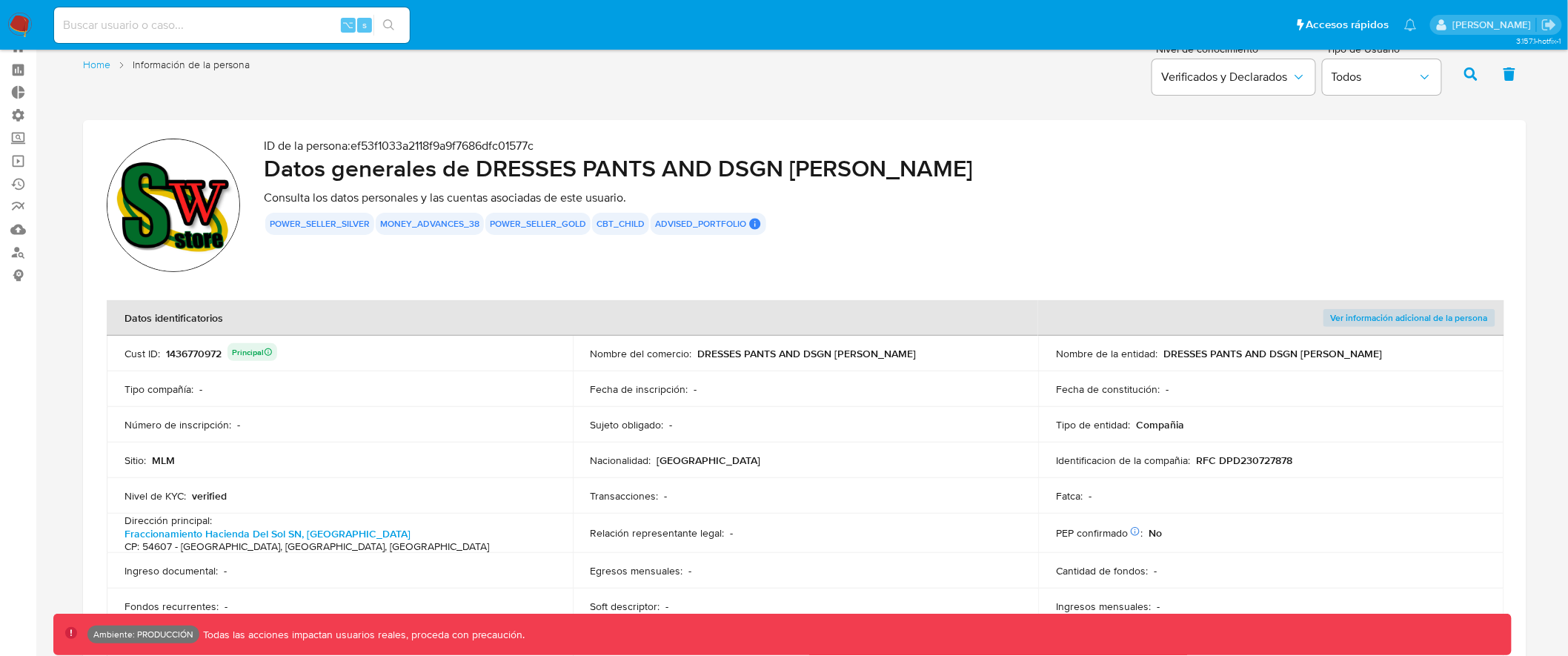
scroll to position [161, 0]
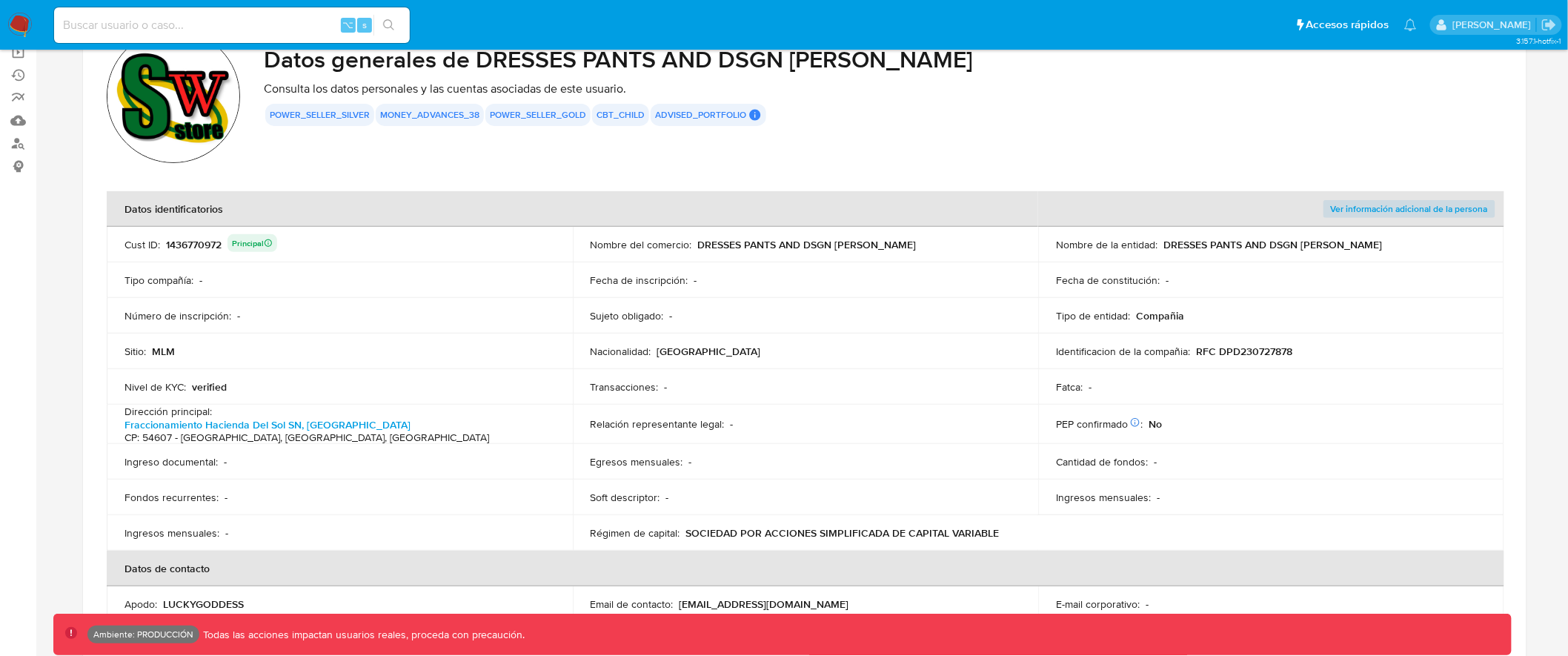
drag, startPoint x: 598, startPoint y: 117, endPoint x: 628, endPoint y: 116, distance: 30.0
click at [628, 116] on button "cbt_child" at bounding box center [620, 115] width 48 height 6
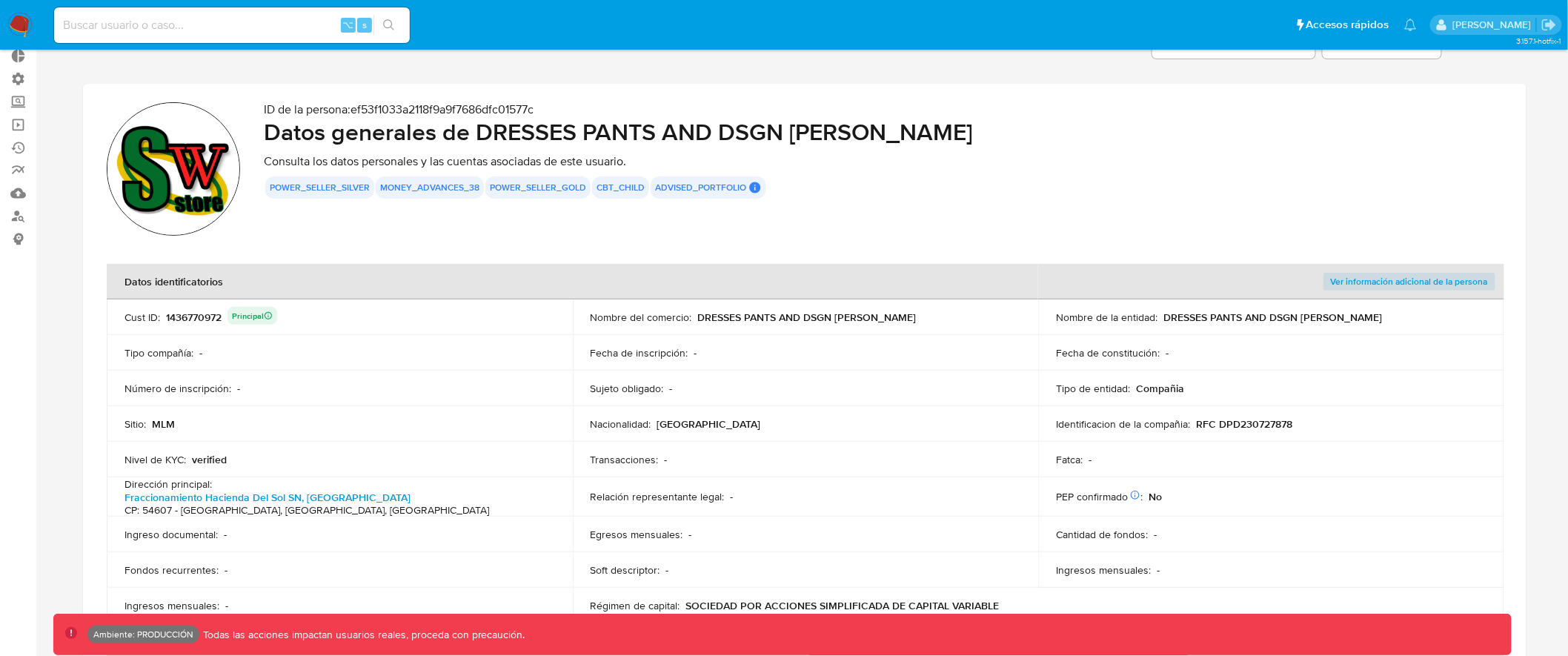
scroll to position [91, 0]
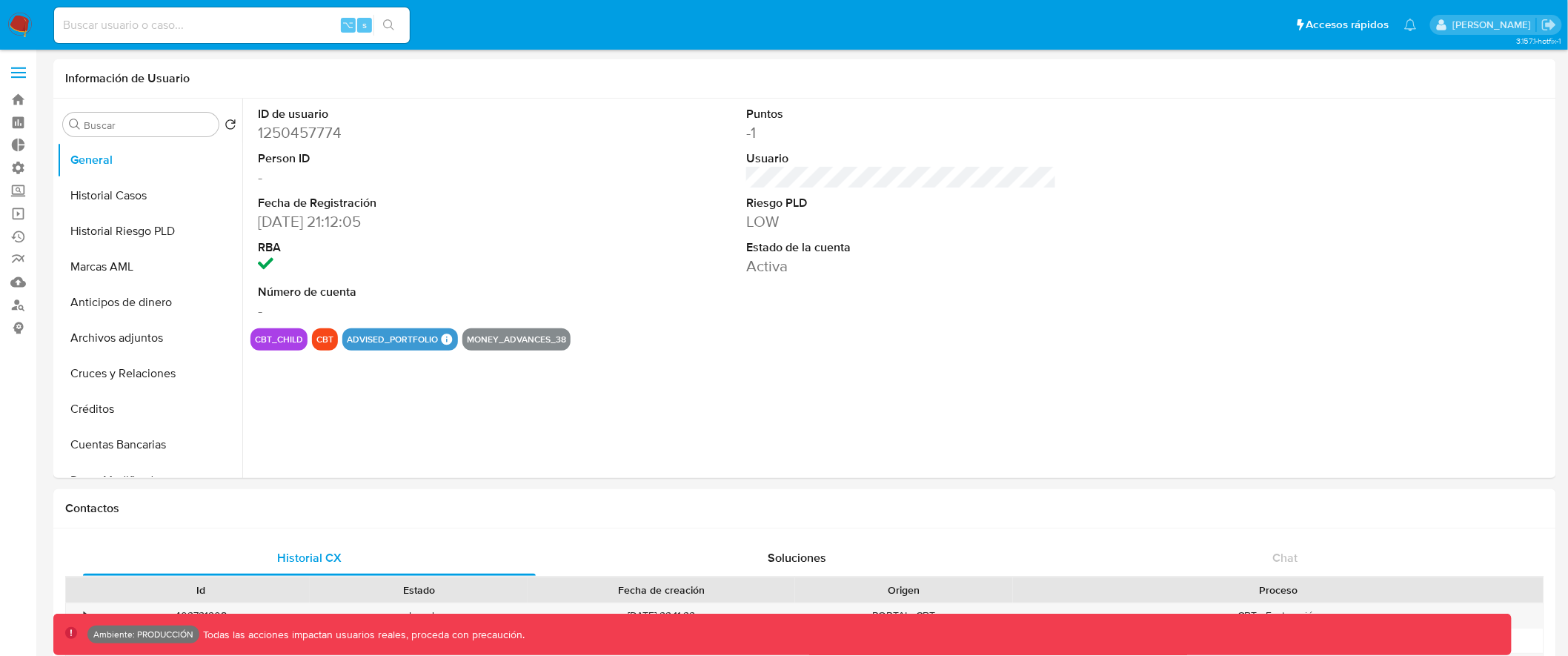
select select "10"
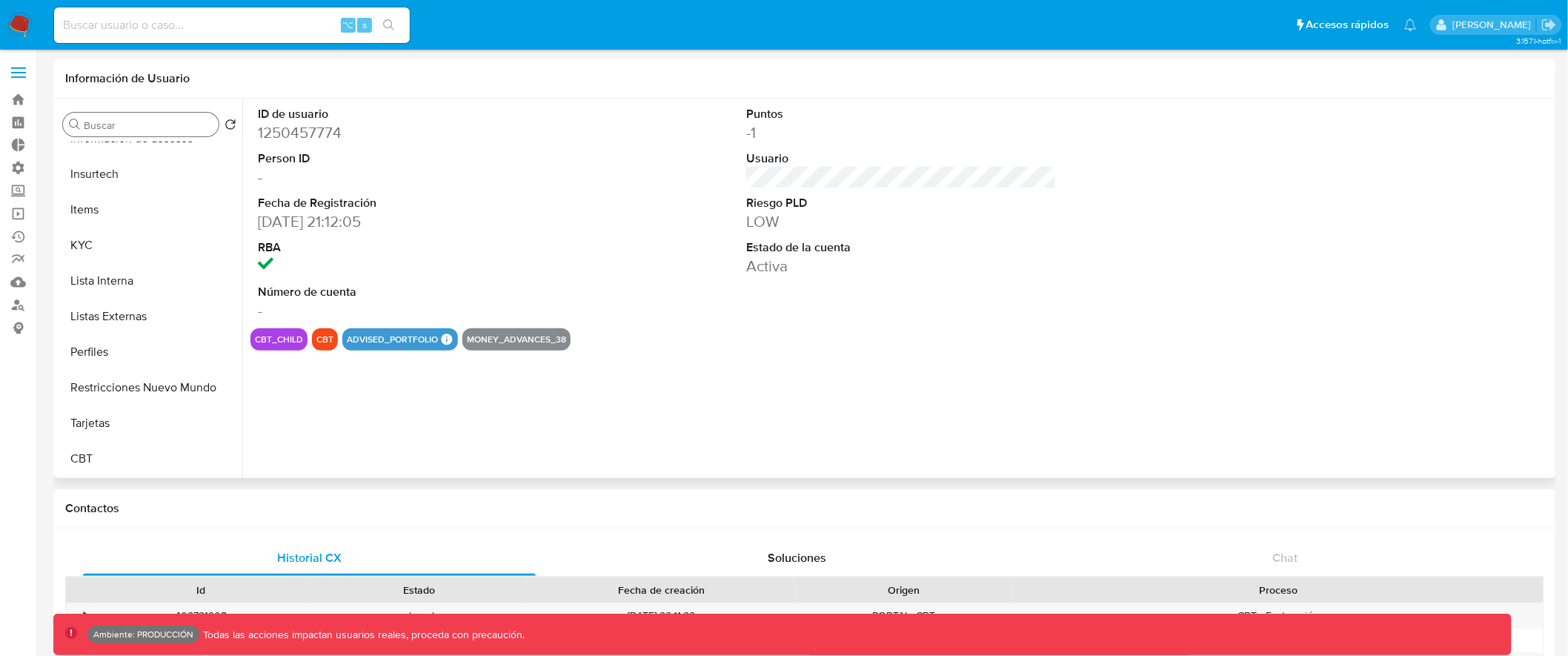
scroll to position [626, 0]
click at [153, 119] on input "Buscar" at bounding box center [147, 126] width 129 height 14
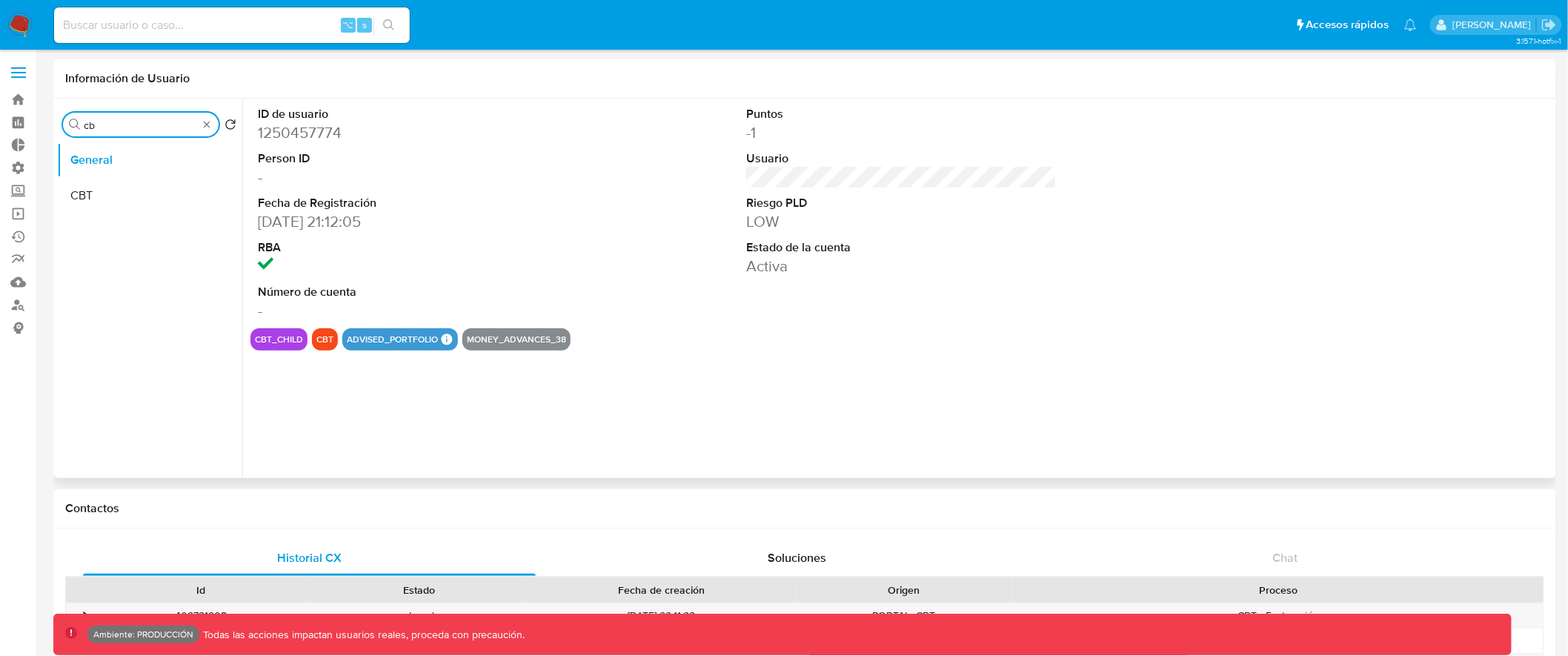
scroll to position [0, 0]
type input "cbt"
click at [140, 191] on button "CBT" at bounding box center [143, 195] width 174 height 35
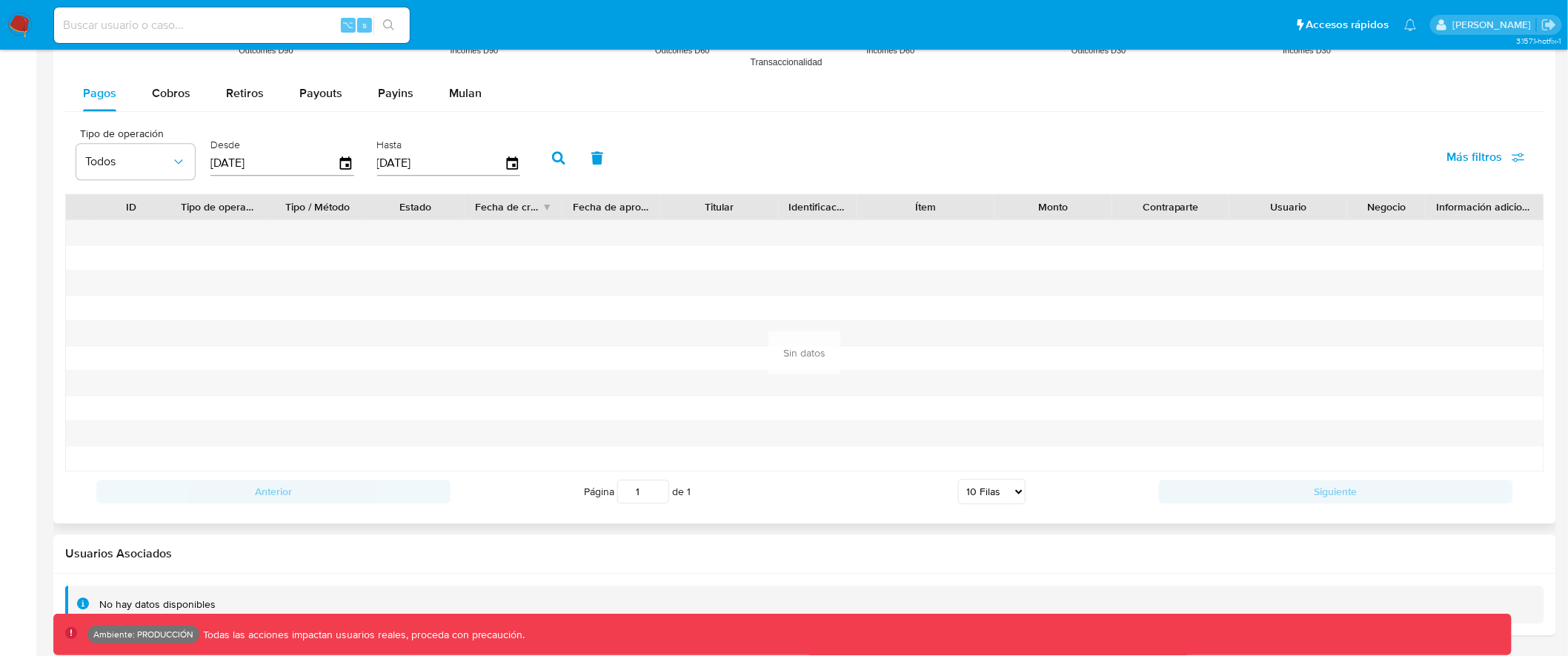
scroll to position [1357, 0]
click at [173, 95] on span "Cobros" at bounding box center [171, 92] width 38 height 17
select select "10"
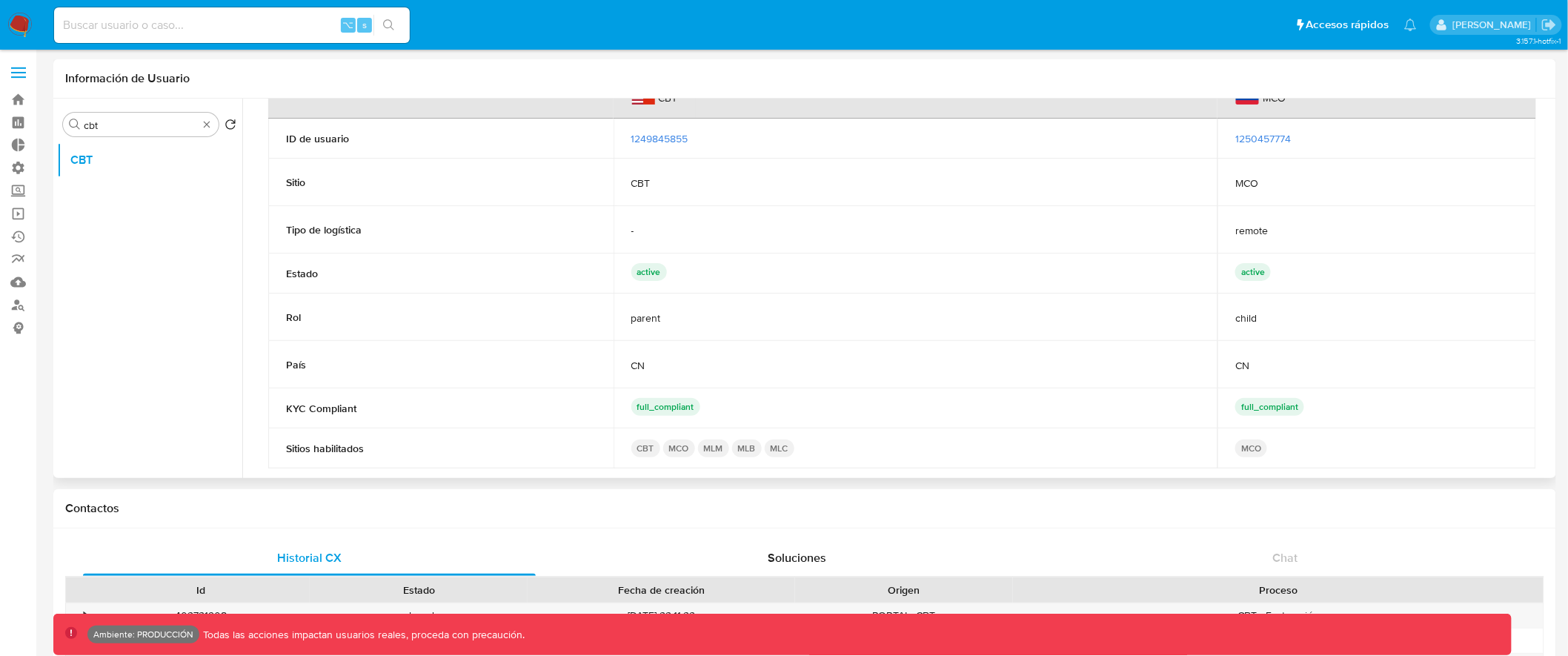
scroll to position [0, 0]
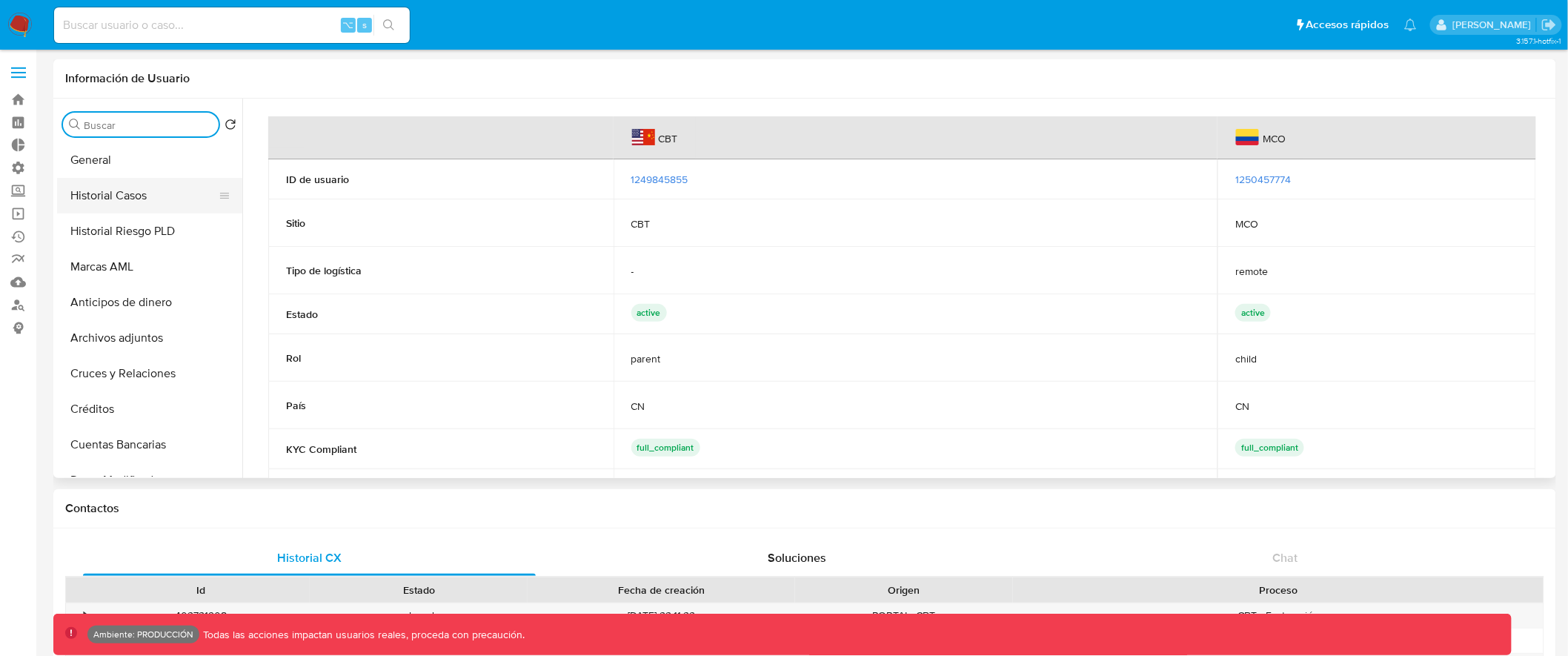
click at [150, 203] on button "Historial Casos" at bounding box center [143, 195] width 174 height 35
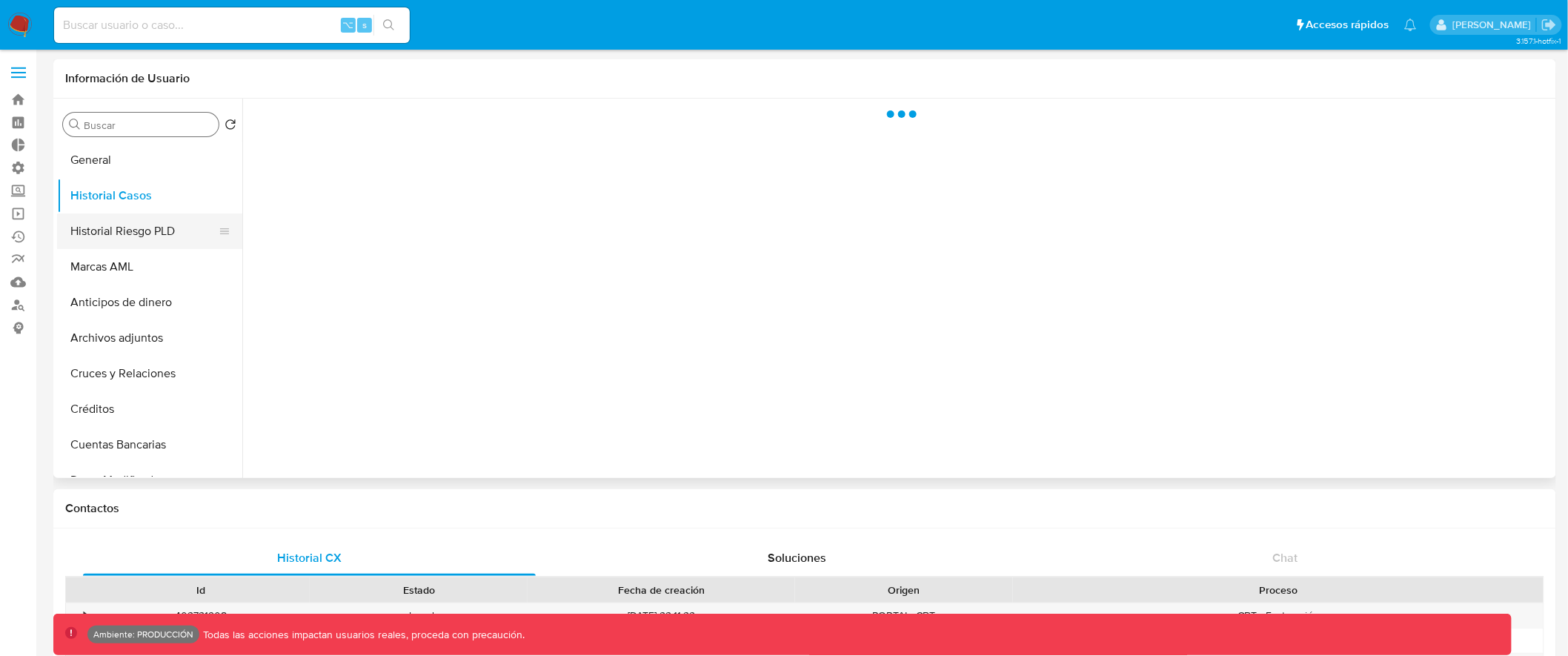
click at [154, 228] on button "Historial Riesgo PLD" at bounding box center [143, 231] width 174 height 35
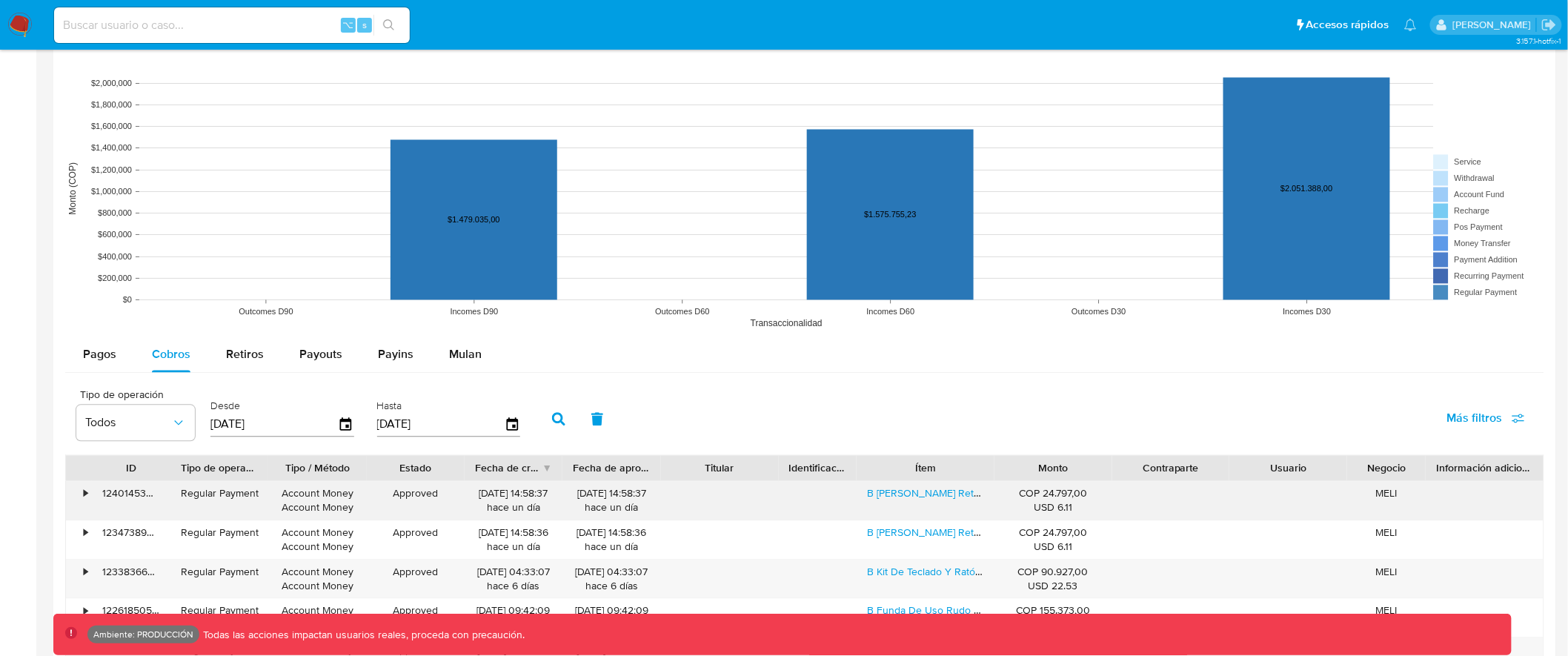
scroll to position [1121, 0]
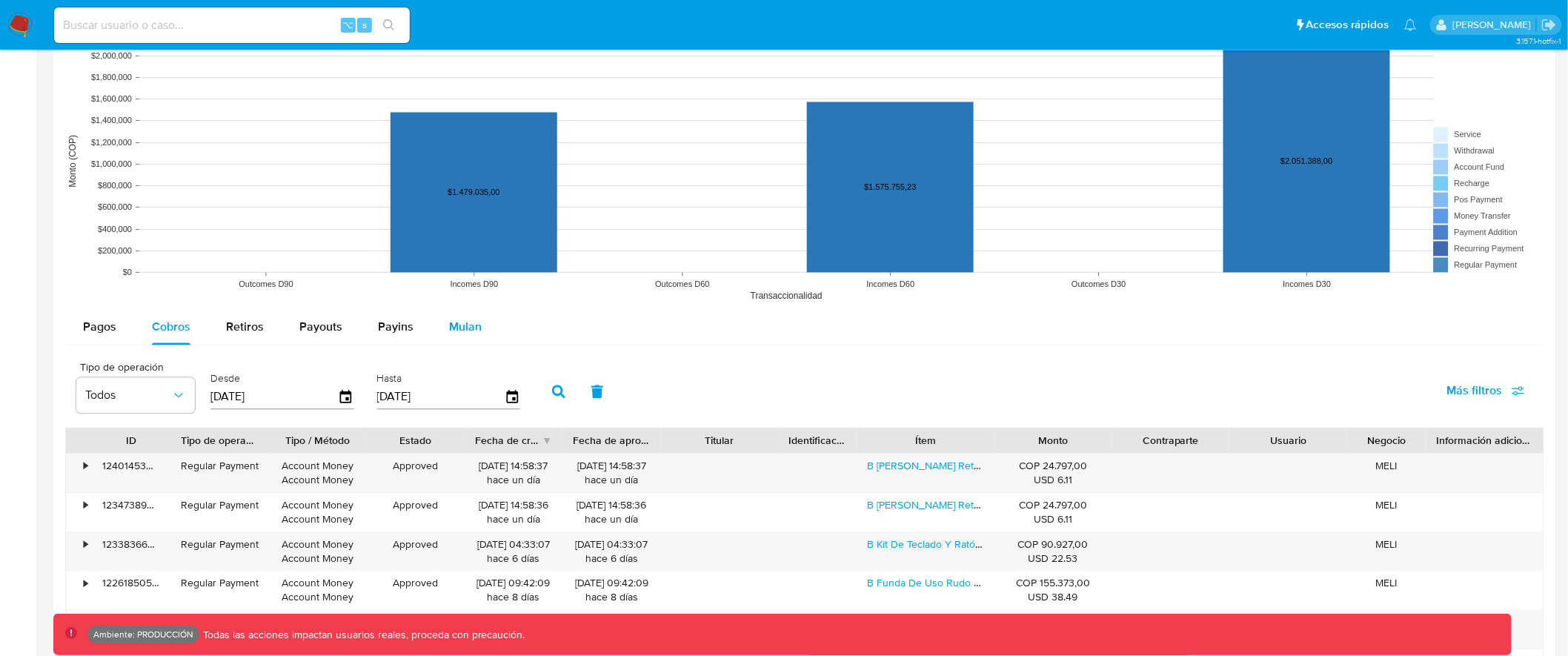
click at [458, 330] on span "Mulan" at bounding box center [464, 326] width 32 height 17
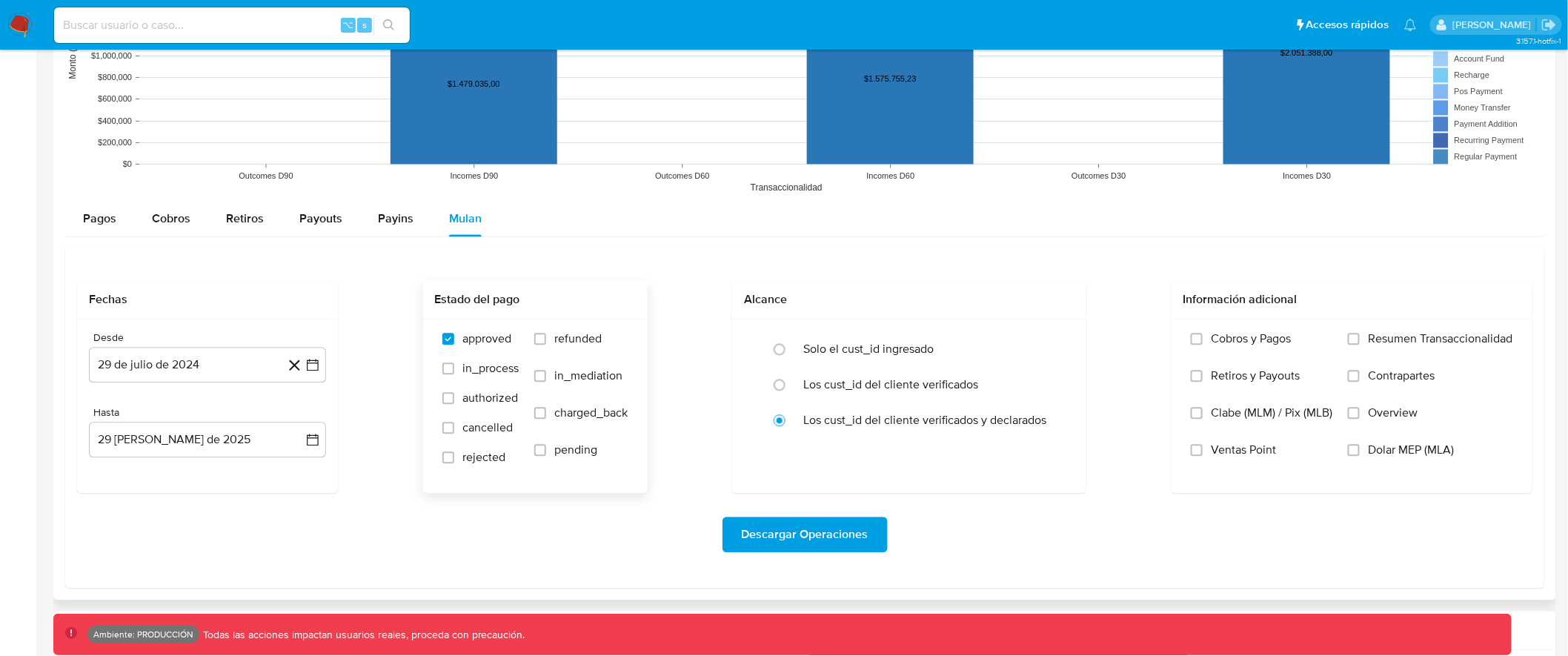
scroll to position [1300, 0]
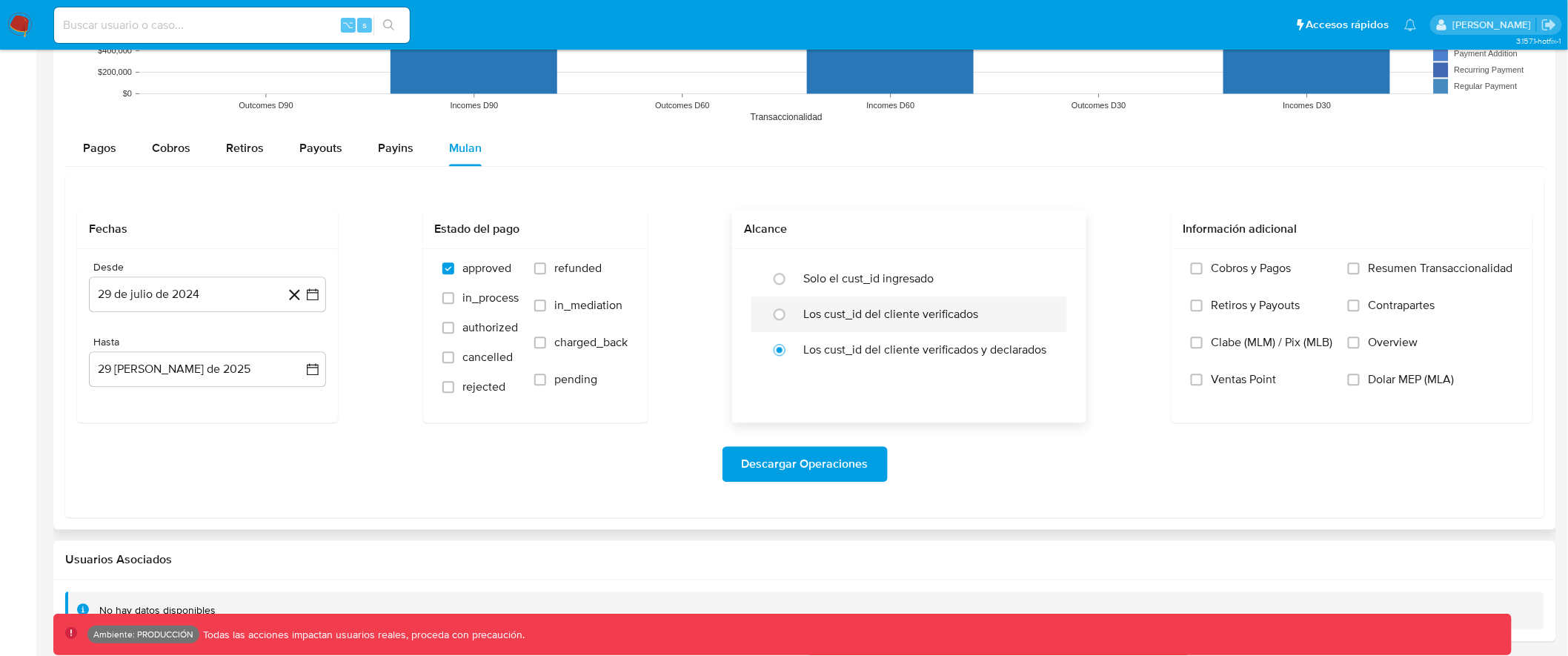
click at [962, 306] on label "Los cust_id del cliente verificados" at bounding box center [891, 313] width 175 height 15
click at [791, 305] on input "radio" at bounding box center [780, 314] width 24 height 24
radio input "true"
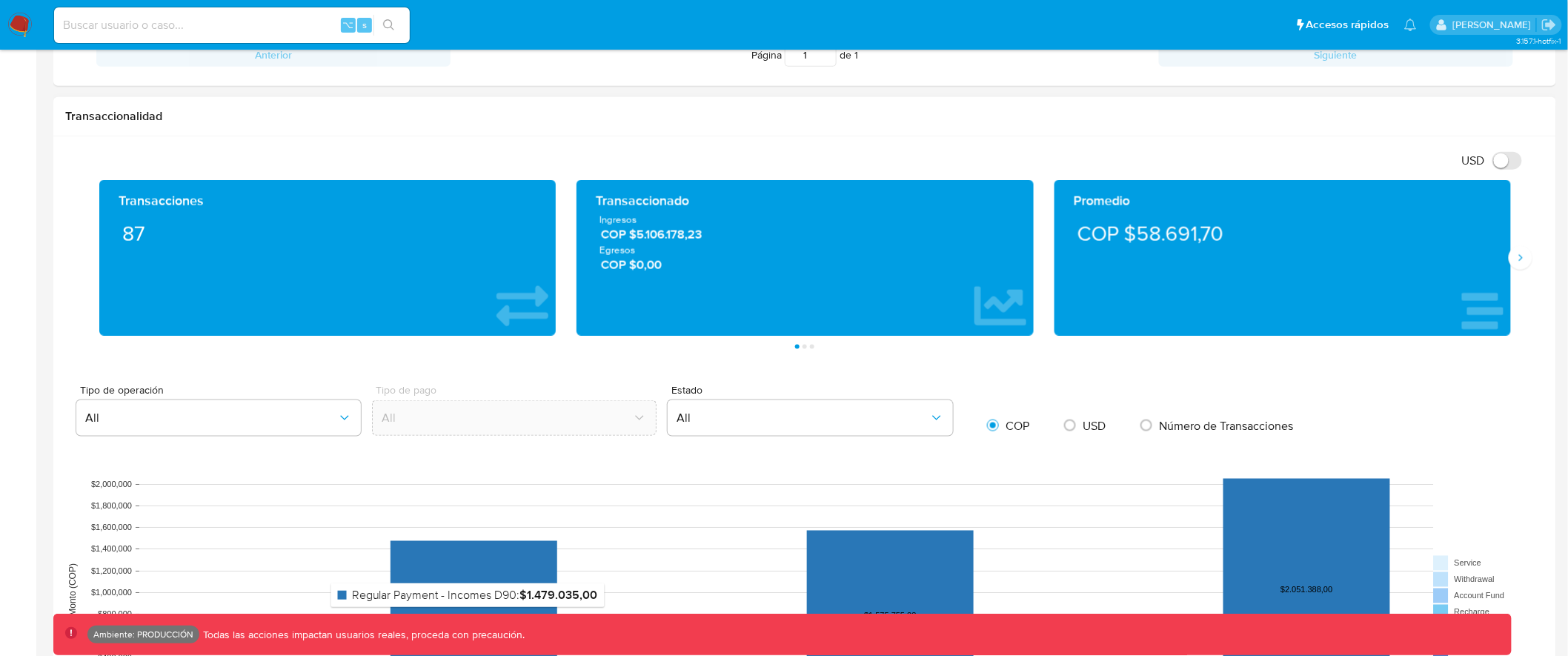
scroll to position [542, 0]
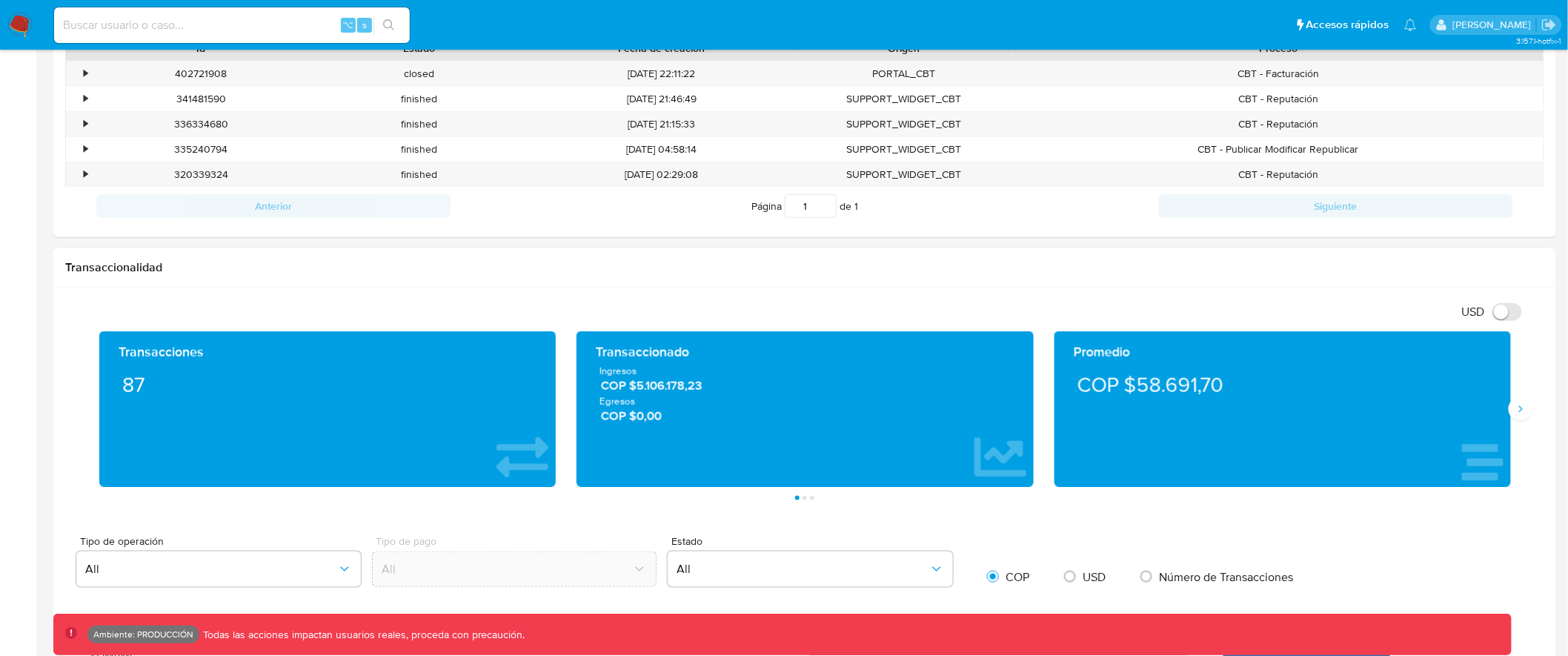
drag, startPoint x: 117, startPoint y: 394, endPoint x: 150, endPoint y: 390, distance: 33.2
click at [150, 390] on div "87" at bounding box center [327, 384] width 433 height 41
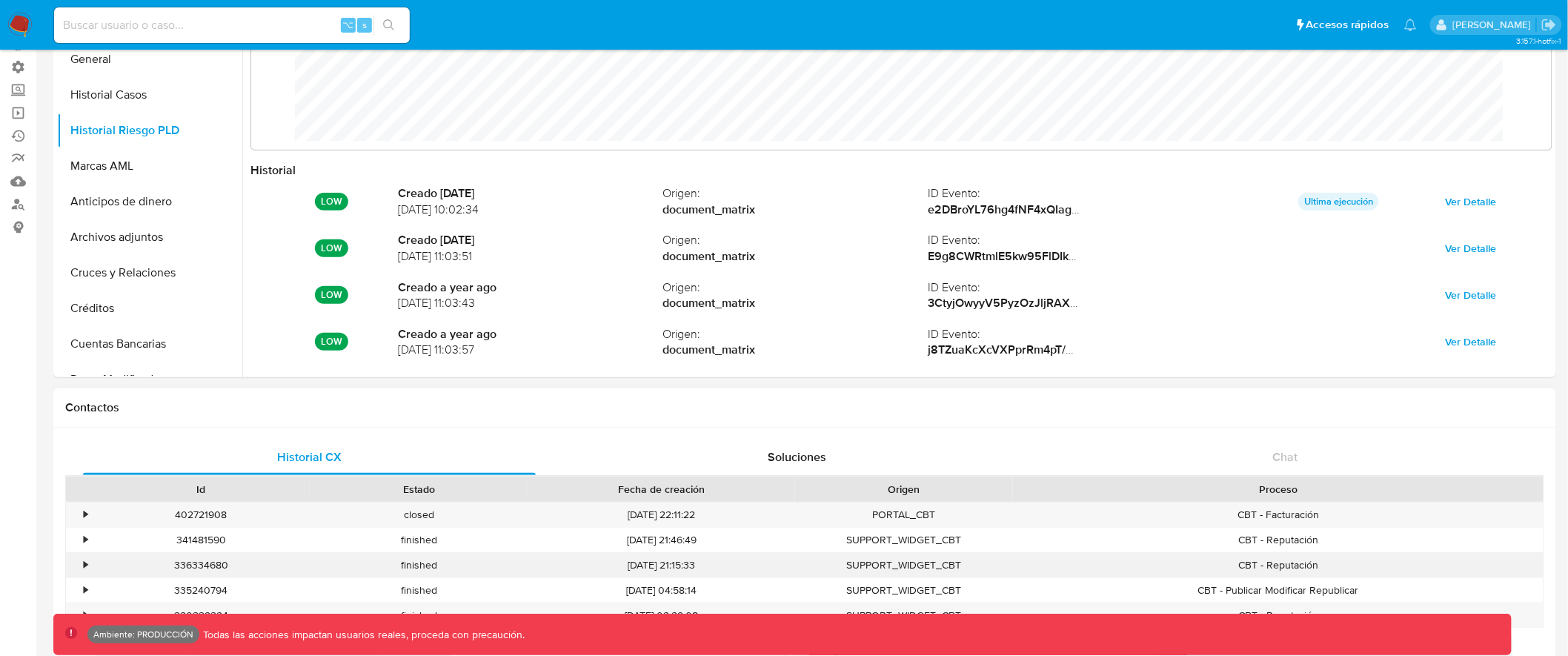
scroll to position [0, 0]
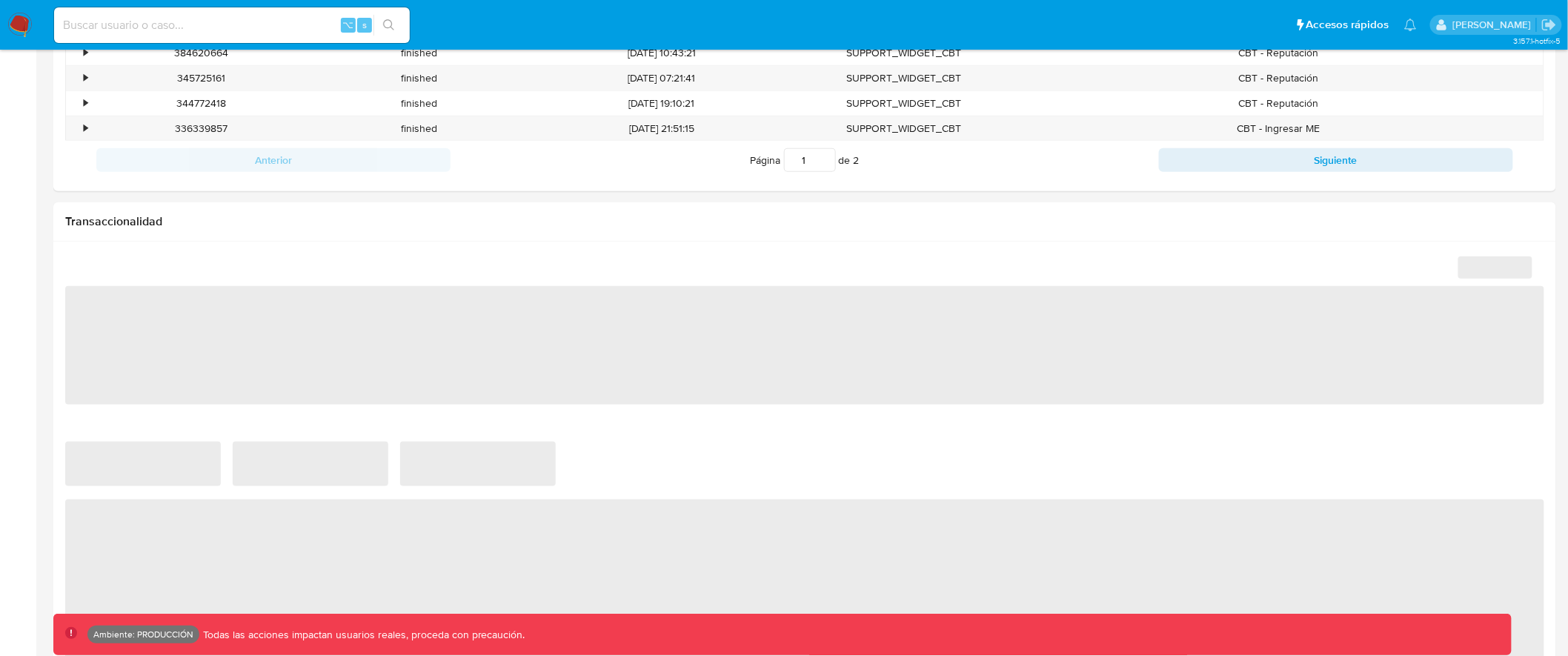
select select "10"
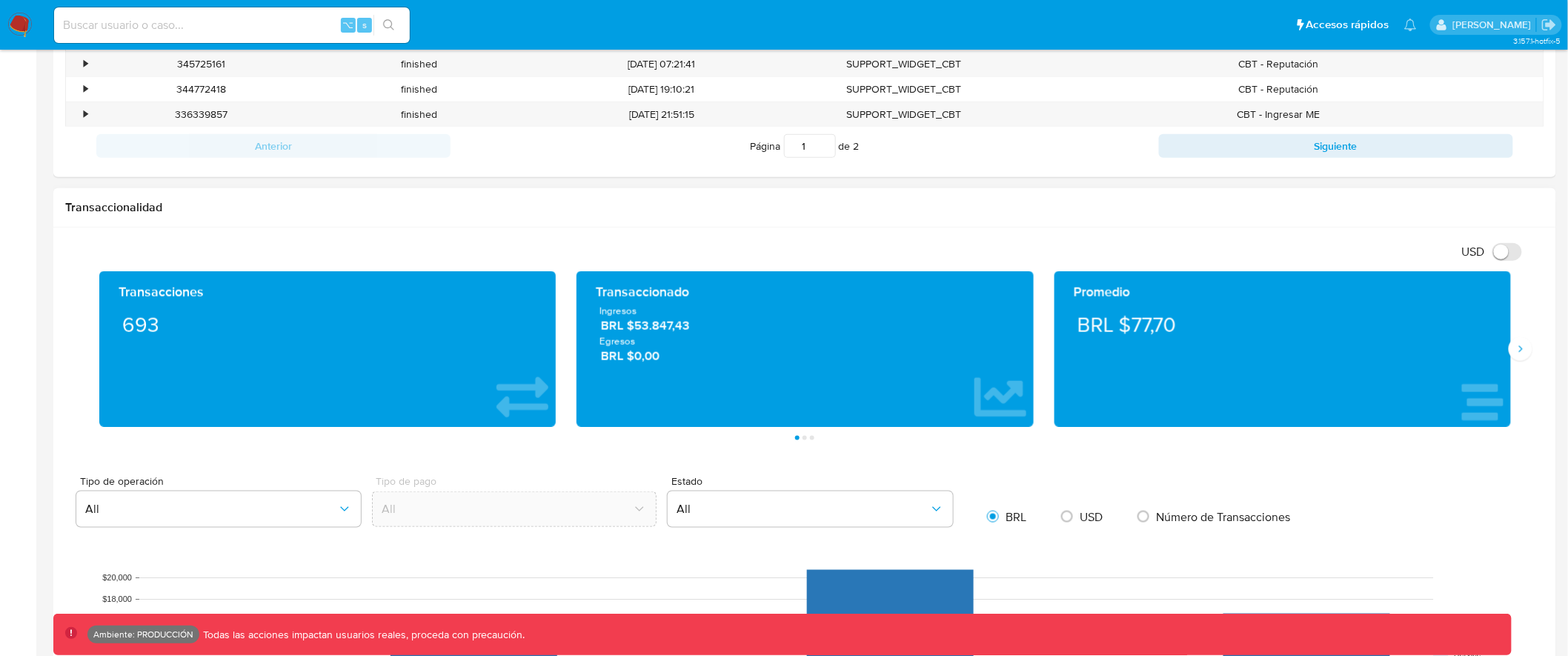
scroll to position [618, 0]
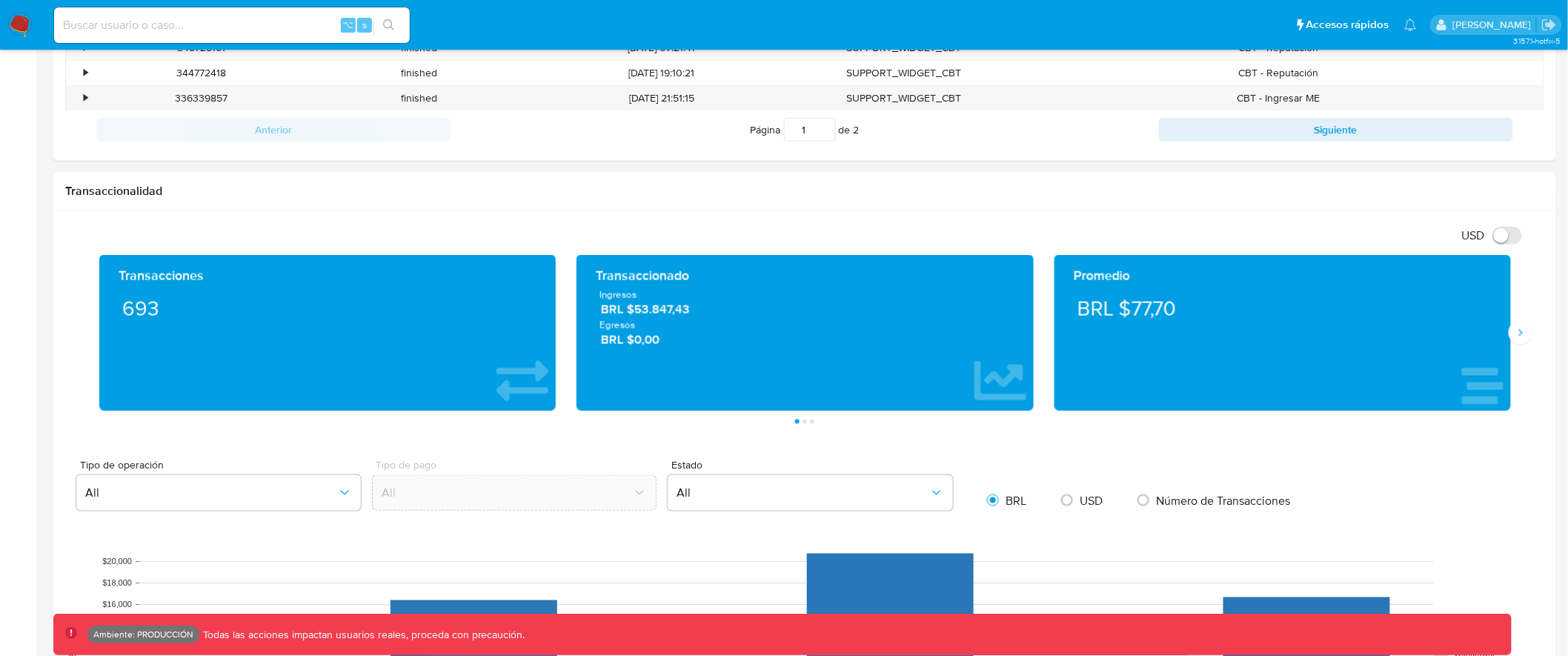
drag, startPoint x: 120, startPoint y: 312, endPoint x: 169, endPoint y: 313, distance: 49.0
click at [169, 313] on div "693" at bounding box center [327, 308] width 433 height 41
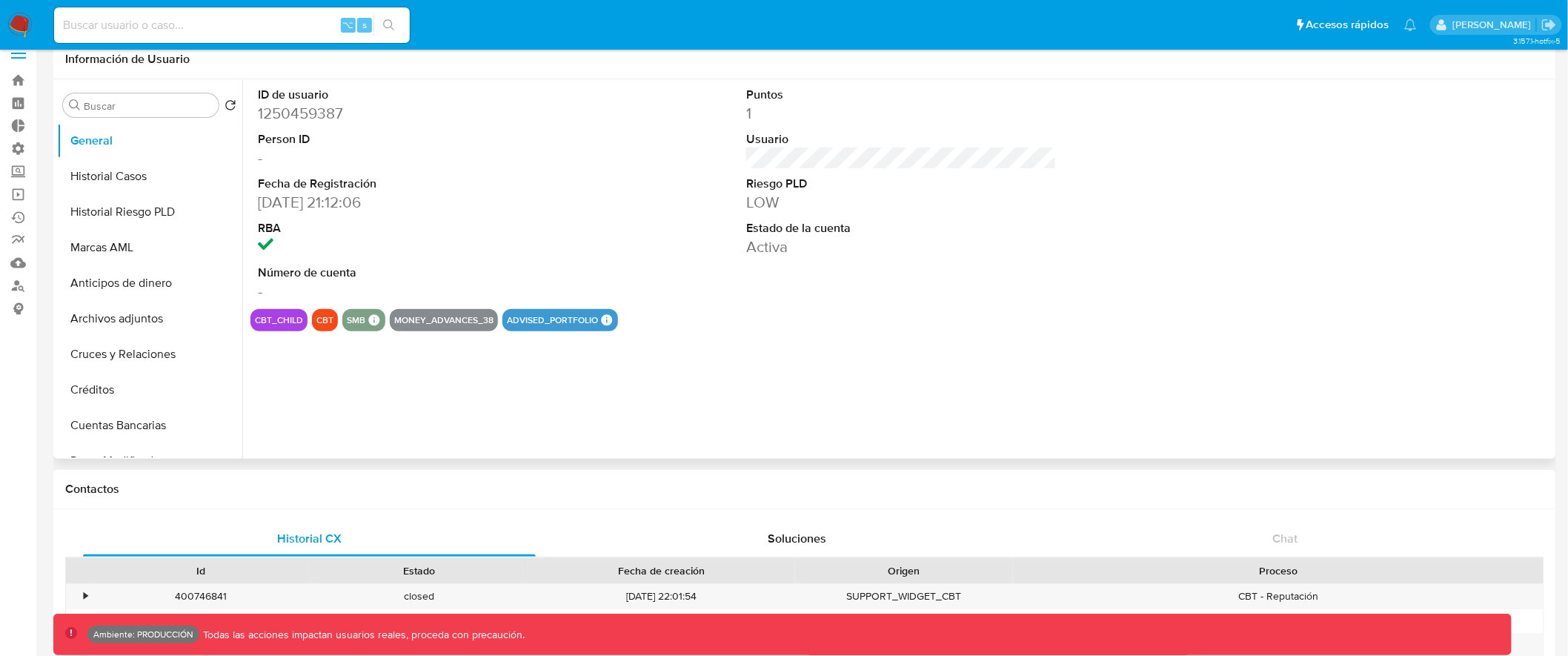
scroll to position [0, 0]
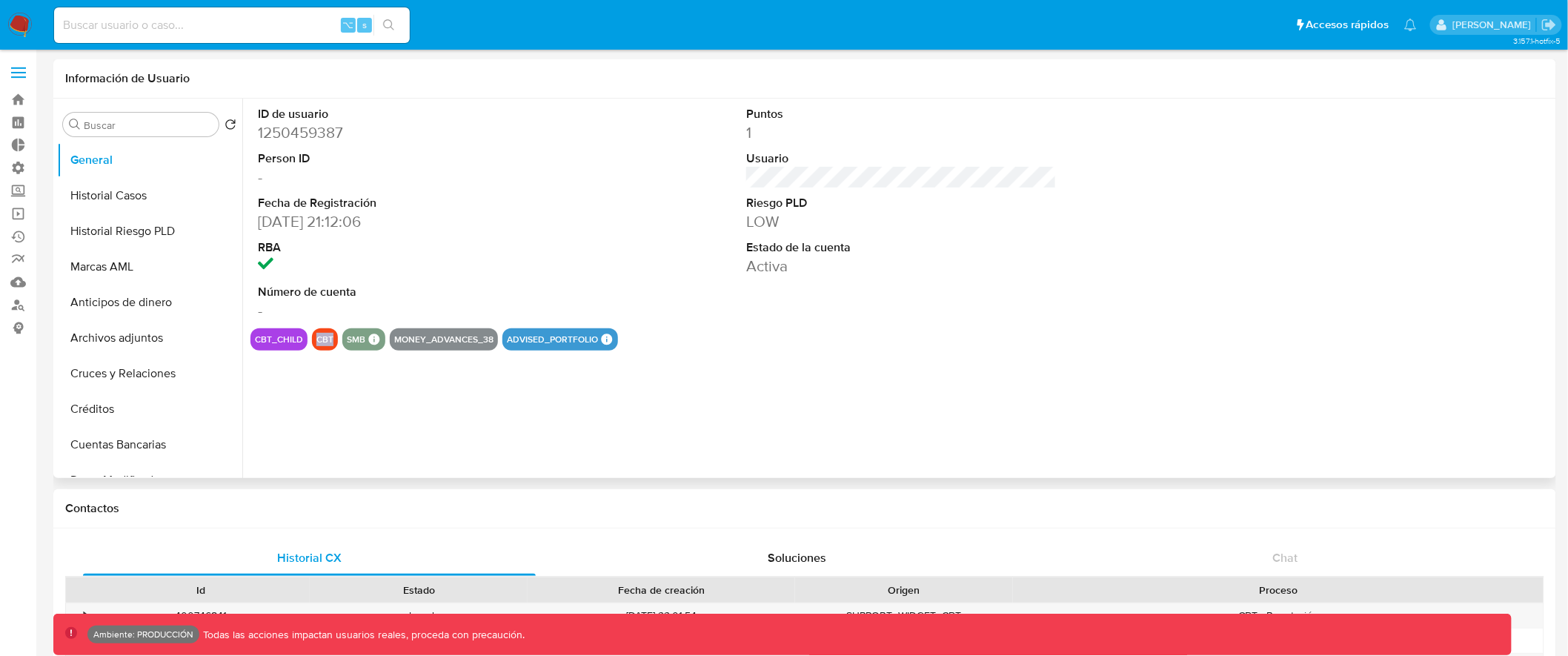
drag, startPoint x: 309, startPoint y: 342, endPoint x: 335, endPoint y: 341, distance: 26.0
click at [335, 341] on div "cbt_child cbt smb SMB SMB Advisor Email - Advisor Name - money_advances_38 advi…" at bounding box center [901, 339] width 1302 height 23
click at [149, 122] on input "Buscar" at bounding box center [147, 126] width 129 height 14
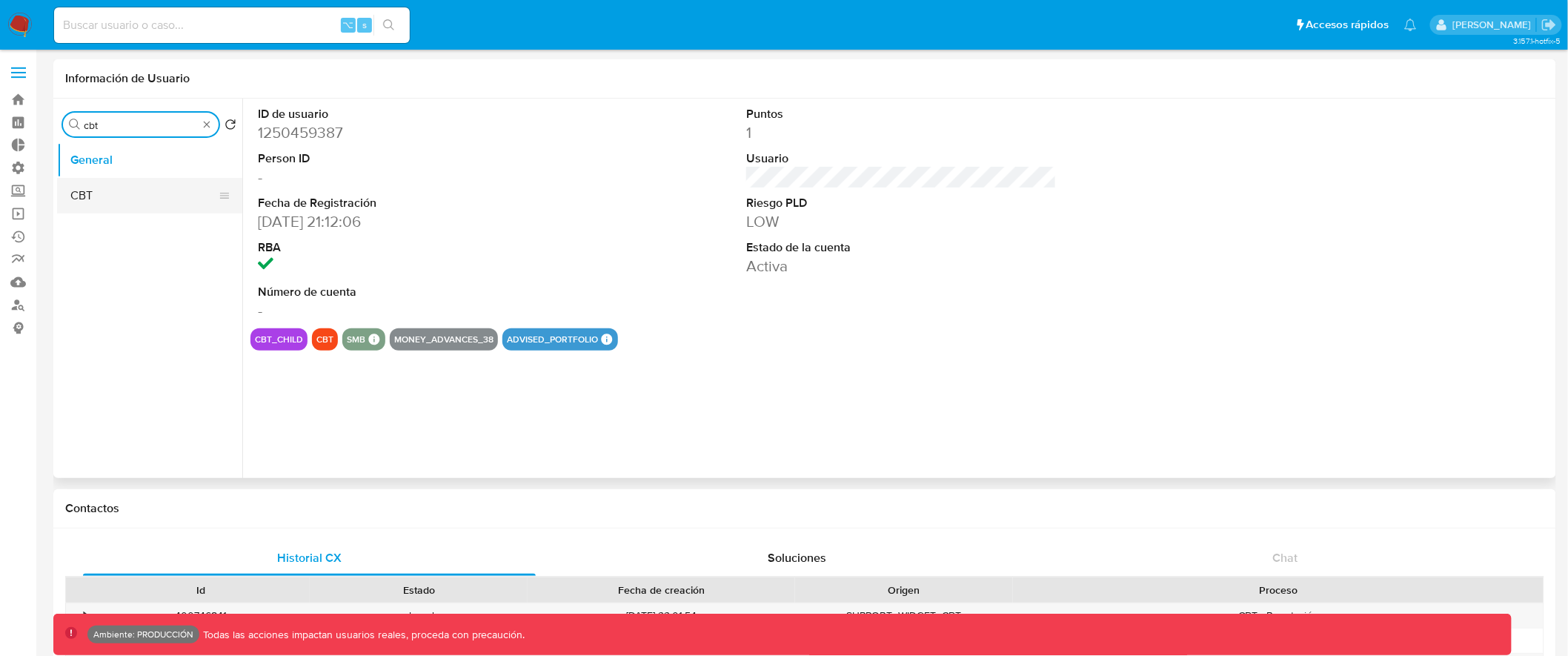
type input "cbt"
click at [125, 188] on button "CBT" at bounding box center [143, 195] width 174 height 35
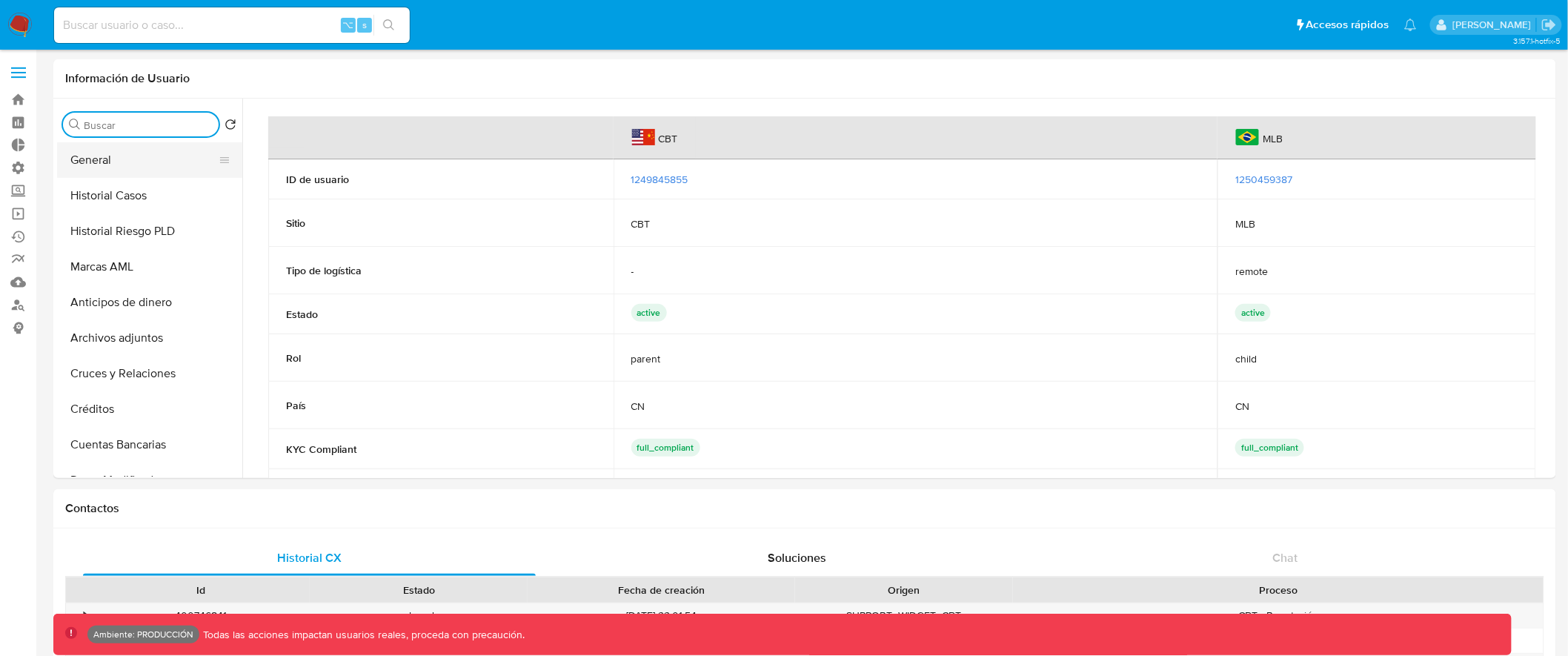
click at [113, 165] on button "General" at bounding box center [143, 160] width 174 height 35
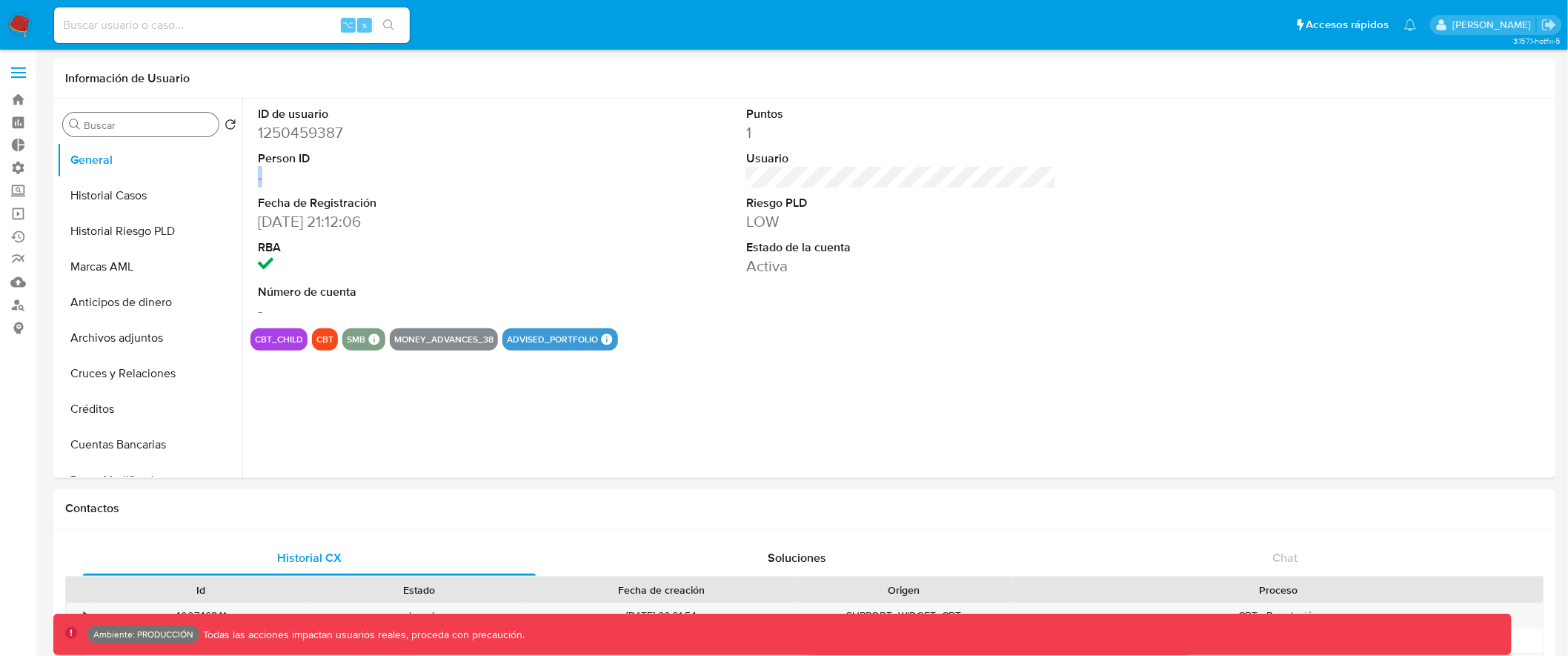
drag, startPoint x: 258, startPoint y: 177, endPoint x: 279, endPoint y: 177, distance: 21.0
click at [279, 177] on dd "-" at bounding box center [413, 177] width 310 height 21
click at [302, 180] on dd "-" at bounding box center [413, 177] width 310 height 21
drag, startPoint x: 280, startPoint y: 179, endPoint x: 259, endPoint y: 119, distance: 63.6
click at [259, 119] on dl "ID de usuario 1250459387 Person ID - Fecha de Registración [DATE] 21:12:06 RBA …" at bounding box center [413, 213] width 310 height 215
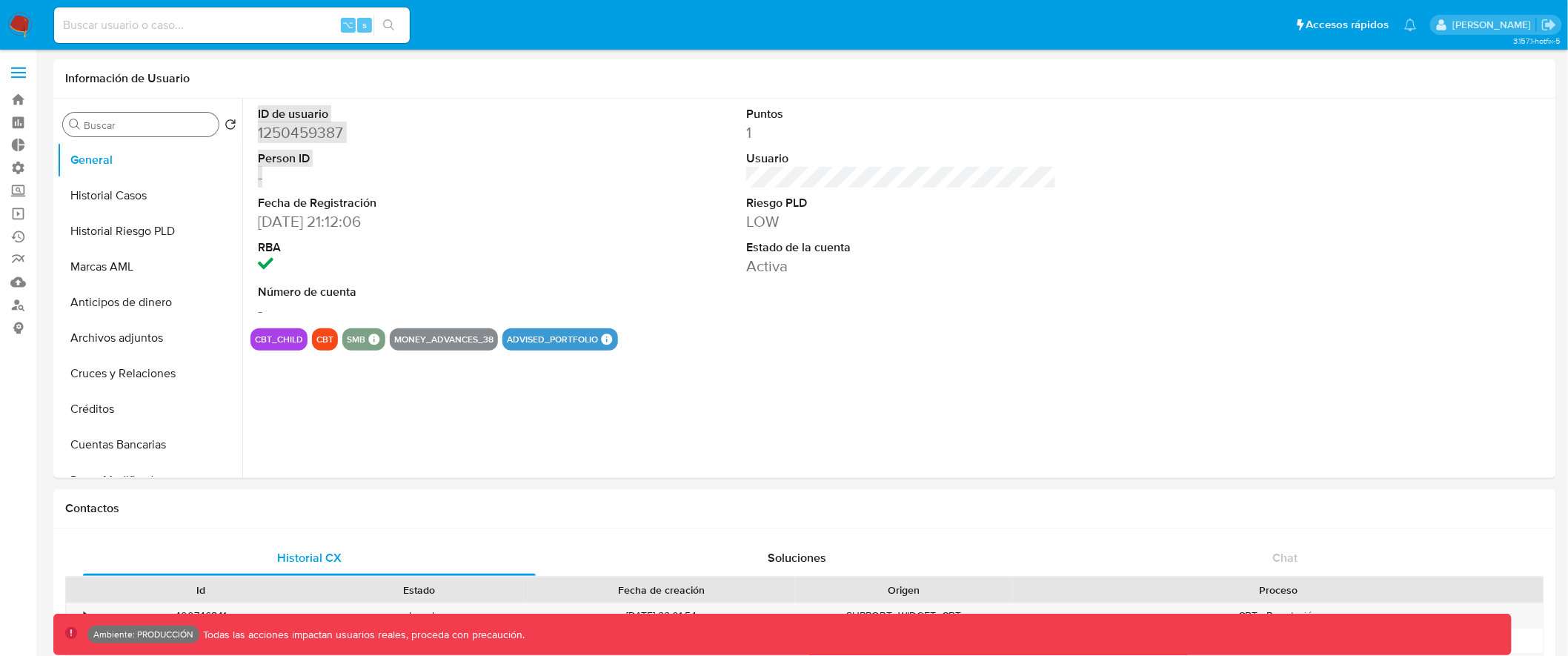
drag, startPoint x: 258, startPoint y: 110, endPoint x: 1334, endPoint y: 9, distance: 1080.7
click at [132, 119] on input "Buscar" at bounding box center [147, 126] width 129 height 14
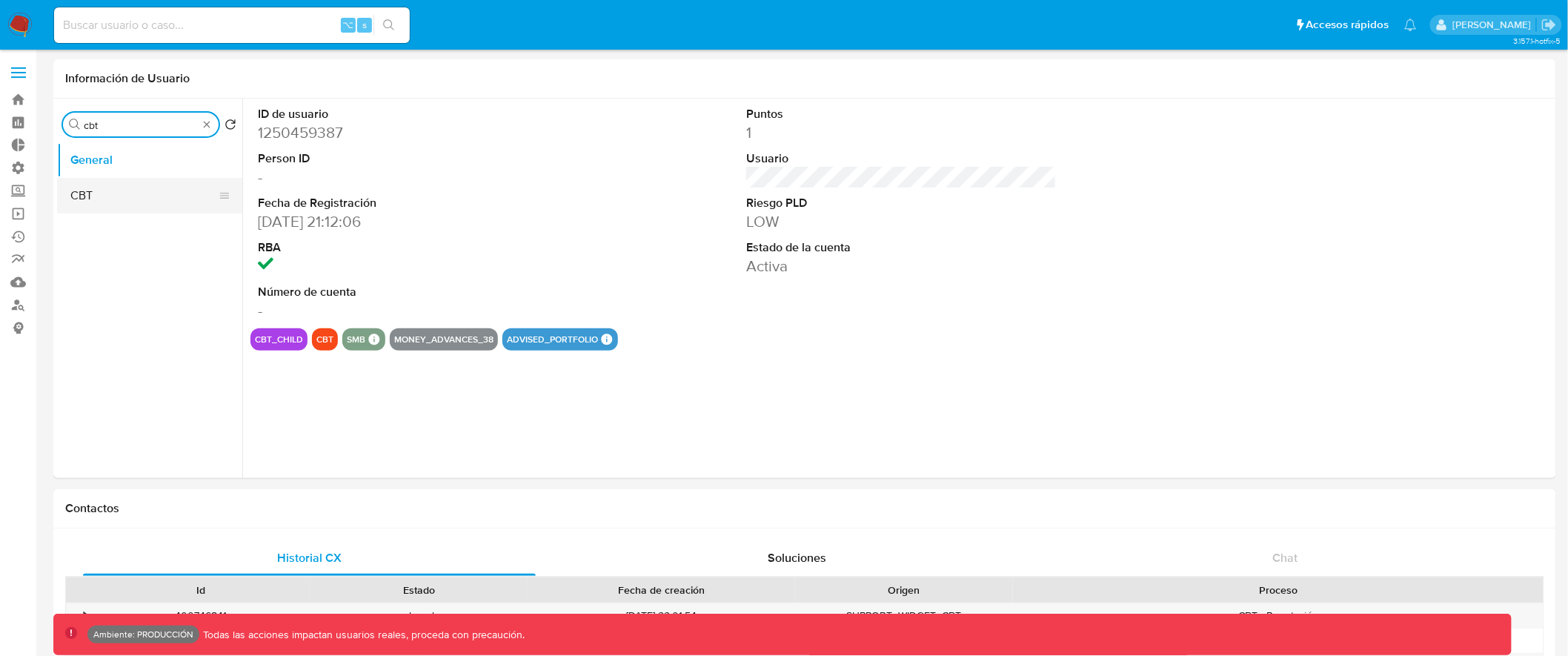
type input "cbt"
click at [144, 185] on button "CBT" at bounding box center [143, 195] width 174 height 35
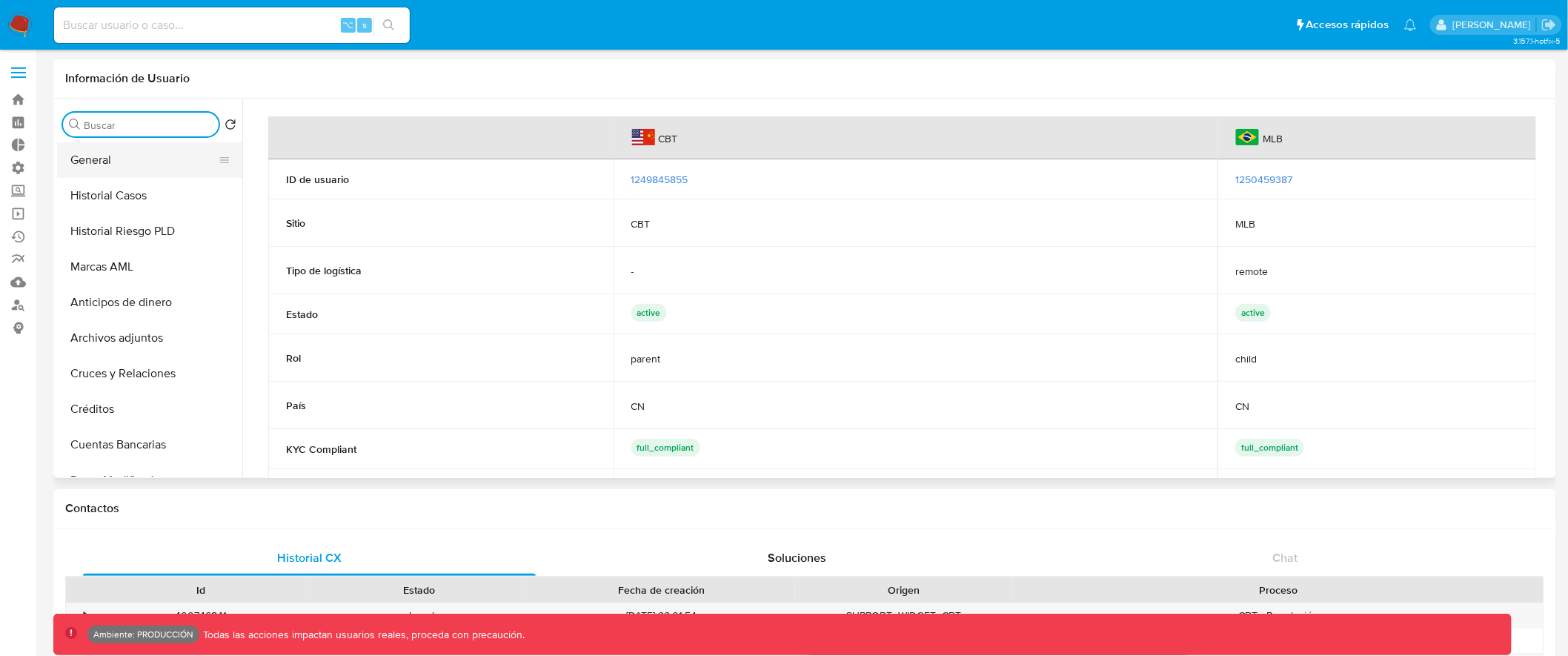
click at [166, 158] on button "General" at bounding box center [143, 160] width 174 height 35
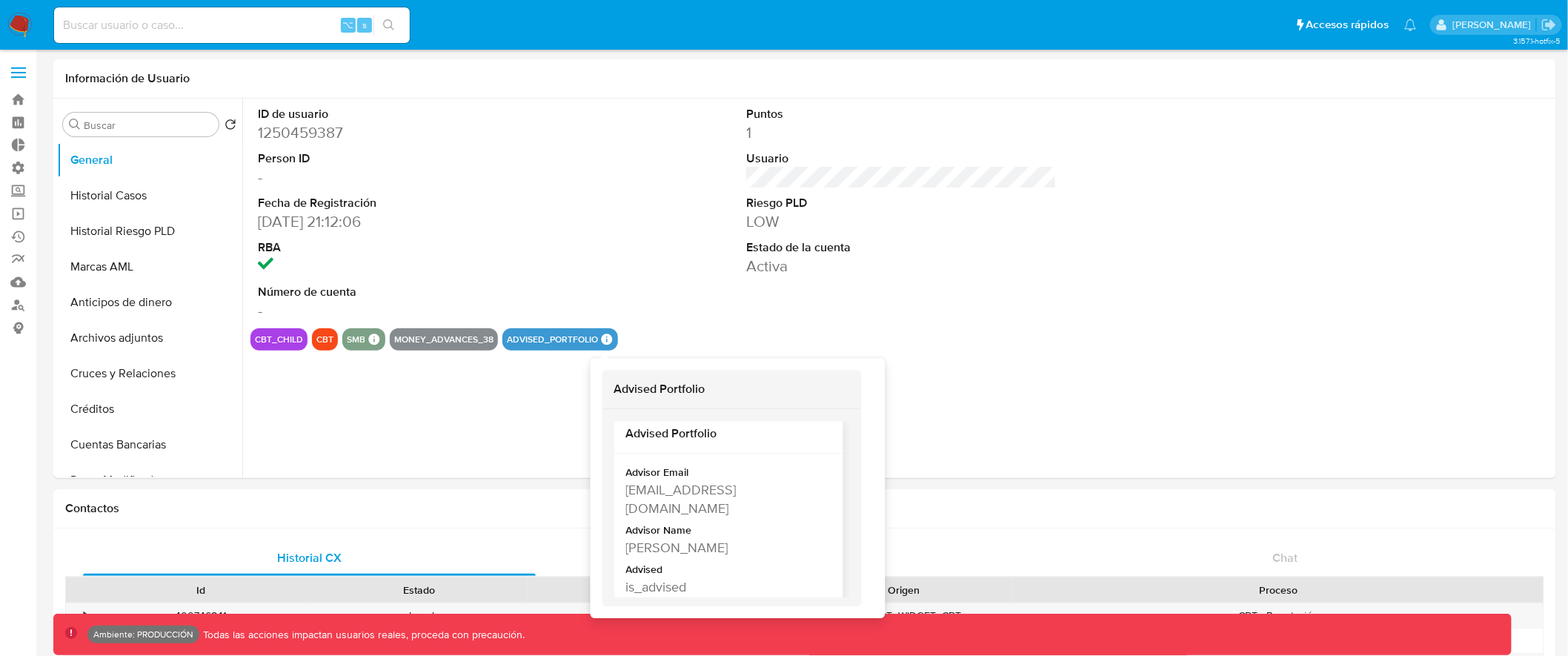
scroll to position [12, 0]
